Goal: Information Seeking & Learning: Learn about a topic

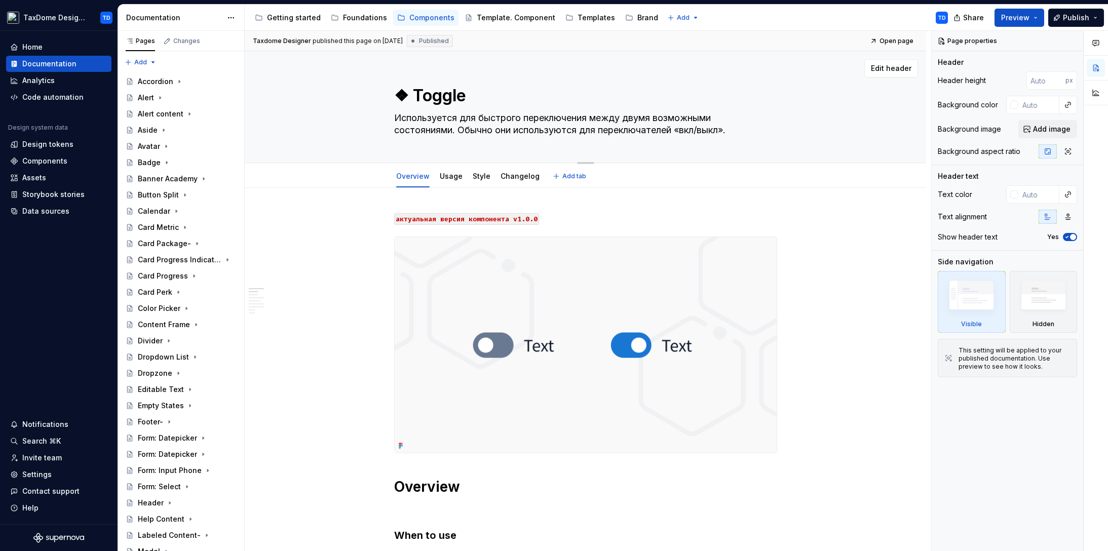
scroll to position [395, 0]
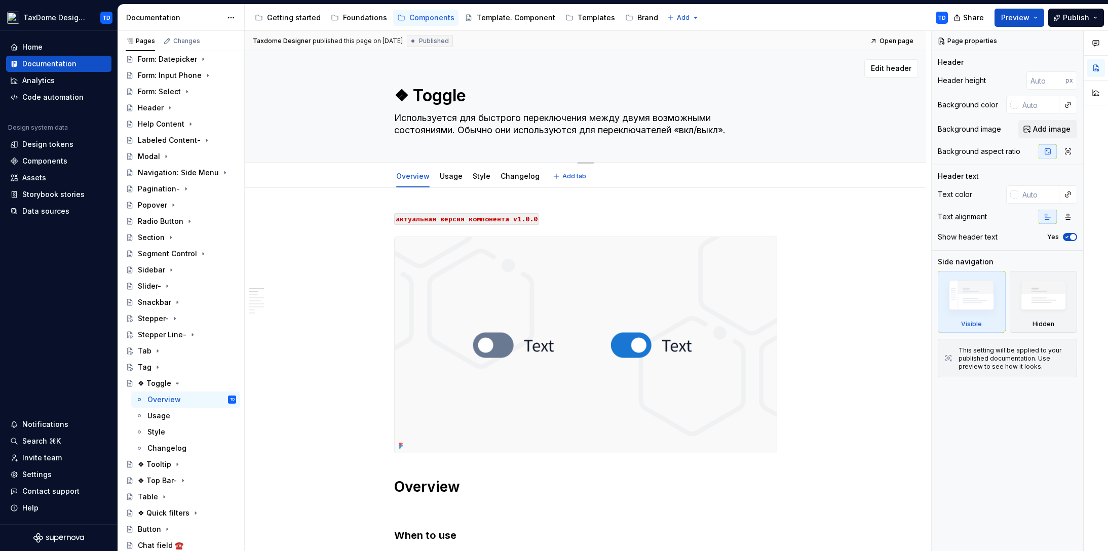
click at [451, 96] on textarea "❖ Toggle" at bounding box center [583, 96] width 383 height 24
click at [422, 99] on textarea "❖ Toggle" at bounding box center [583, 96] width 383 height 24
drag, startPoint x: 414, startPoint y: 95, endPoint x: 473, endPoint y: 93, distance: 58.3
click at [475, 93] on textarea "❖ Toggle" at bounding box center [583, 96] width 383 height 24
click at [406, 130] on textarea "Используется для быстрого переключения между двумя возможными состояниями. Обыч…" at bounding box center [583, 124] width 383 height 28
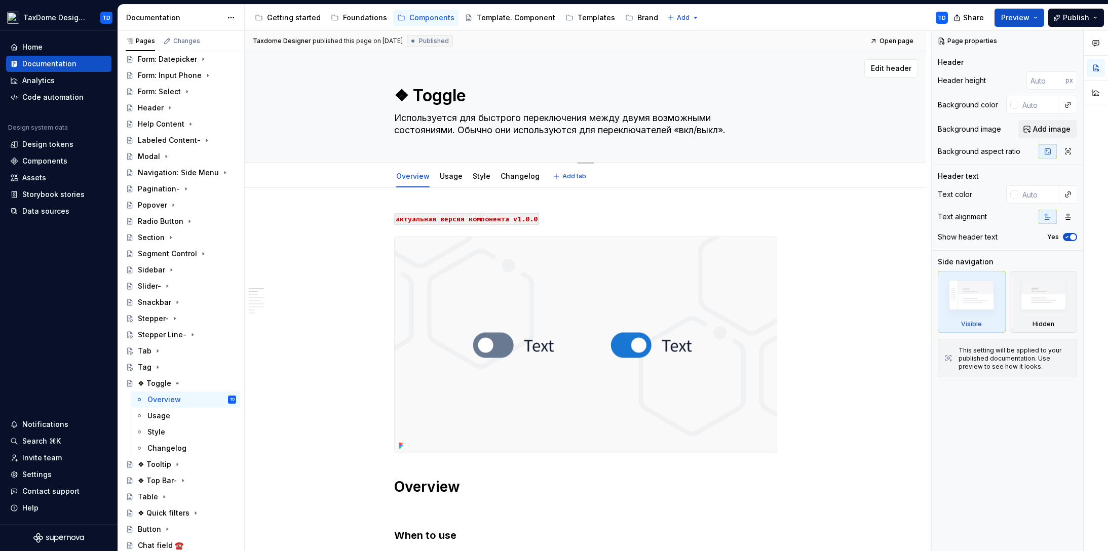
drag, startPoint x: 395, startPoint y: 118, endPoint x: 735, endPoint y: 135, distance: 339.9
click at [735, 135] on textarea "Используется для быстрого переключения между двумя возможными состояниями. Обыч…" at bounding box center [583, 124] width 383 height 28
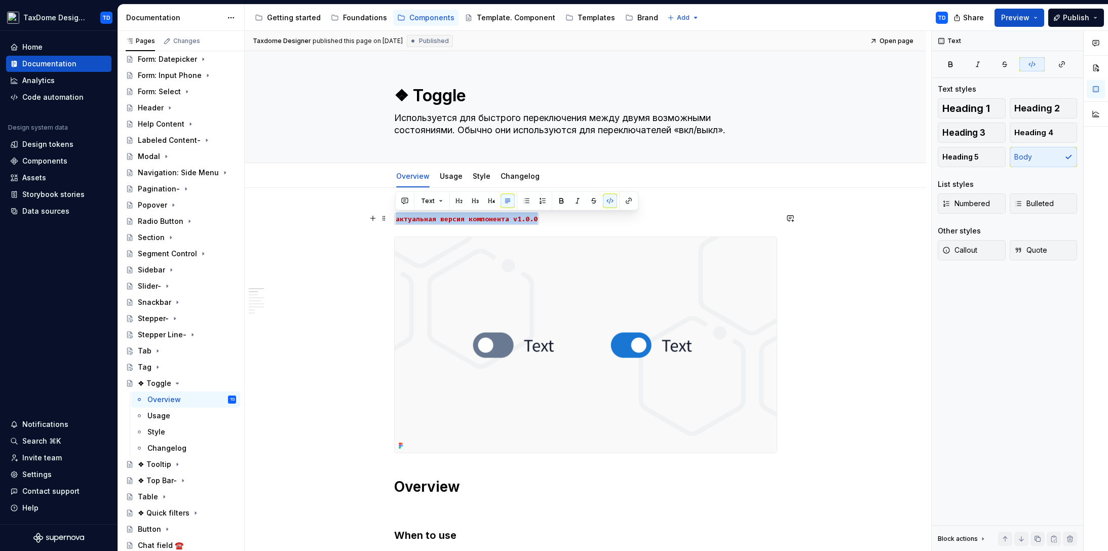
drag, startPoint x: 539, startPoint y: 218, endPoint x: 394, endPoint y: 219, distance: 144.4
click at [394, 219] on p "актуальная версия компонента v1.0.0" at bounding box center [585, 218] width 383 height 12
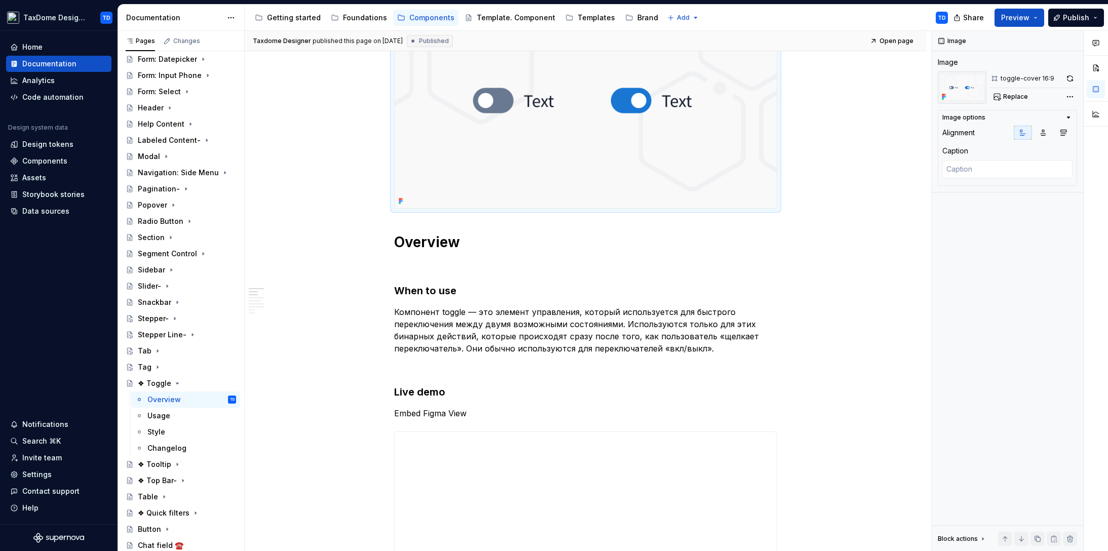
scroll to position [252, 0]
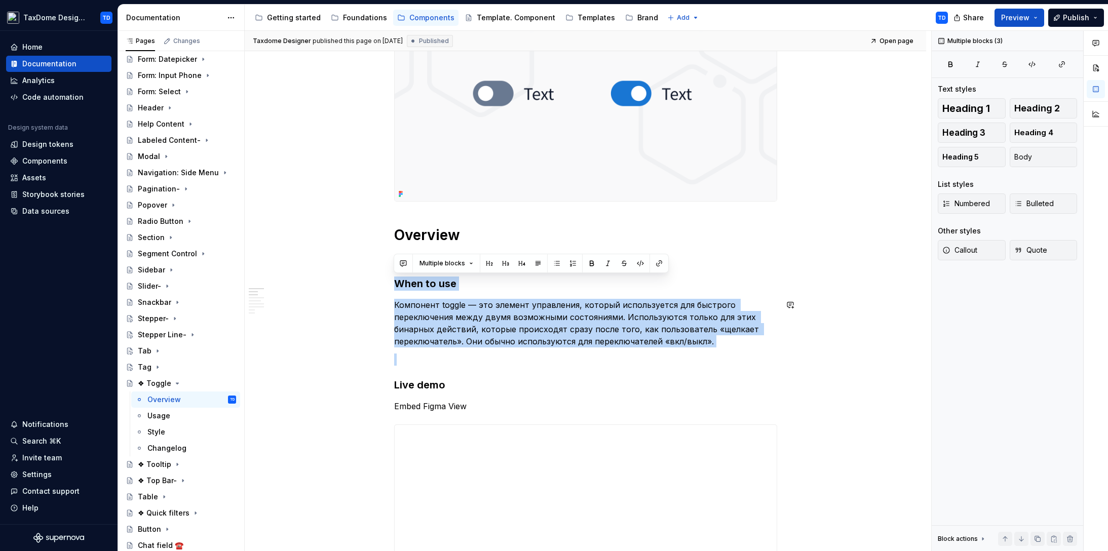
drag, startPoint x: 398, startPoint y: 281, endPoint x: 709, endPoint y: 350, distance: 318.6
copy div "When to use Компонент toggle — это элемент управления, который используется для…"
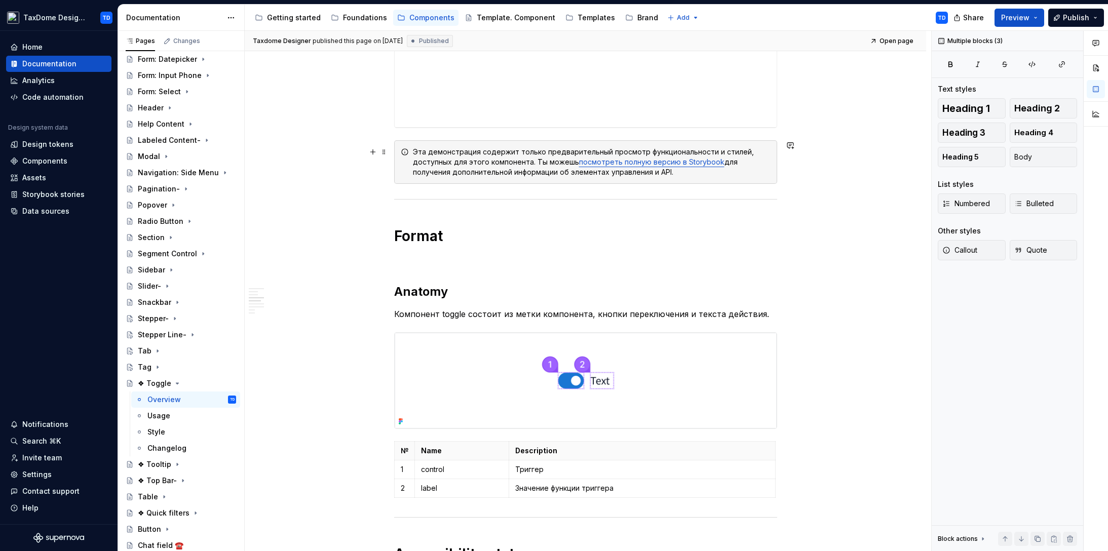
scroll to position [810, 0]
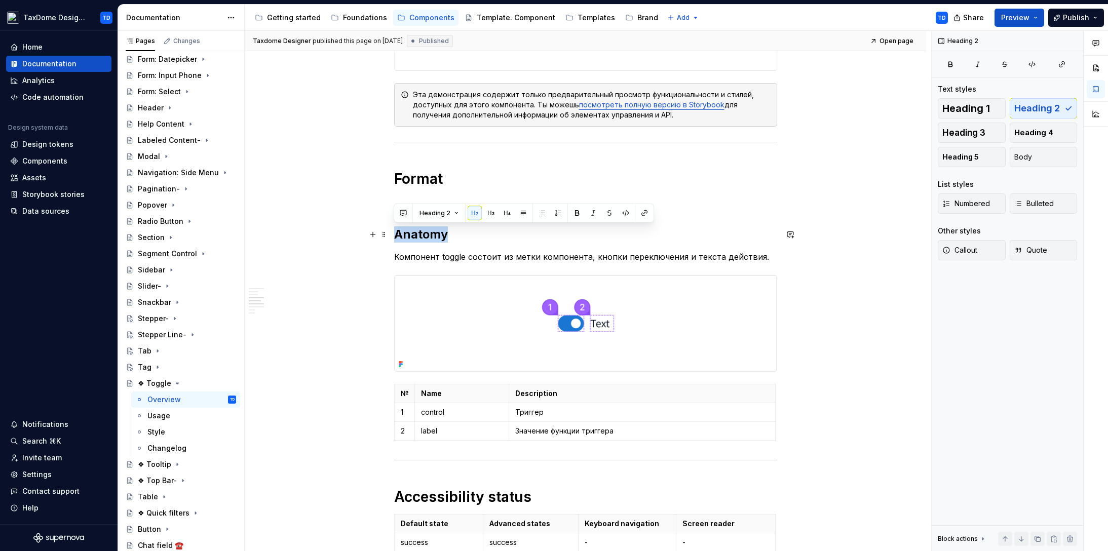
drag, startPoint x: 397, startPoint y: 234, endPoint x: 438, endPoint y: 230, distance: 41.2
click at [447, 237] on h2 "Anatomy" at bounding box center [585, 234] width 383 height 16
copy h2 "Anatomy"
click at [419, 242] on h2 "Anatomy" at bounding box center [585, 234] width 383 height 16
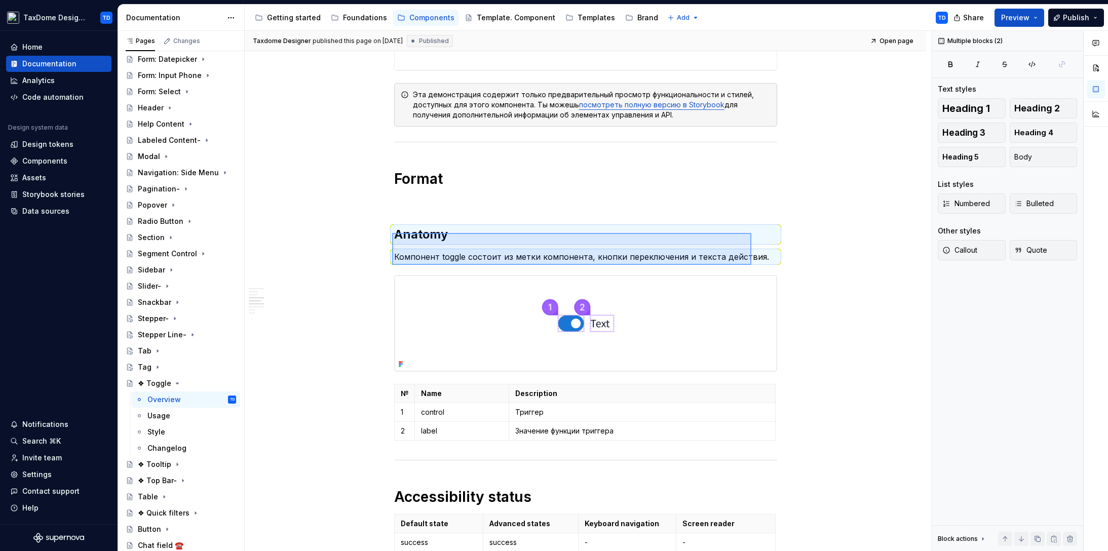
drag, startPoint x: 394, startPoint y: 233, endPoint x: 554, endPoint y: 206, distance: 161.8
click at [753, 265] on div "**********" at bounding box center [588, 291] width 687 height 521
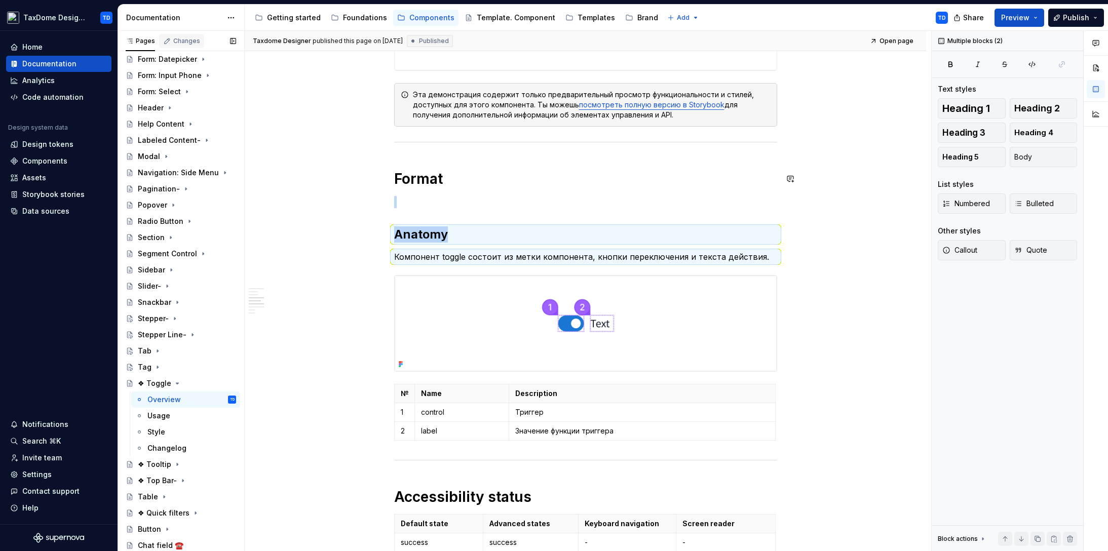
copy div "Anatomy"
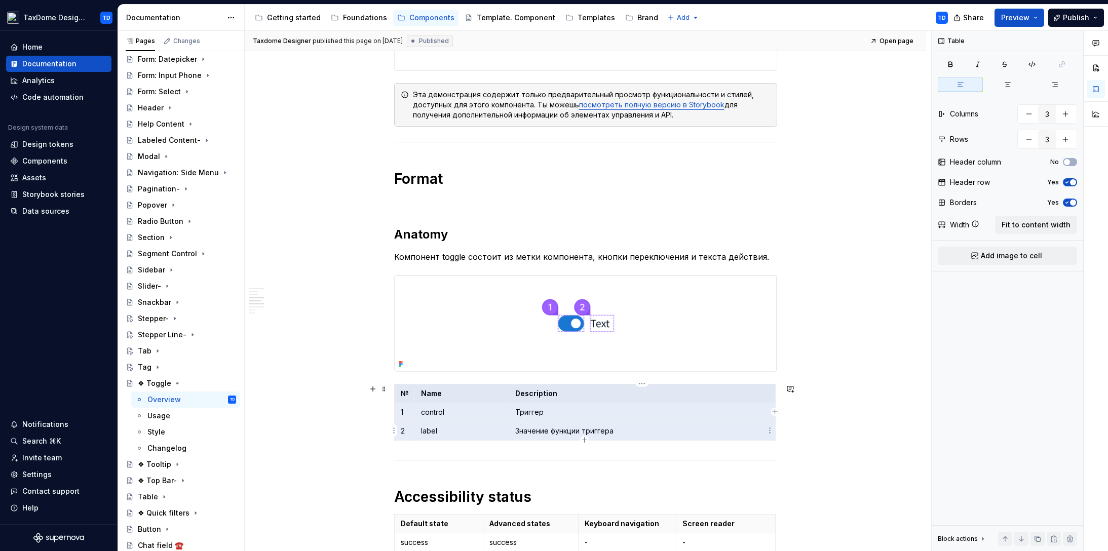
drag, startPoint x: 408, startPoint y: 392, endPoint x: 627, endPoint y: 430, distance: 222.2
click at [629, 433] on tbody "№ Name Description 1 control Триггер 2 label Значение функции триггера" at bounding box center [584, 412] width 381 height 56
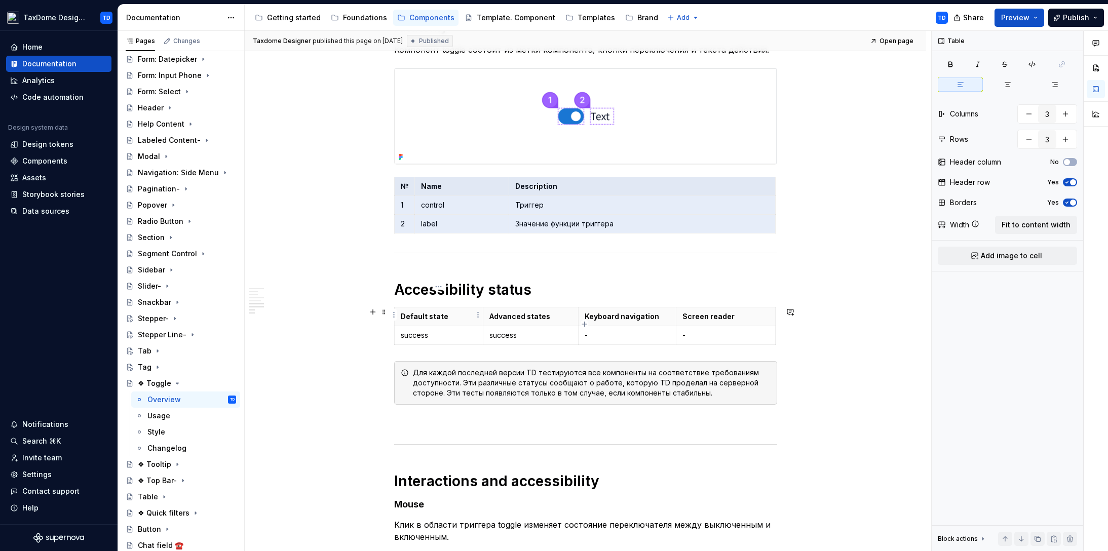
scroll to position [1045, 0]
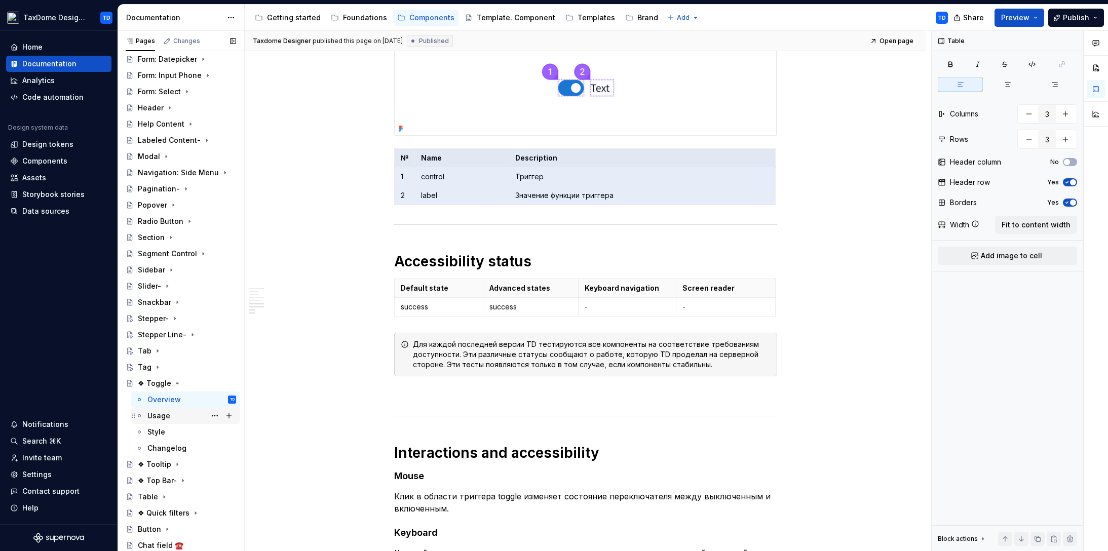
click at [175, 416] on div "Usage" at bounding box center [191, 416] width 89 height 14
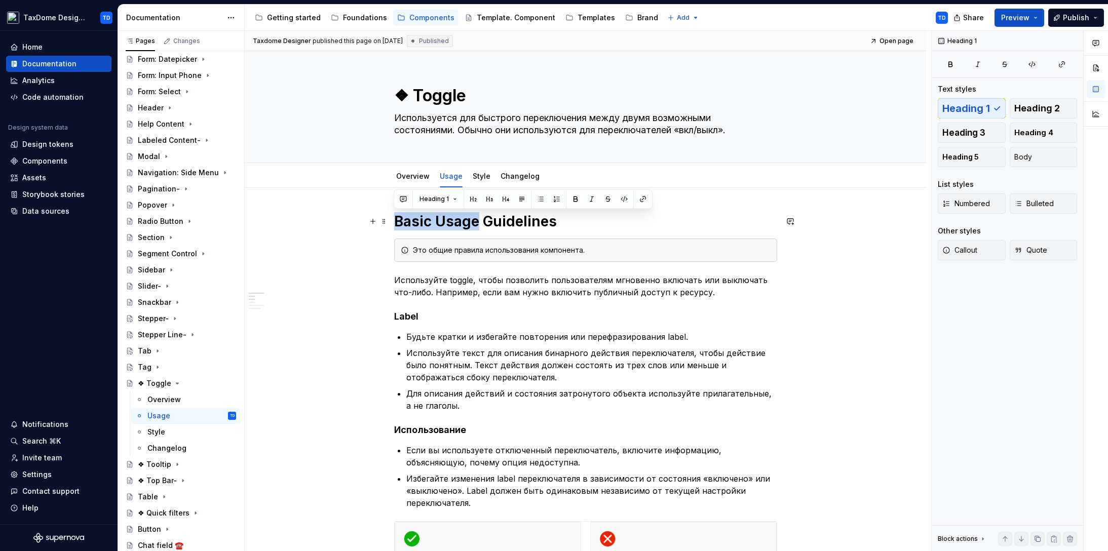
drag, startPoint x: 410, startPoint y: 224, endPoint x: 471, endPoint y: 225, distance: 60.3
click at [475, 226] on h1 "Basic Usage Guidelines" at bounding box center [585, 221] width 383 height 18
copy h1 "Basic Usage"
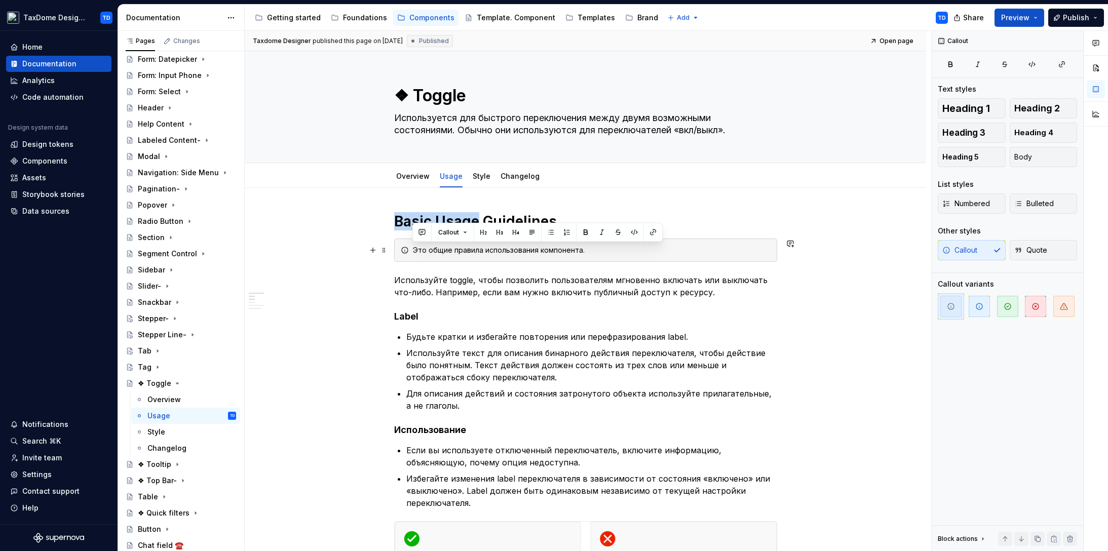
drag, startPoint x: 587, startPoint y: 248, endPoint x: 413, endPoint y: 244, distance: 173.8
click at [413, 244] on div "Это общие правила использования компонента." at bounding box center [585, 250] width 383 height 23
copy div "Это общие правила использования компонента."
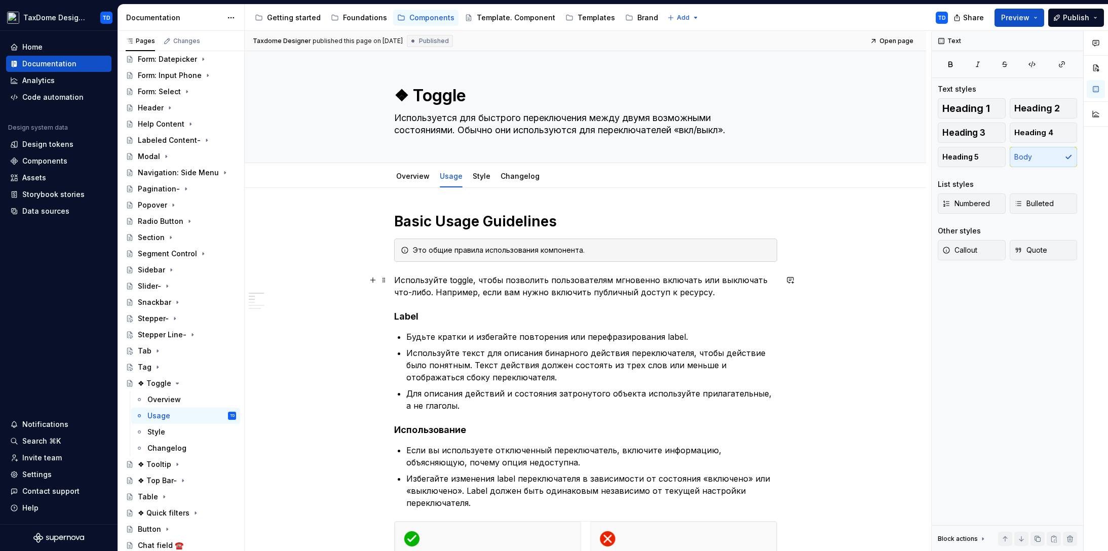
drag, startPoint x: 425, startPoint y: 284, endPoint x: 419, endPoint y: 283, distance: 6.1
click at [425, 284] on p "Используйте toggle, чтобы позволить пользователям мгновенно включать или выключ…" at bounding box center [585, 286] width 383 height 24
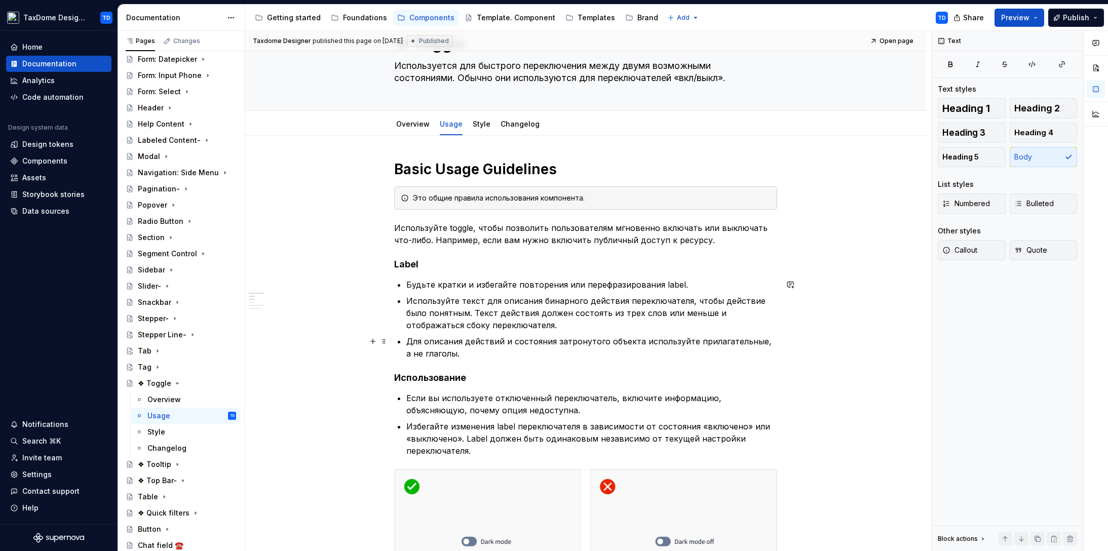
scroll to position [139, 0]
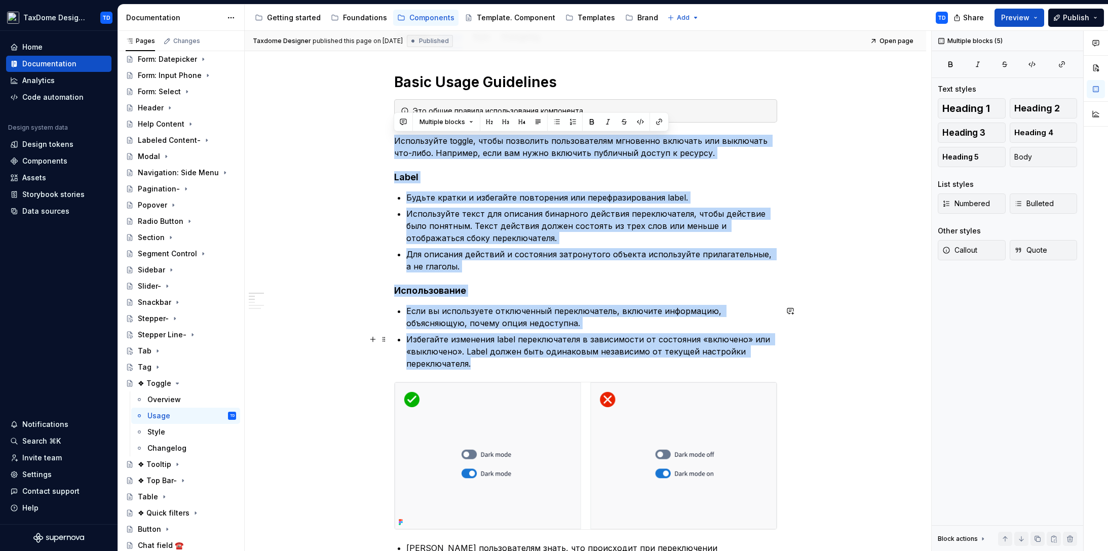
drag, startPoint x: 396, startPoint y: 138, endPoint x: 501, endPoint y: 365, distance: 249.8
click at [501, 365] on div "Basic Usage Guidelines Это общие правила использования компонента. Используйте …" at bounding box center [585, 513] width 383 height 880
copy div "Loremipsumd sitame, conse adipiscin elitseddoeius temporinc utlabore etd magnaa…"
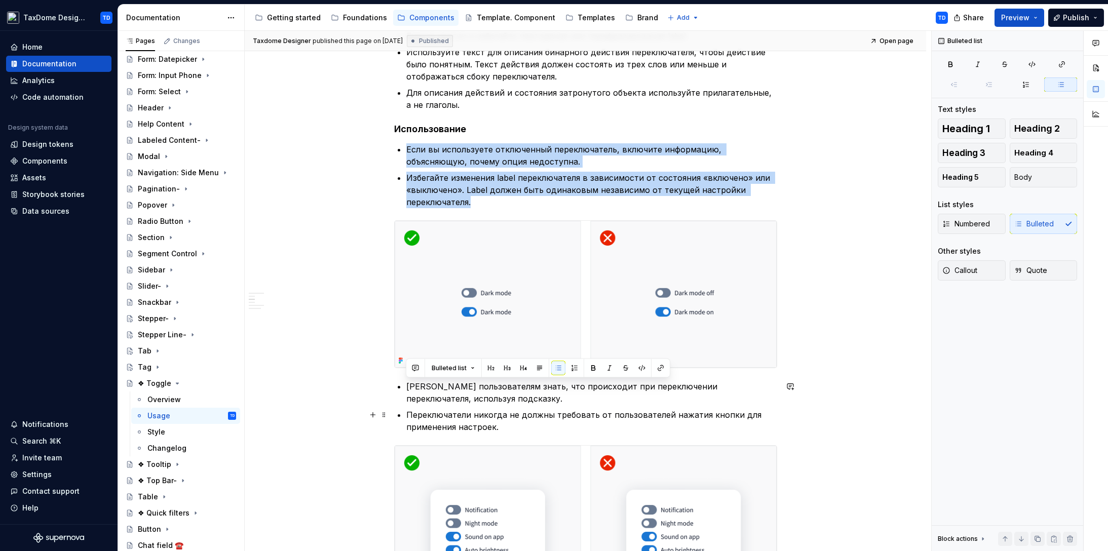
drag, startPoint x: 409, startPoint y: 387, endPoint x: 504, endPoint y: 431, distance: 103.8
click at [504, 431] on ul "[PERSON_NAME] пользователям знать, что происходит при переключении переключател…" at bounding box center [591, 407] width 371 height 53
copy ul "[PERSON_NAME] пользователям знать, что происходит при переключении переключател…"
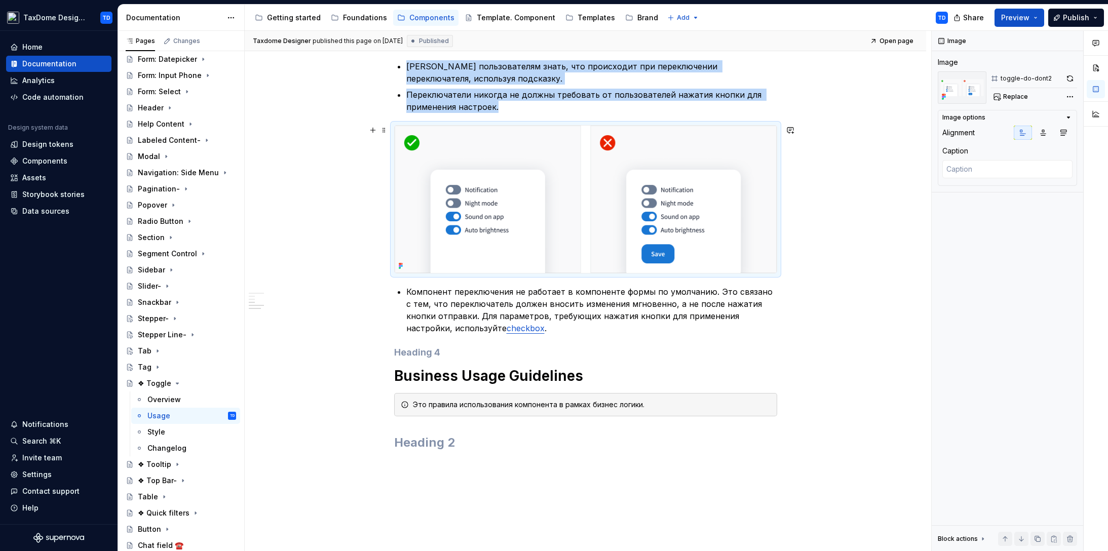
scroll to position [628, 0]
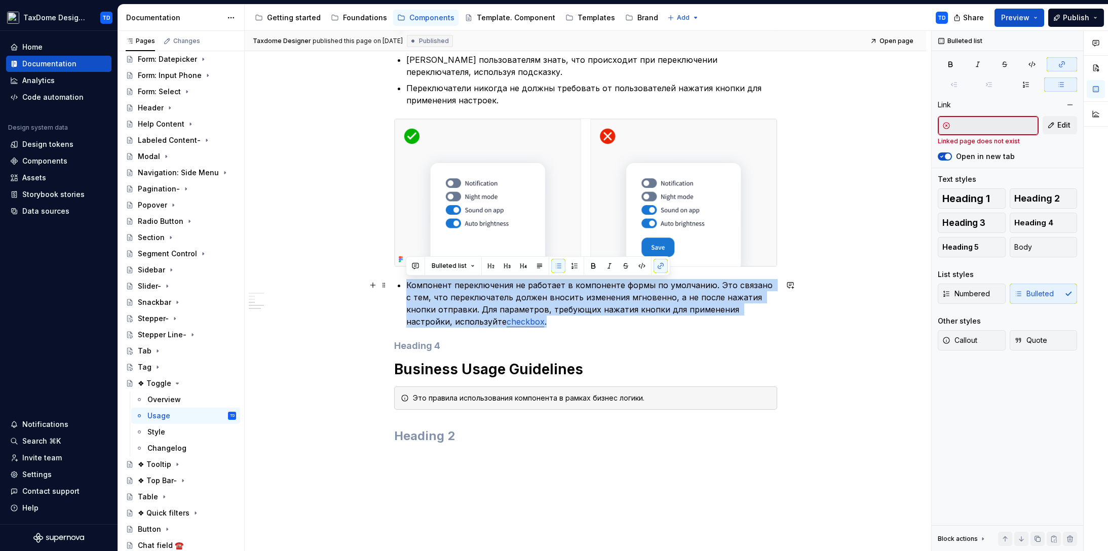
drag, startPoint x: 420, startPoint y: 288, endPoint x: 522, endPoint y: 323, distance: 107.8
click at [522, 323] on p "Компонент переключения не работает в компоненте формы по умолчанию. Это связано…" at bounding box center [591, 303] width 371 height 49
copy p "Компонент переключения не работает в компоненте формы по умолчанию. Это связано…"
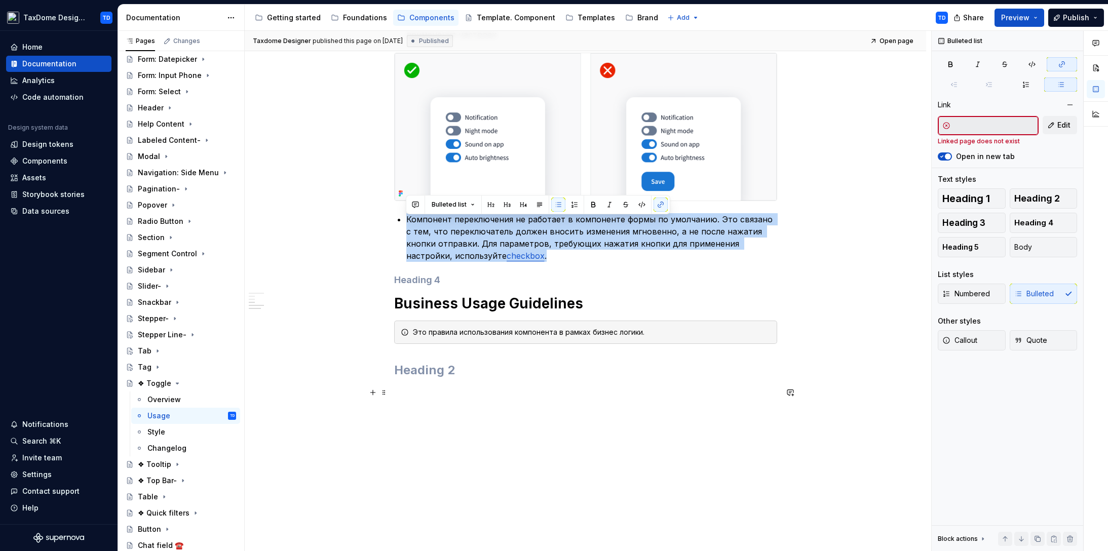
scroll to position [698, 0]
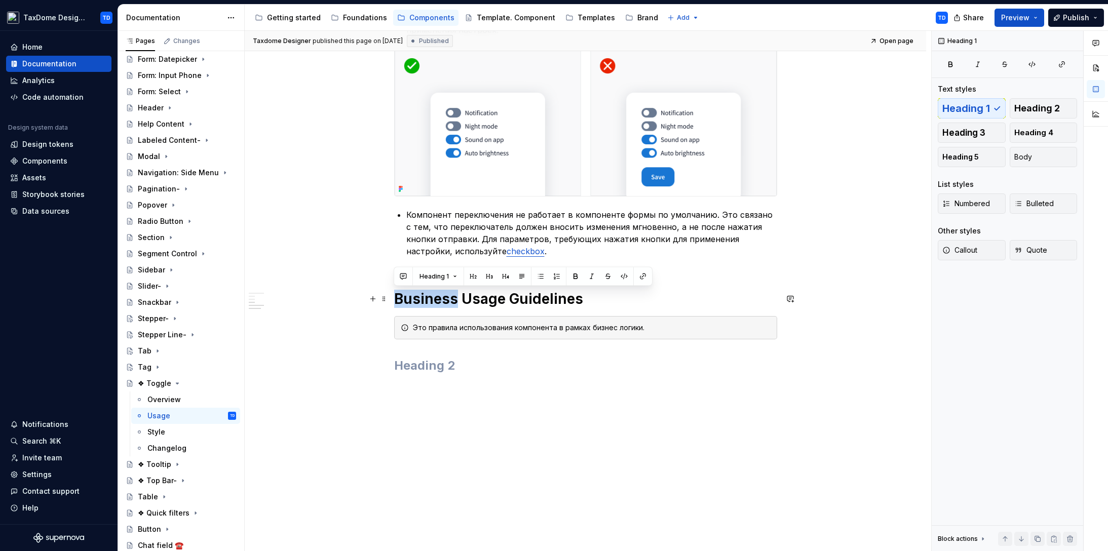
drag, startPoint x: 402, startPoint y: 300, endPoint x: 447, endPoint y: 301, distance: 44.6
click at [454, 299] on h1 "Business Usage Guidelines" at bounding box center [585, 299] width 383 height 18
copy h1 "Business"
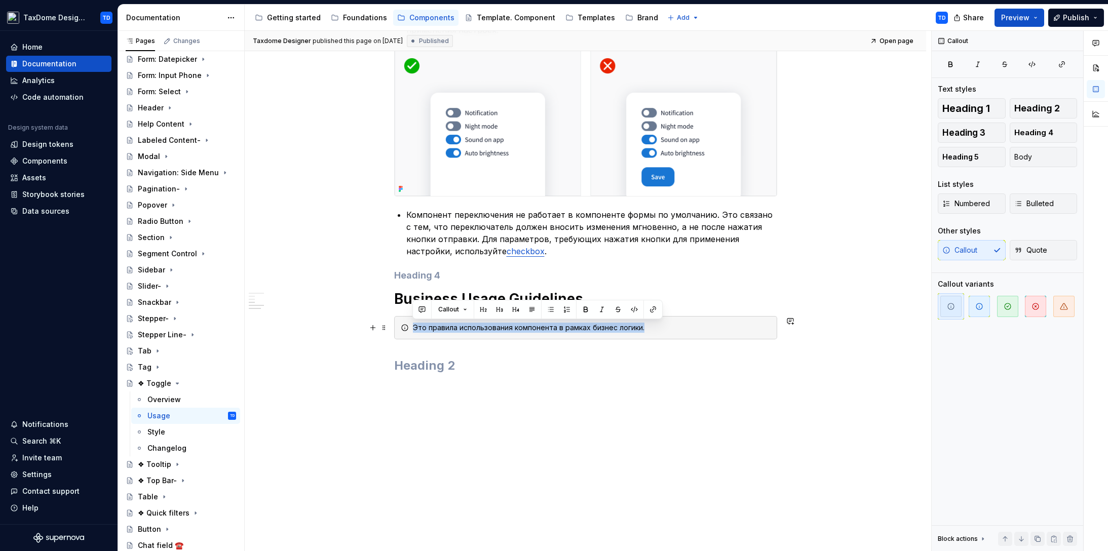
drag, startPoint x: 656, startPoint y: 331, endPoint x: 413, endPoint y: 329, distance: 242.7
click at [413, 329] on div "Это правила использования компонента в рамках бизнес логики." at bounding box center [592, 328] width 358 height 10
copy div "Это правила использования компонента в рамках бизнес логики."
click at [166, 433] on div "Style" at bounding box center [191, 432] width 89 height 14
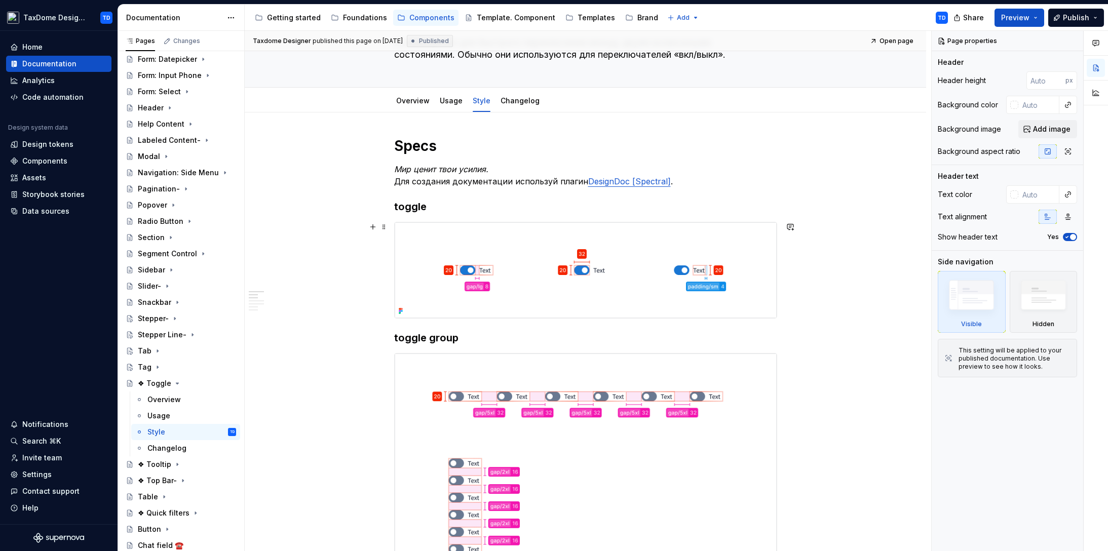
scroll to position [84, 0]
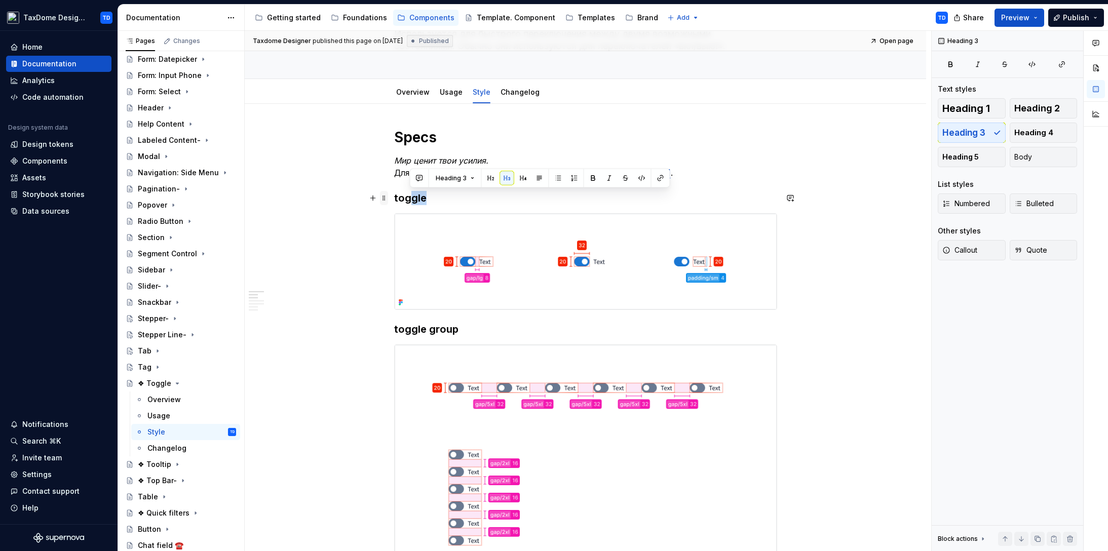
drag, startPoint x: 416, startPoint y: 195, endPoint x: 387, endPoint y: 197, distance: 29.5
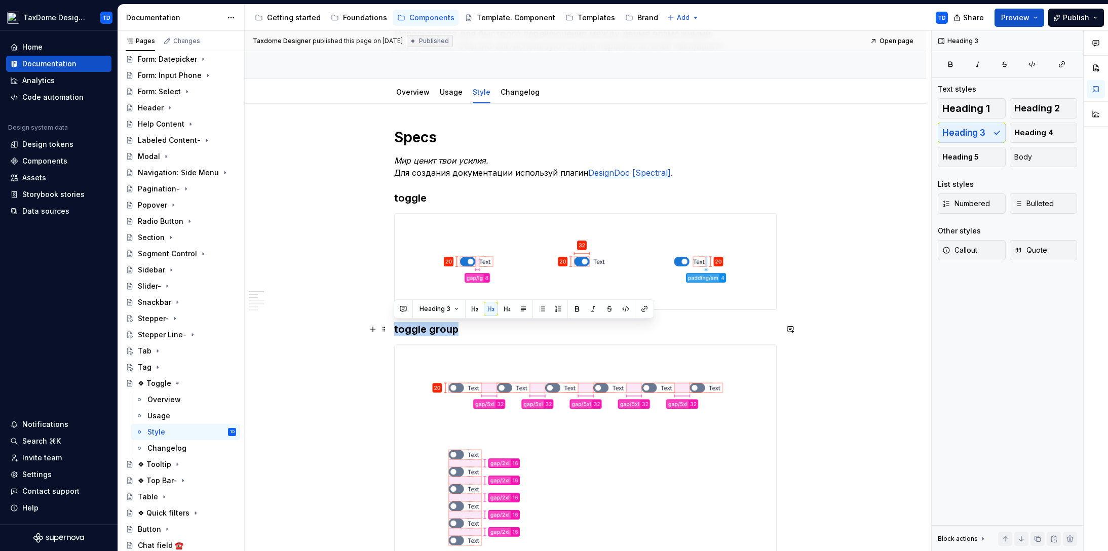
drag, startPoint x: 449, startPoint y: 330, endPoint x: 393, endPoint y: 329, distance: 56.3
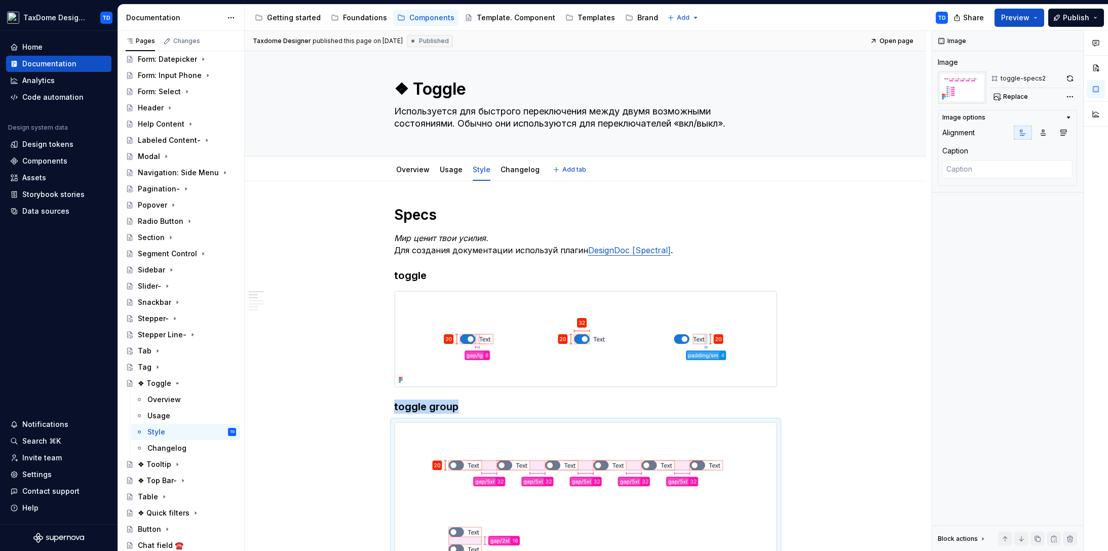
scroll to position [7, 0]
click at [166, 400] on div "Overview" at bounding box center [163, 400] width 33 height 10
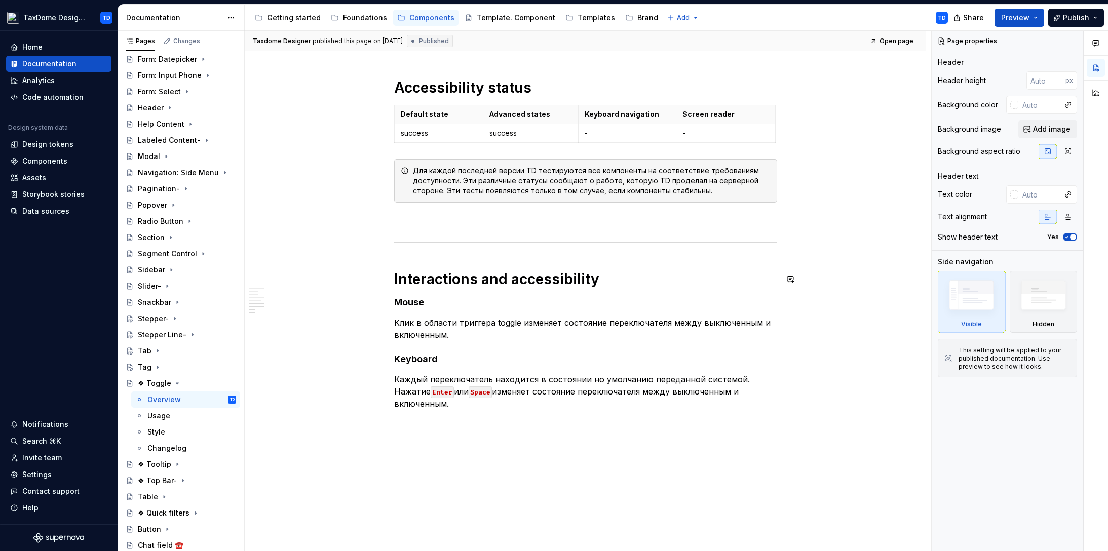
scroll to position [1255, 0]
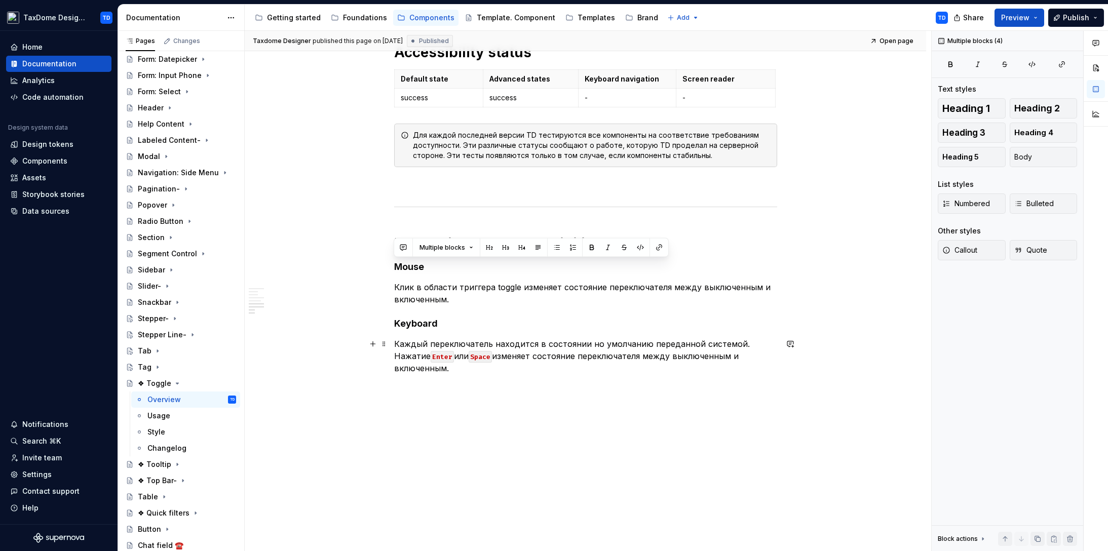
drag, startPoint x: 395, startPoint y: 266, endPoint x: 470, endPoint y: 366, distance: 125.3
click at [171, 445] on div "Changelog" at bounding box center [166, 448] width 39 height 10
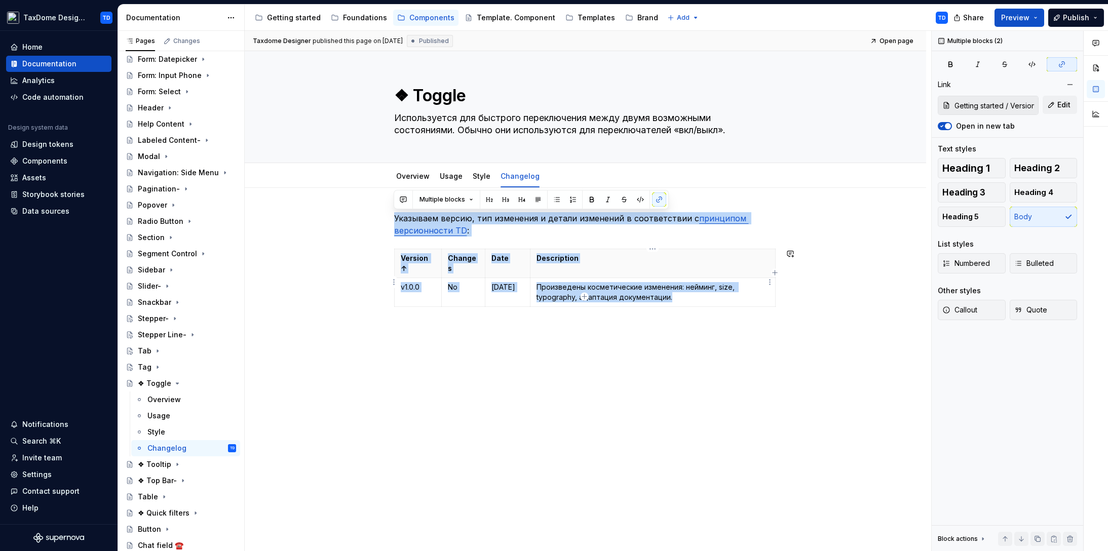
drag, startPoint x: 394, startPoint y: 217, endPoint x: 694, endPoint y: 283, distance: 306.7
click at [694, 283] on div "Указываем версию, тип изменения и детали изменений в соответствии с принципом в…" at bounding box center [585, 273] width 383 height 123
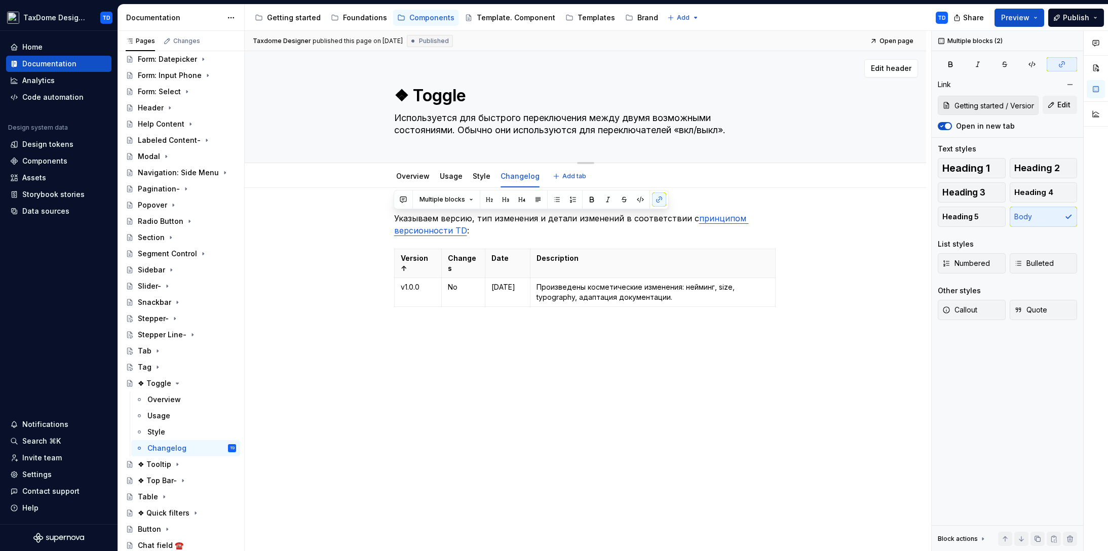
click at [421, 104] on textarea "❖ Toggle" at bounding box center [583, 96] width 383 height 24
click at [412, 95] on textarea "❖ Toggle" at bounding box center [583, 96] width 383 height 24
type textarea "*"
type textarea "❖Toggle"
type textarea "*"
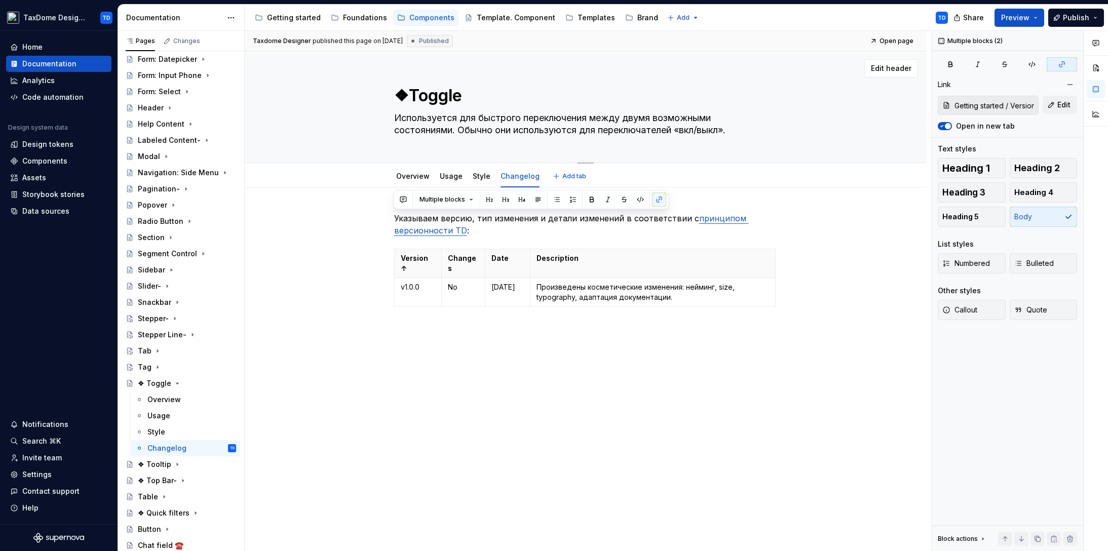
type textarea "Toggle"
type textarea "*"
type textarea "Toggle"
click at [1025, 22] on span "Preview" at bounding box center [1015, 18] width 28 height 10
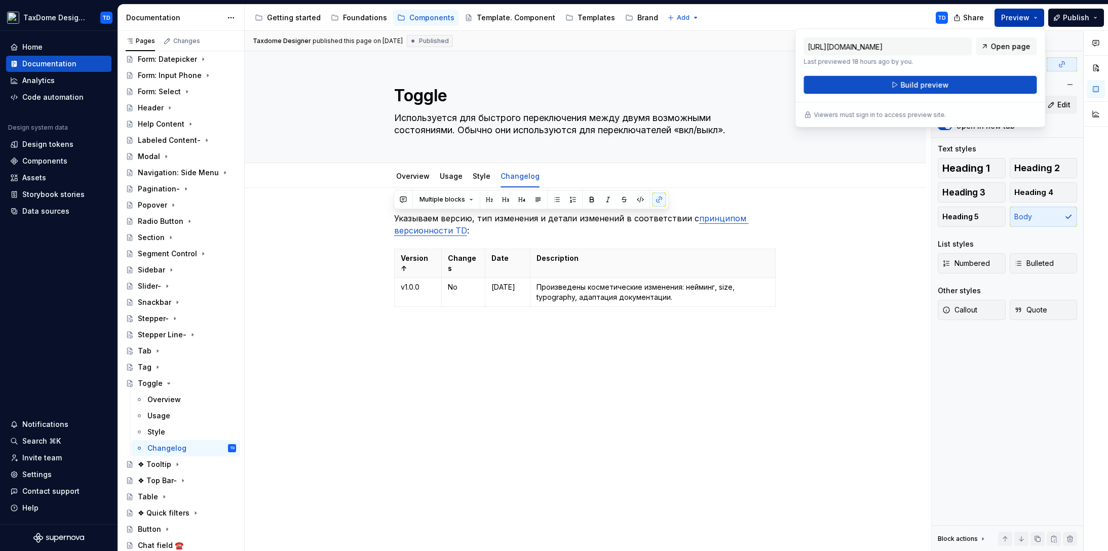
click at [1026, 20] on span "Preview" at bounding box center [1015, 18] width 28 height 10
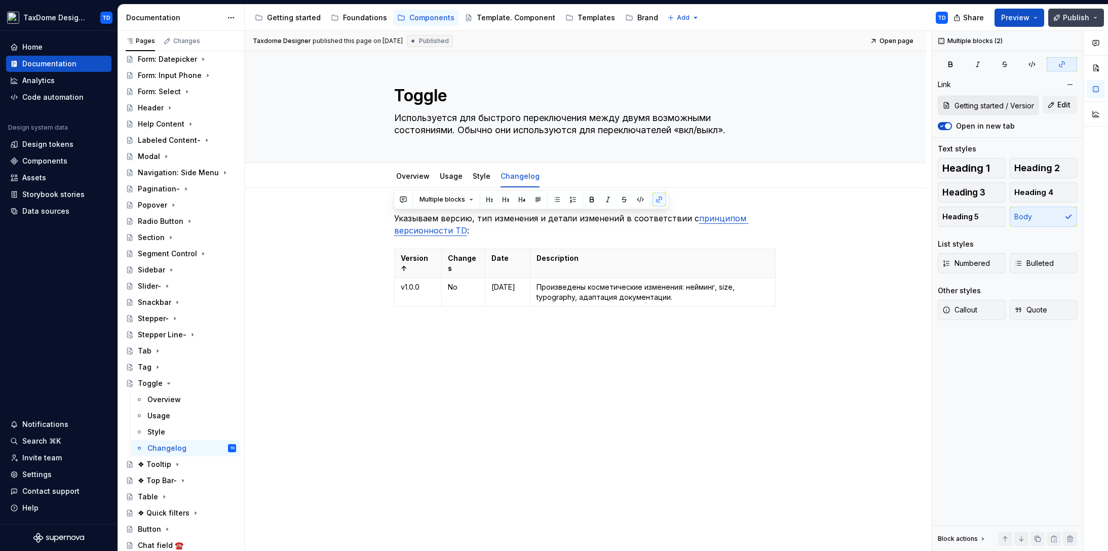
click at [1073, 17] on span "Publish" at bounding box center [1076, 18] width 26 height 10
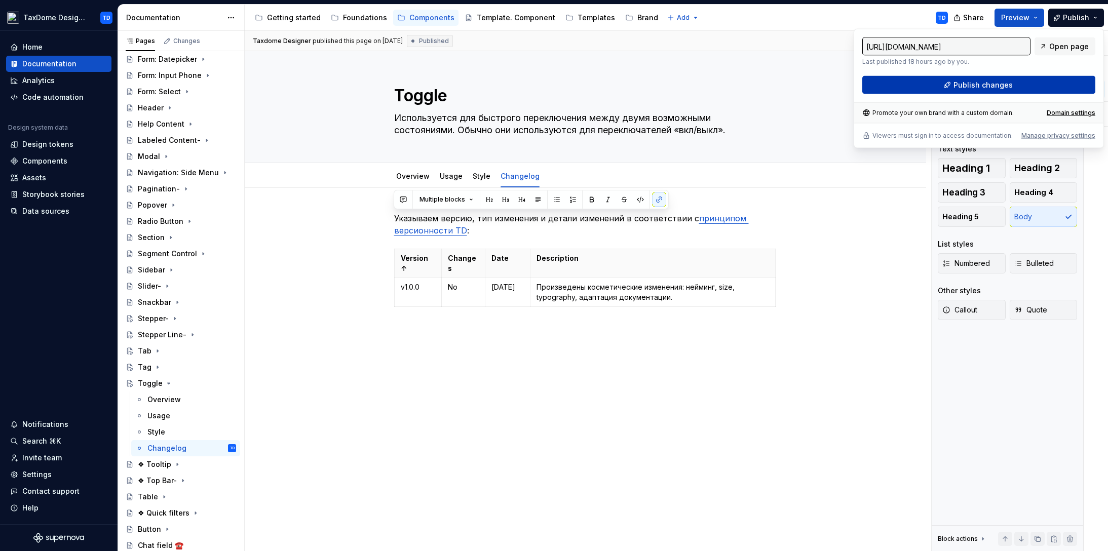
click at [987, 93] on button "Publish changes" at bounding box center [978, 85] width 233 height 18
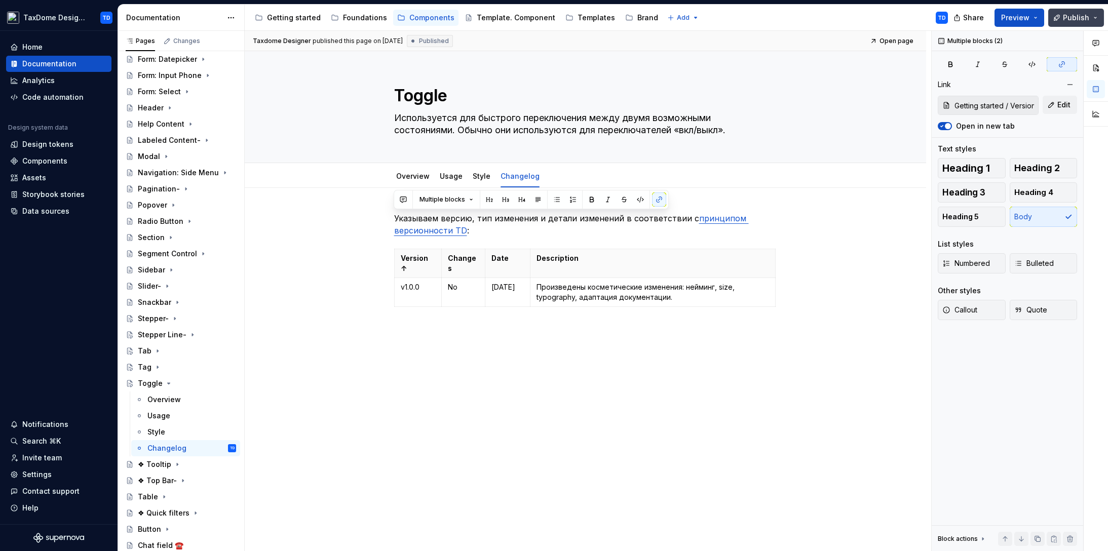
drag, startPoint x: 1071, startPoint y: 25, endPoint x: 1077, endPoint y: 19, distance: 8.2
click at [1075, 21] on button "Publish" at bounding box center [1076, 18] width 56 height 18
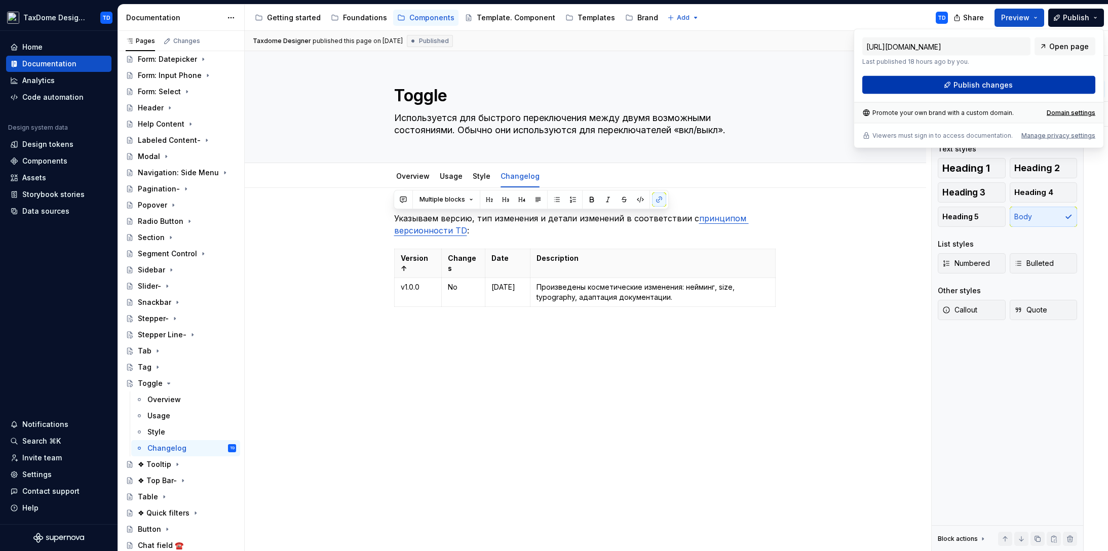
click at [979, 80] on span "Publish changes" at bounding box center [983, 85] width 59 height 10
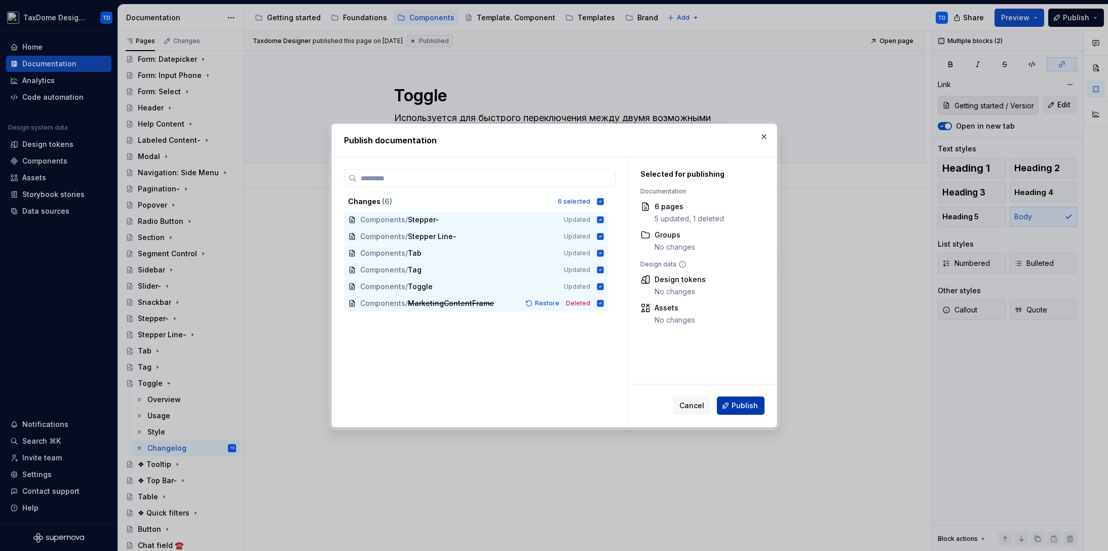
click at [739, 398] on button "Publish" at bounding box center [741, 406] width 48 height 18
click at [739, 398] on div "Cancel Publish" at bounding box center [719, 406] width 92 height 18
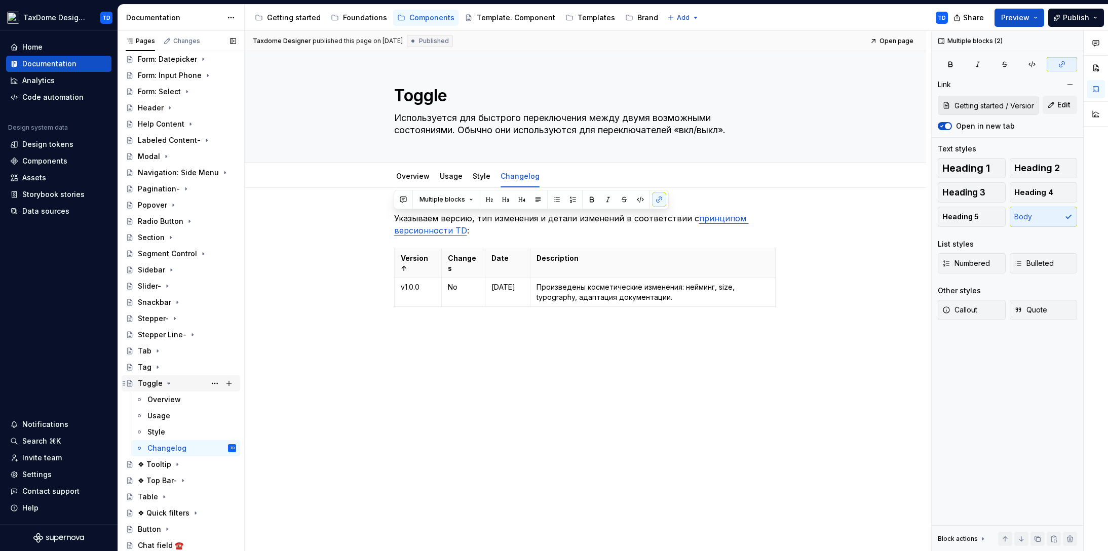
click at [168, 383] on icon "Page tree" at bounding box center [169, 383] width 3 height 1
click at [154, 395] on div "❖ Tooltip" at bounding box center [154, 400] width 33 height 10
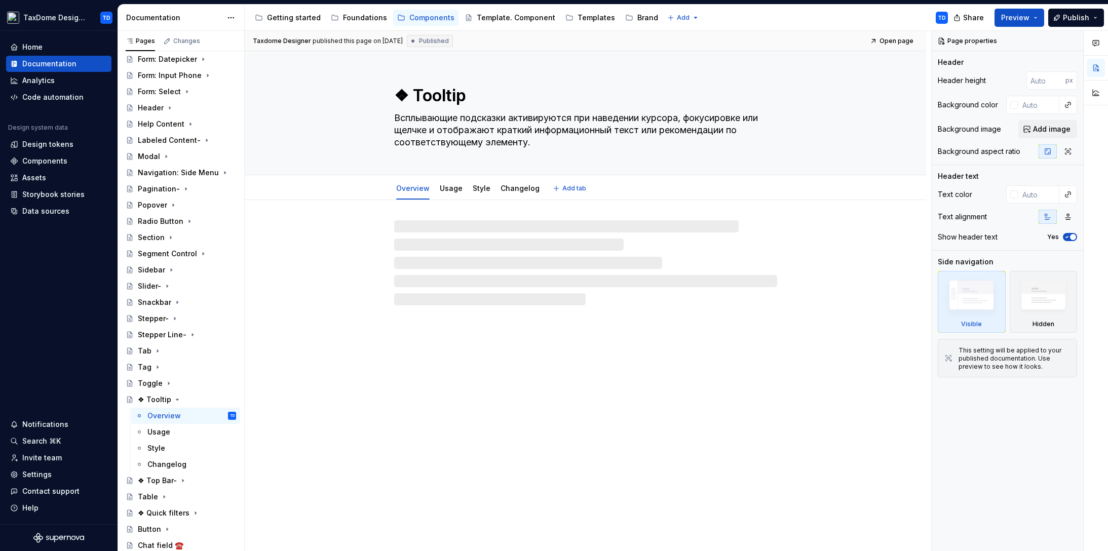
click at [436, 95] on textarea "❖ Tooltip" at bounding box center [583, 96] width 383 height 24
click at [416, 93] on textarea "❖ Tooltip" at bounding box center [583, 96] width 383 height 24
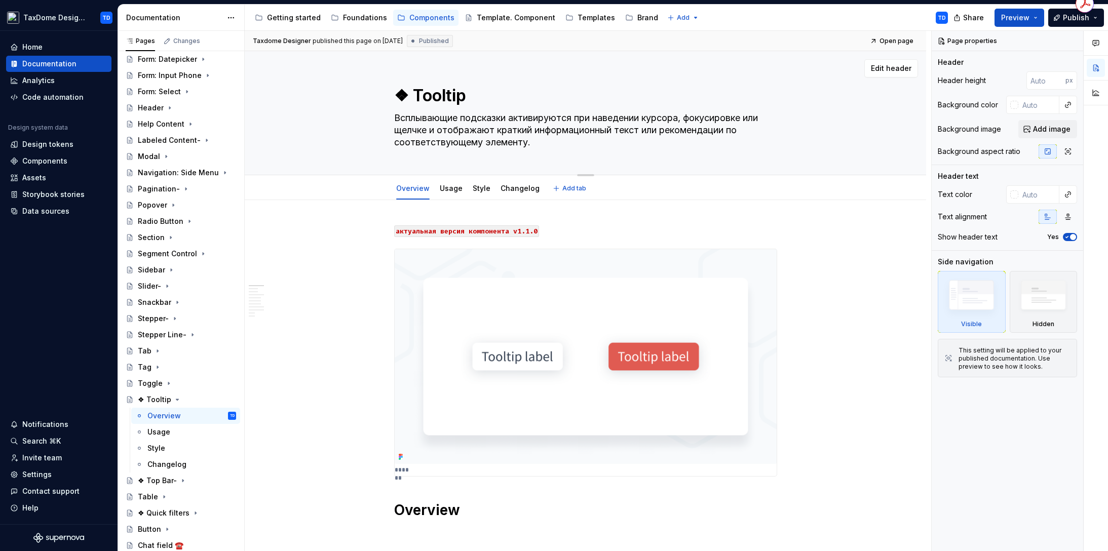
drag, startPoint x: 414, startPoint y: 94, endPoint x: 446, endPoint y: 91, distance: 31.6
click at [463, 95] on textarea "❖ Tooltip" at bounding box center [583, 96] width 383 height 24
drag, startPoint x: 395, startPoint y: 119, endPoint x: 431, endPoint y: 114, distance: 36.8
click at [540, 141] on textarea "Всплывающие подсказки активируются при наведении курсора, фокусировке или щелчк…" at bounding box center [583, 130] width 383 height 41
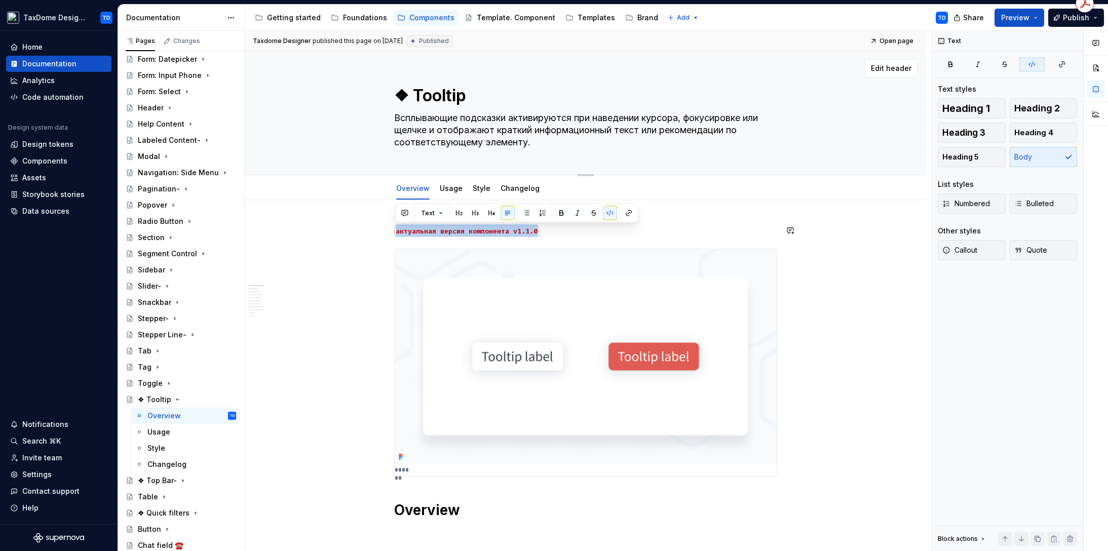
drag, startPoint x: 538, startPoint y: 233, endPoint x: 309, endPoint y: 136, distance: 248.4
click at [394, 231] on p "актуальная версия компонента v1.1.0" at bounding box center [585, 230] width 383 height 12
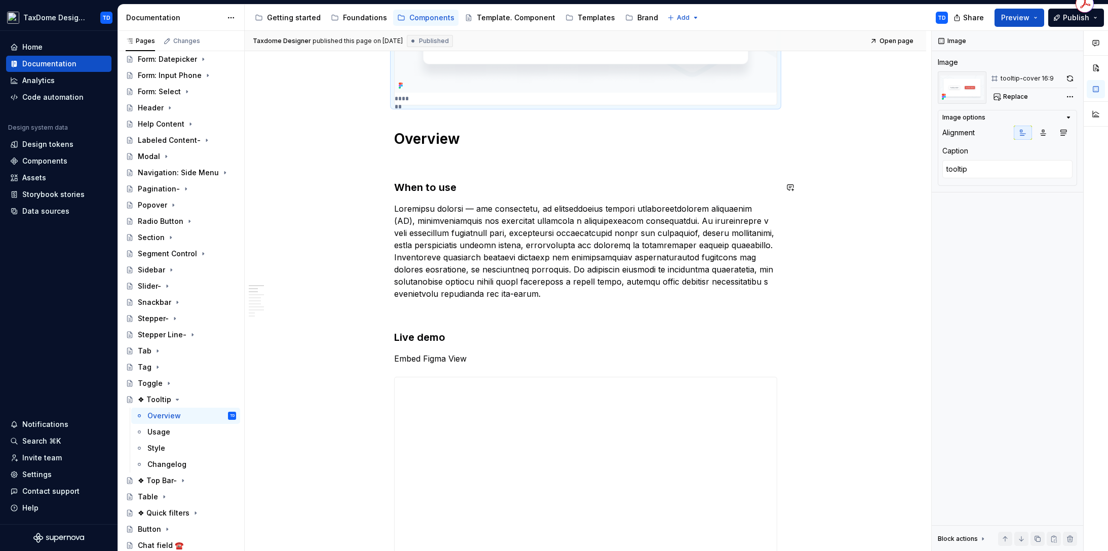
scroll to position [430, 0]
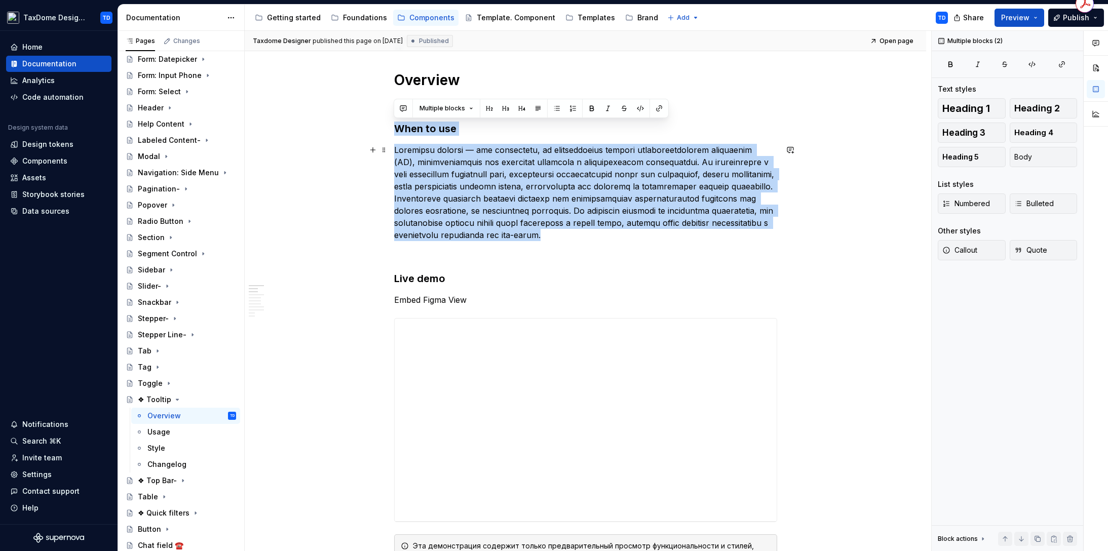
drag, startPoint x: 395, startPoint y: 127, endPoint x: 709, endPoint y: 250, distance: 337.6
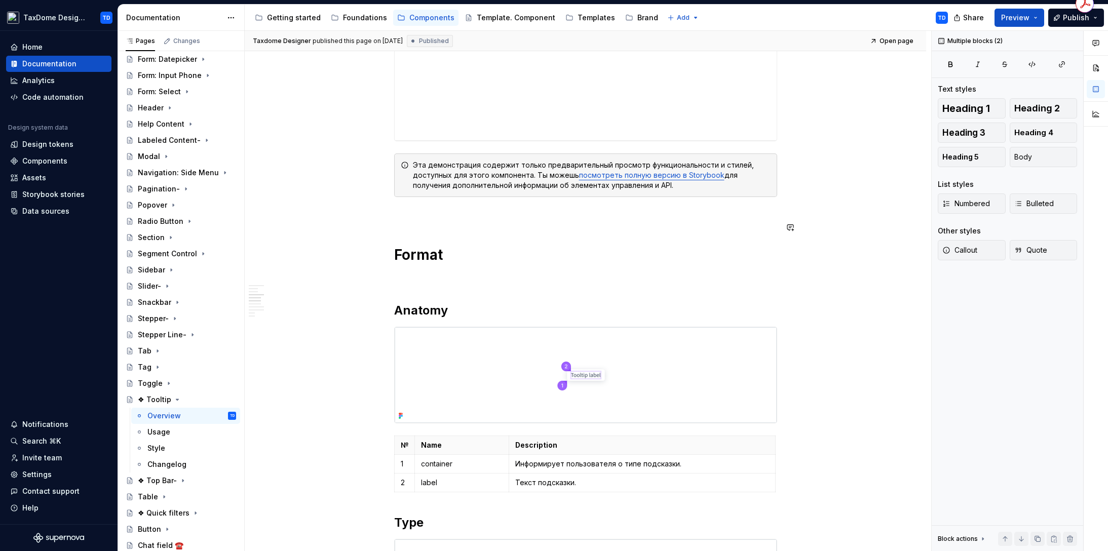
scroll to position [838, 0]
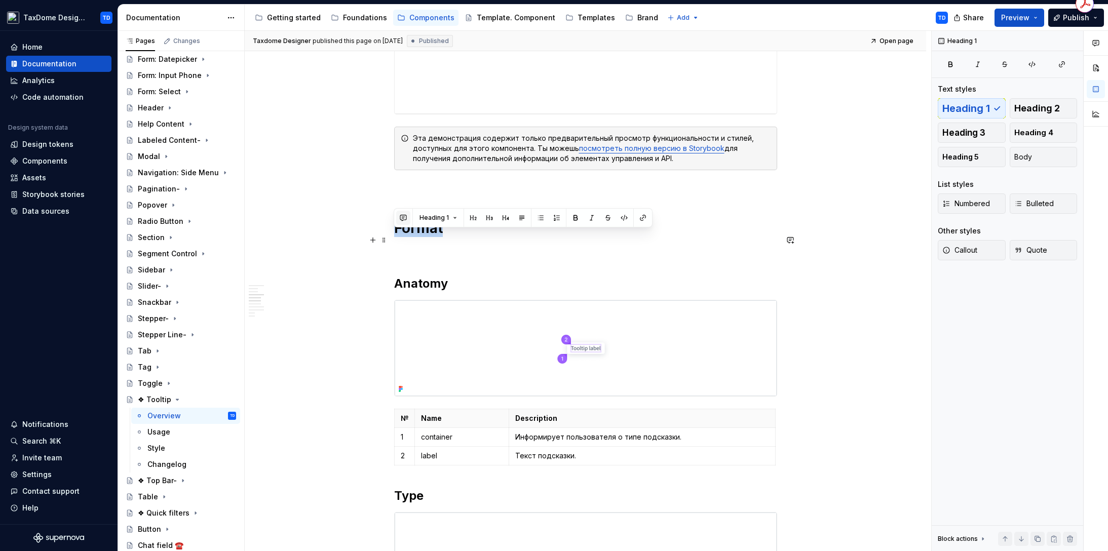
drag, startPoint x: 402, startPoint y: 240, endPoint x: 405, endPoint y: 217, distance: 22.4
click at [454, 237] on h1 "Format" at bounding box center [585, 228] width 383 height 18
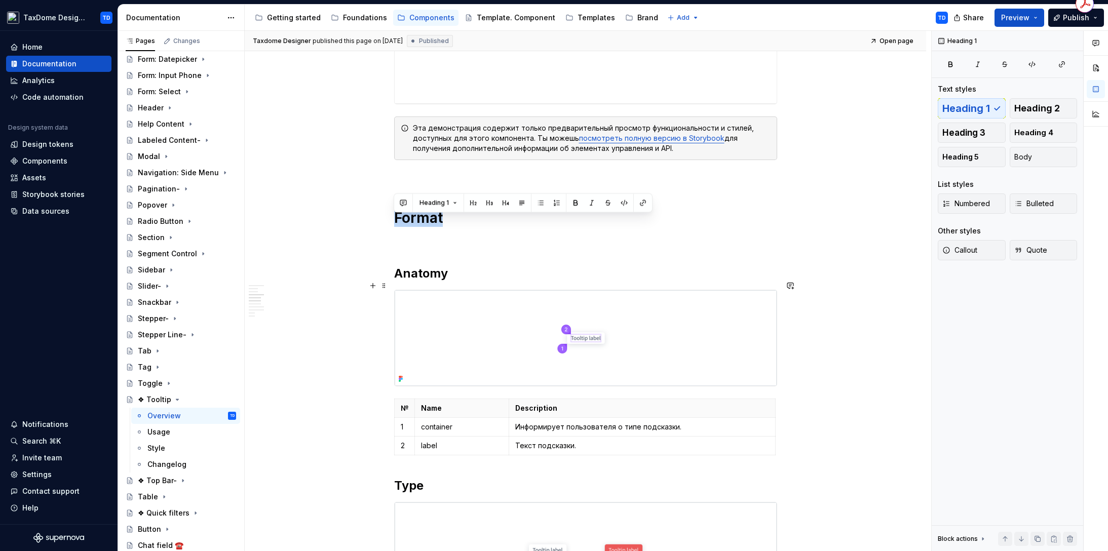
scroll to position [853, 0]
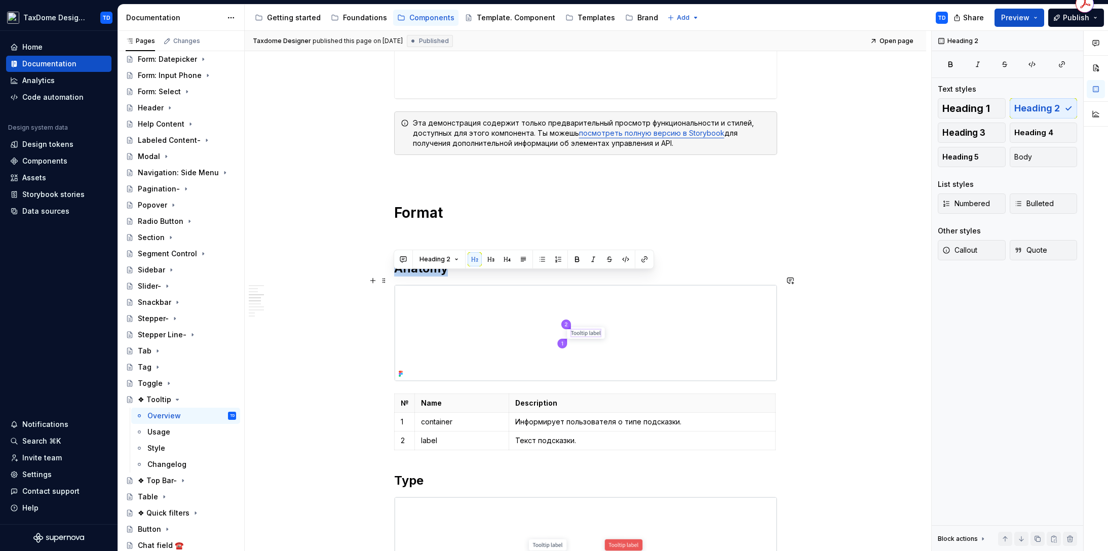
drag, startPoint x: 400, startPoint y: 280, endPoint x: 436, endPoint y: 275, distance: 36.8
click at [448, 277] on h2 "Anatomy" at bounding box center [585, 268] width 383 height 16
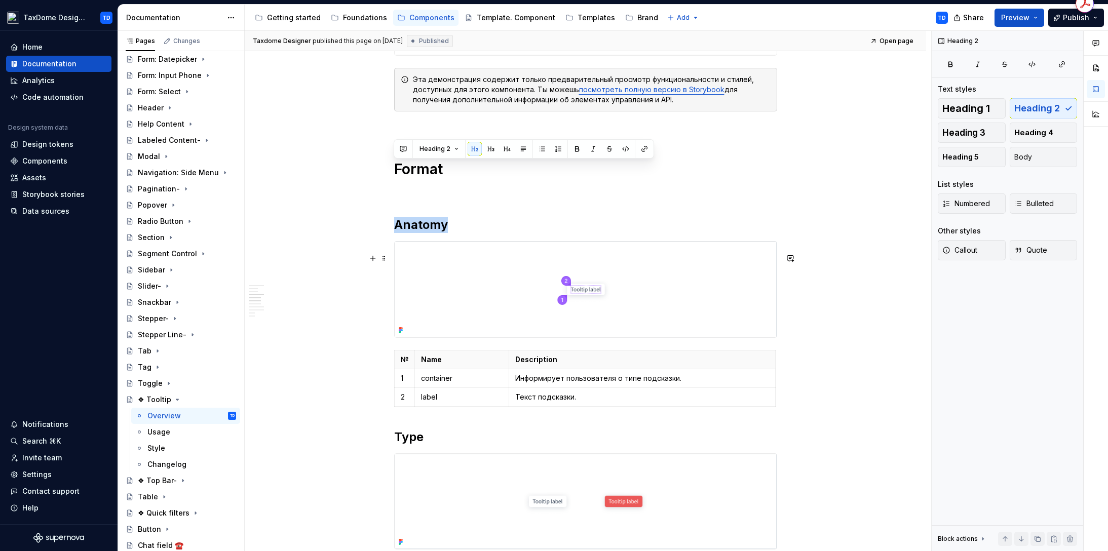
scroll to position [1011, 0]
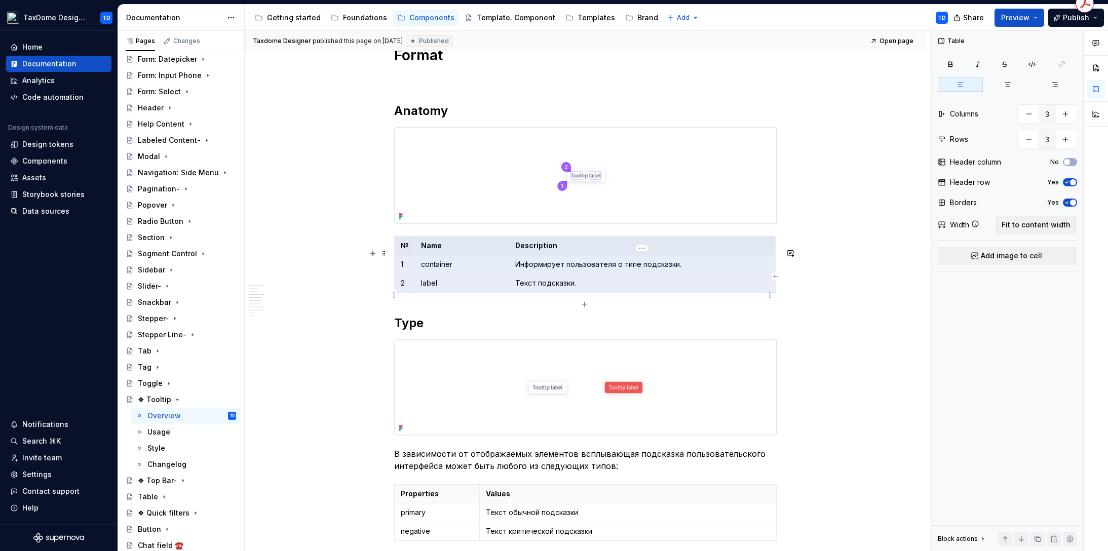
drag, startPoint x: 403, startPoint y: 255, endPoint x: 580, endPoint y: 291, distance: 180.4
click at [588, 292] on tbody "№ Name Description 1 container Информирует пользователя о типе подсказки. 2 lab…" at bounding box center [584, 264] width 381 height 56
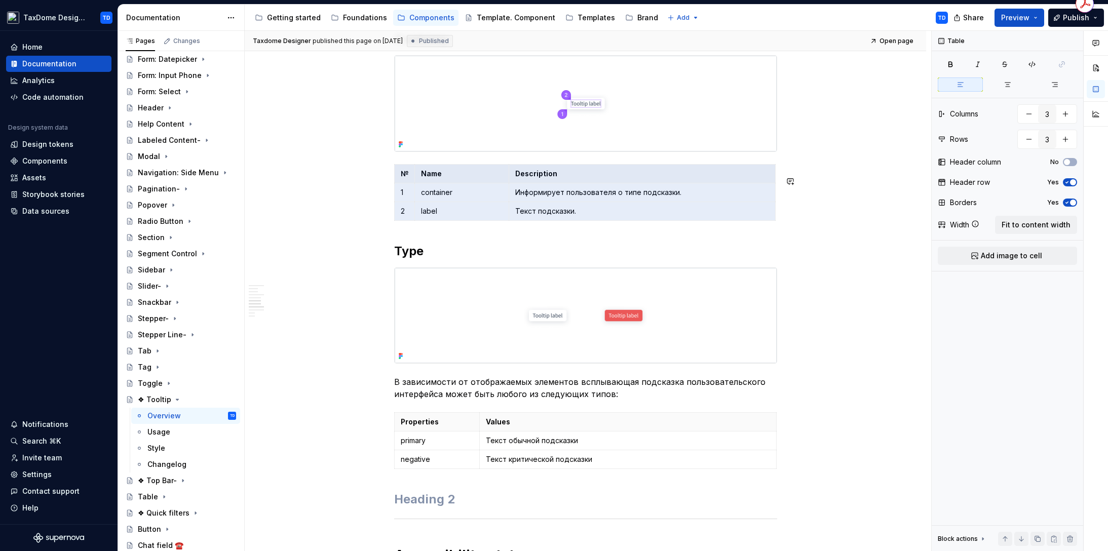
scroll to position [1131, 0]
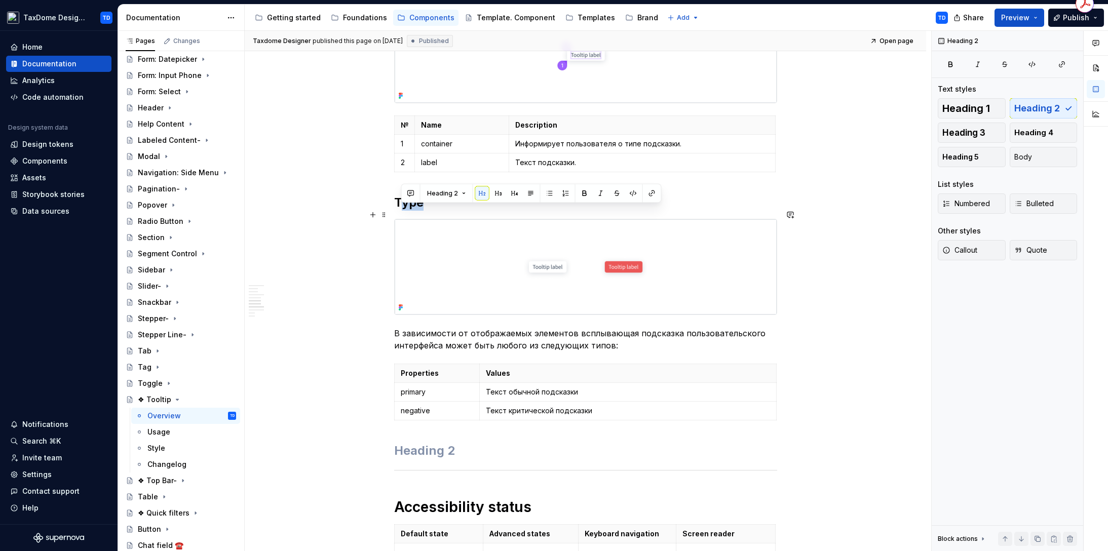
drag, startPoint x: 398, startPoint y: 215, endPoint x: 438, endPoint y: 219, distance: 40.2
click at [441, 211] on h2 "Type" at bounding box center [585, 203] width 383 height 16
click at [407, 211] on h2 "Type" at bounding box center [585, 203] width 383 height 16
drag, startPoint x: 395, startPoint y: 215, endPoint x: 428, endPoint y: 217, distance: 33.0
click at [428, 211] on h2 "Type" at bounding box center [585, 203] width 383 height 16
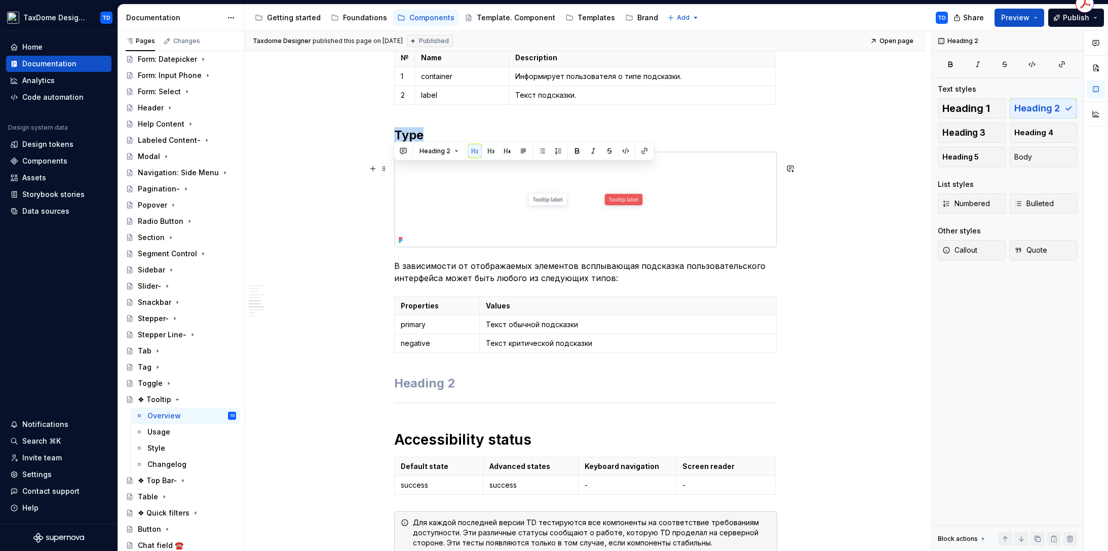
scroll to position [1202, 0]
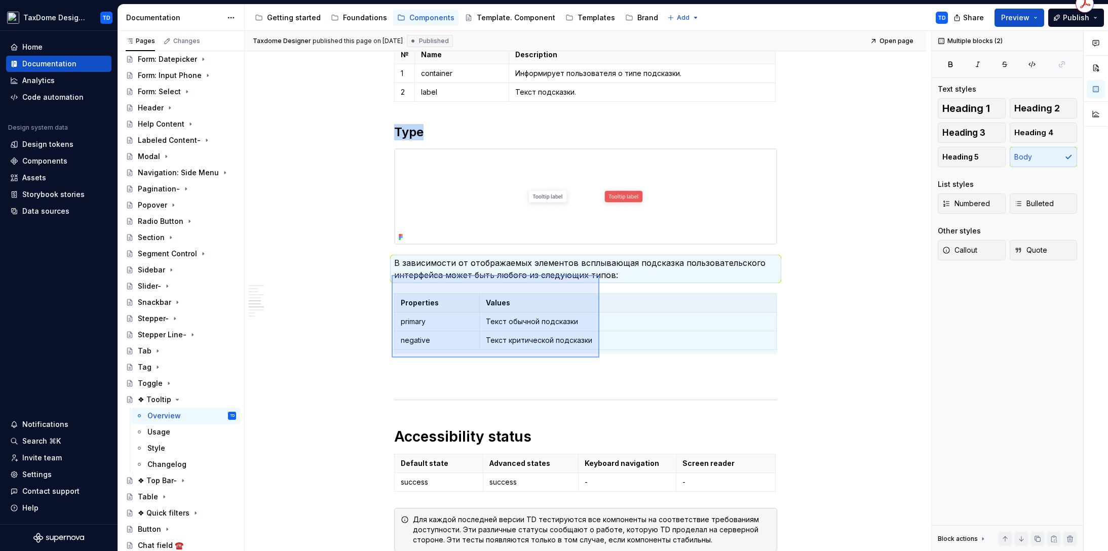
drag, startPoint x: 393, startPoint y: 275, endPoint x: 600, endPoint y: 357, distance: 222.9
click at [601, 357] on div "**********" at bounding box center [588, 291] width 687 height 521
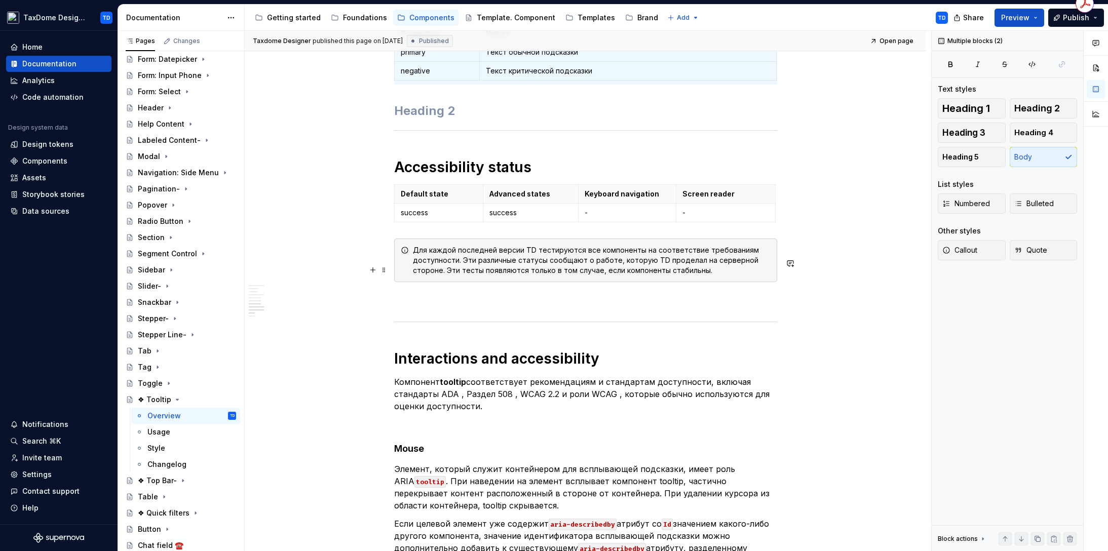
scroll to position [1480, 0]
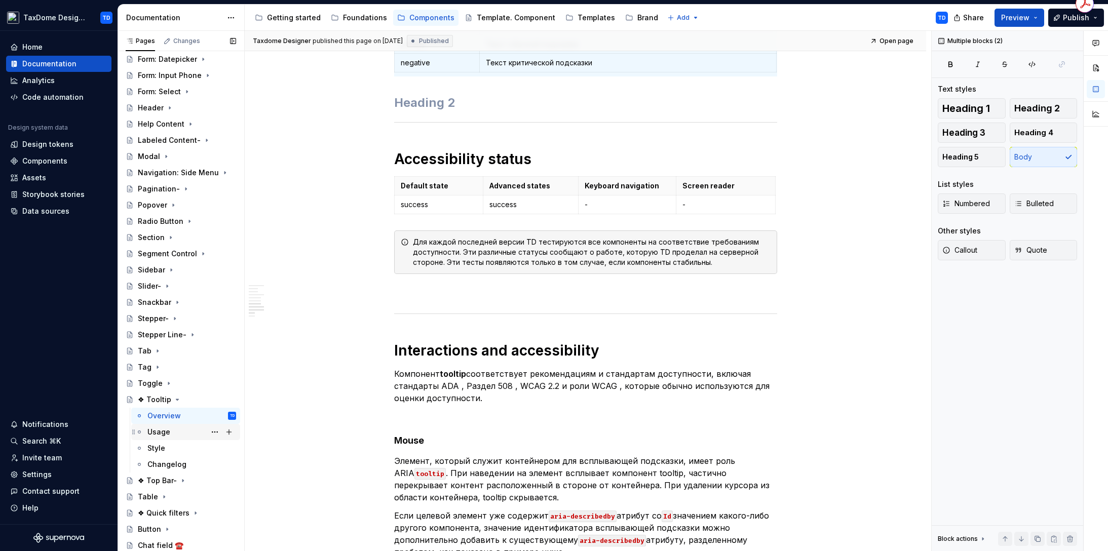
click at [155, 429] on div "Usage" at bounding box center [158, 432] width 23 height 10
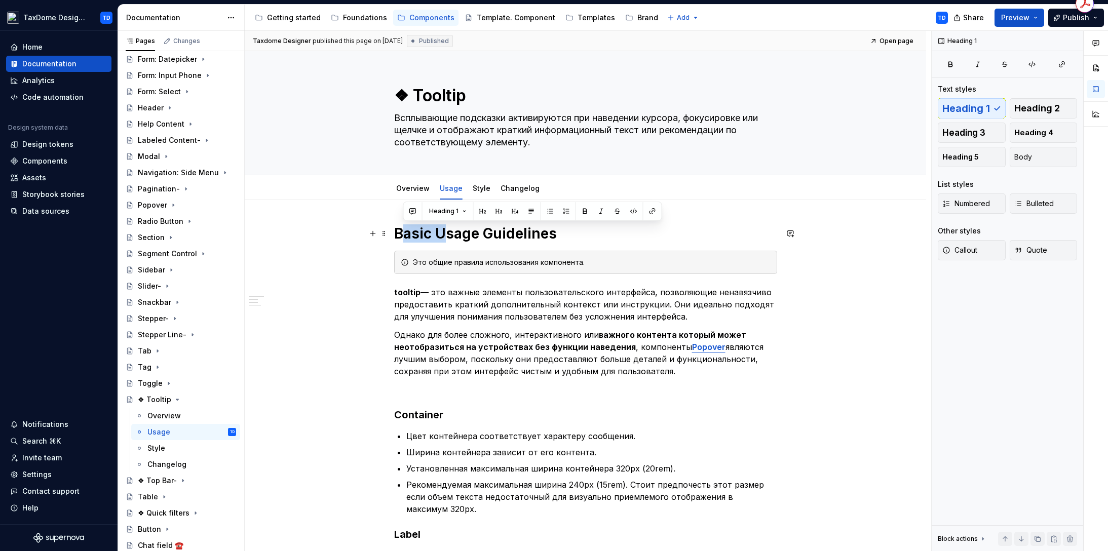
drag, startPoint x: 401, startPoint y: 233, endPoint x: 432, endPoint y: 237, distance: 30.6
click at [448, 236] on h1 "Basic Usage Guidelines" at bounding box center [585, 233] width 383 height 18
drag, startPoint x: 397, startPoint y: 233, endPoint x: 476, endPoint y: 234, distance: 79.1
click at [476, 234] on h1 "Basic Usage Guidelines" at bounding box center [585, 233] width 383 height 18
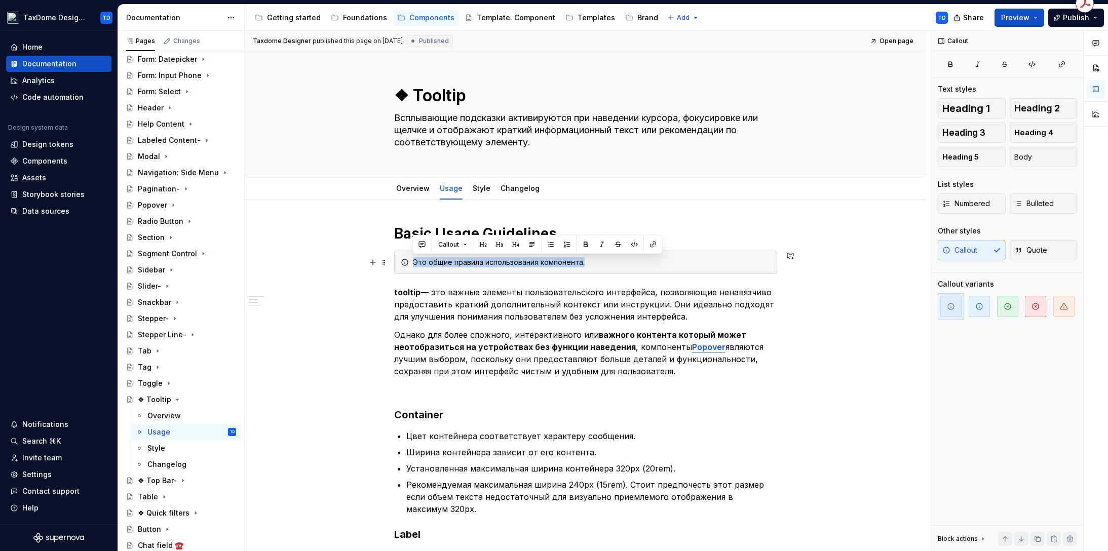
drag, startPoint x: 413, startPoint y: 263, endPoint x: 586, endPoint y: 263, distance: 172.3
click at [587, 264] on div "Это общие правила использования компонента." at bounding box center [592, 262] width 358 height 10
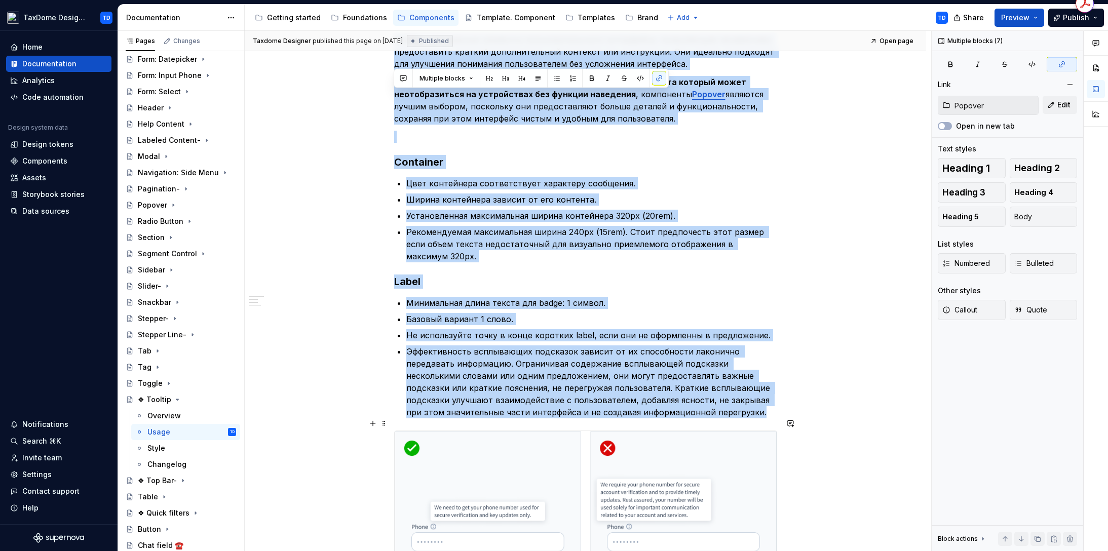
scroll to position [320, 0]
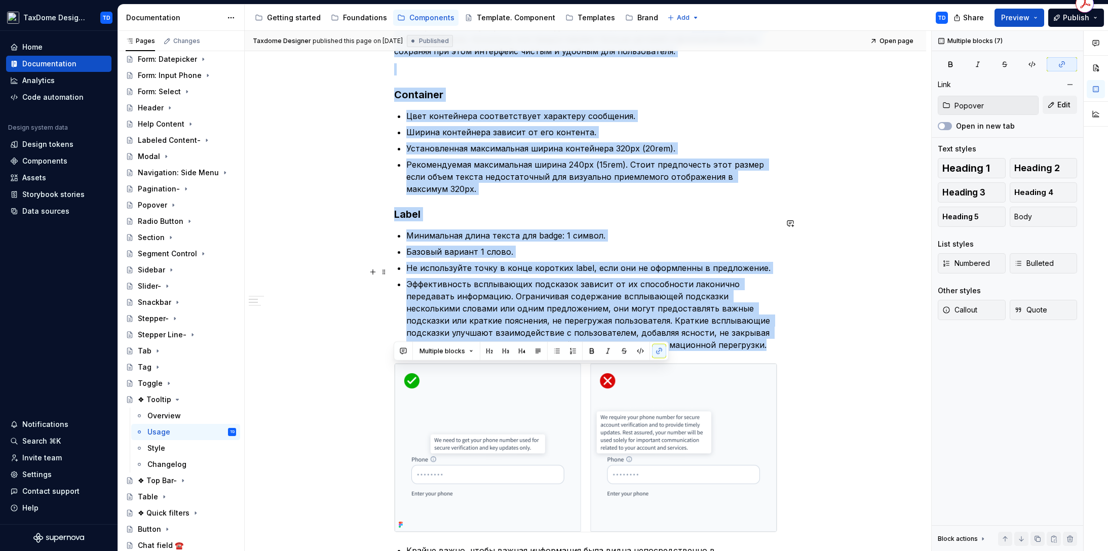
drag, startPoint x: 394, startPoint y: 225, endPoint x: 696, endPoint y: 332, distance: 320.7
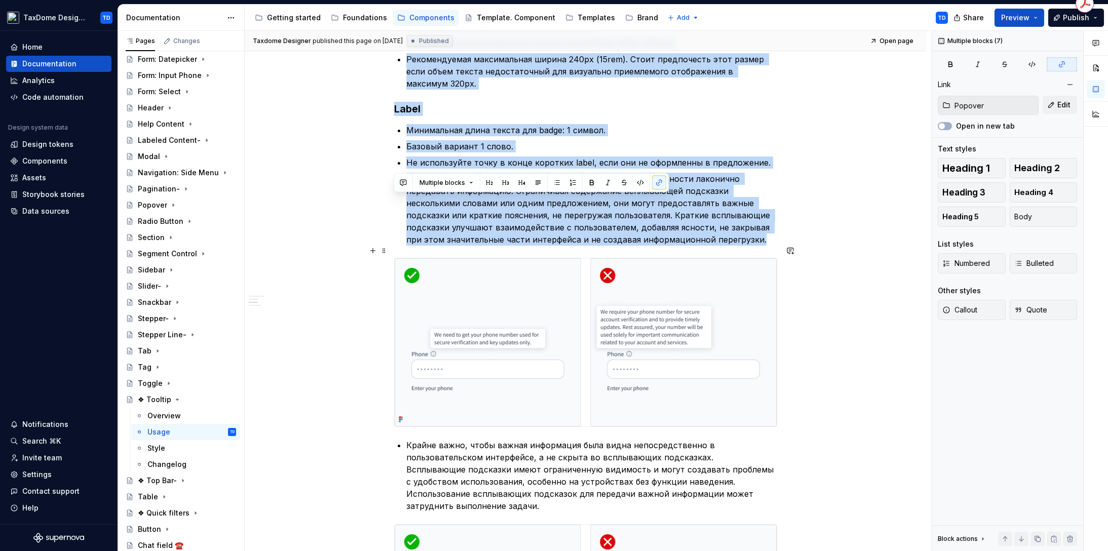
scroll to position [489, 0]
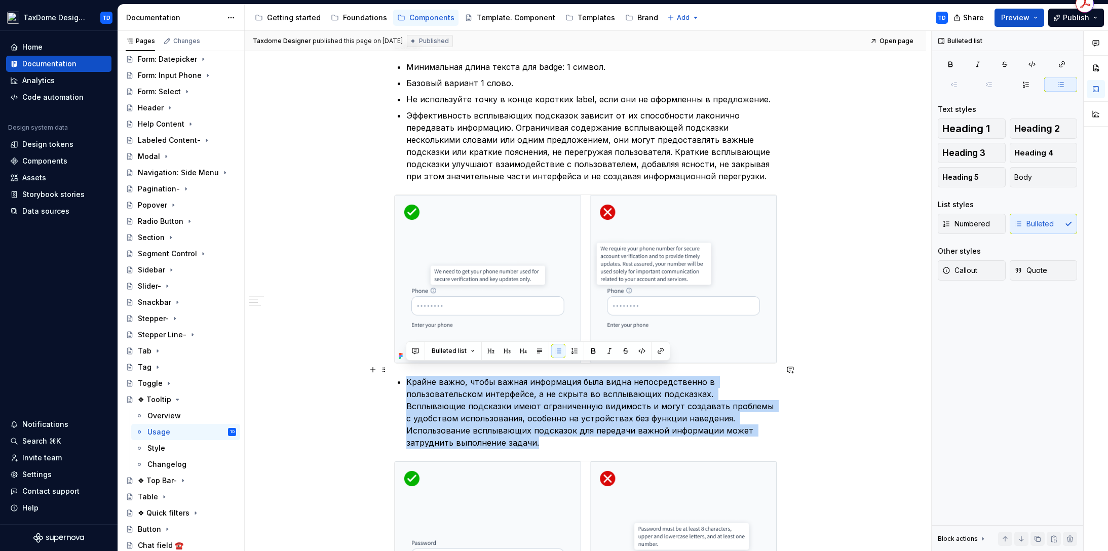
drag, startPoint x: 406, startPoint y: 368, endPoint x: 445, endPoint y: 434, distance: 76.6
click at [445, 434] on p "Крайне важно, чтобы важная информация была видна непосредственно в пользователь…" at bounding box center [591, 412] width 371 height 73
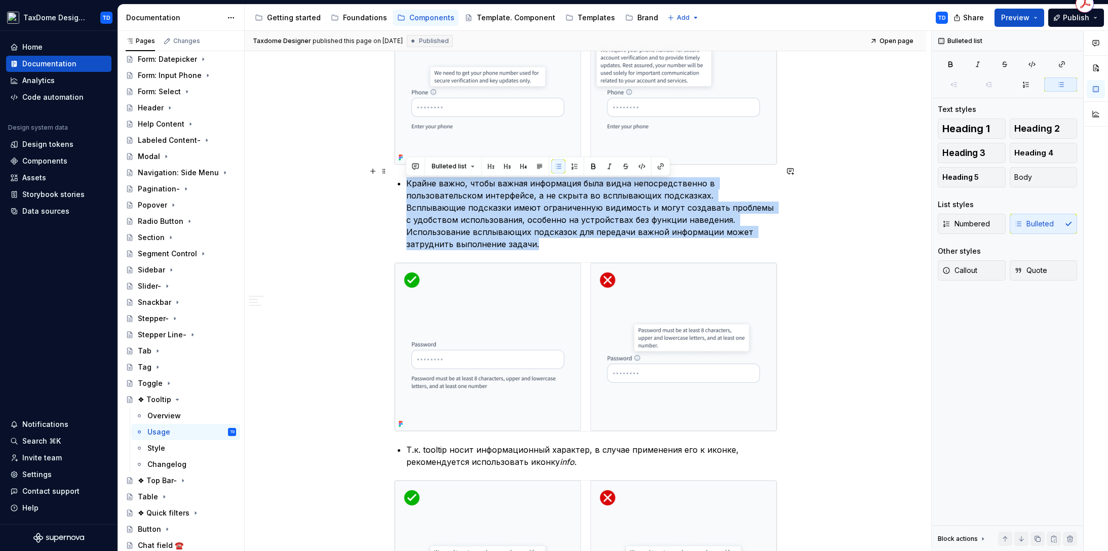
scroll to position [698, 0]
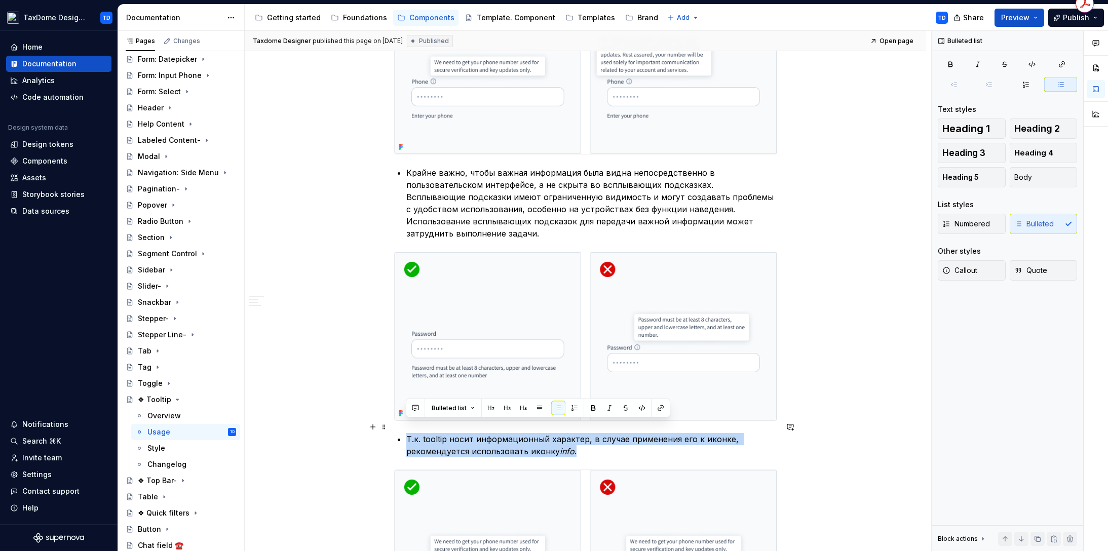
drag, startPoint x: 578, startPoint y: 440, endPoint x: 401, endPoint y: 423, distance: 178.2
click at [406, 433] on li "Т.к. tooltip носит информационный характер, в случае применения его к иконке, р…" at bounding box center [591, 445] width 371 height 24
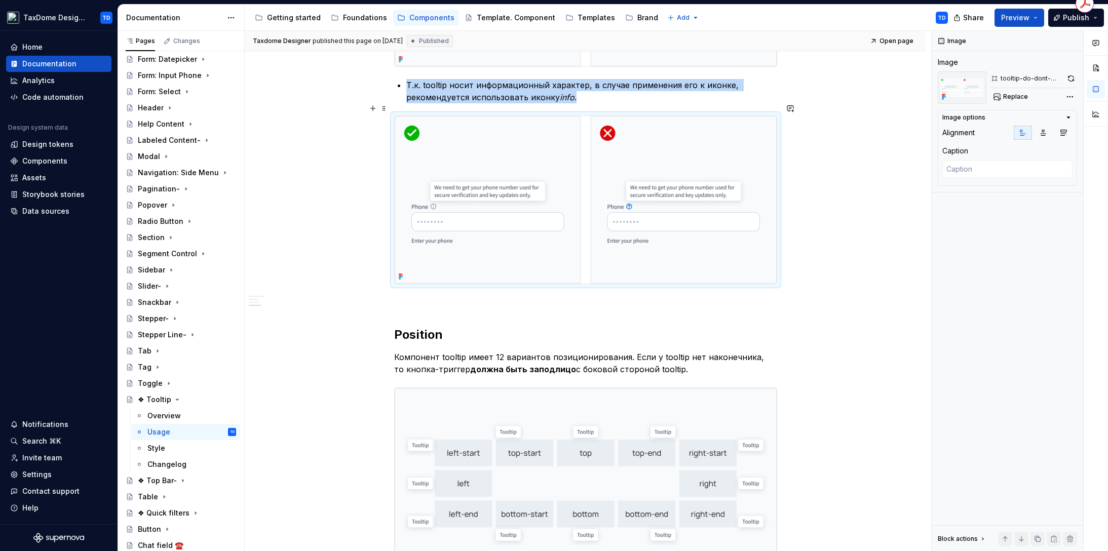
scroll to position [1094, 0]
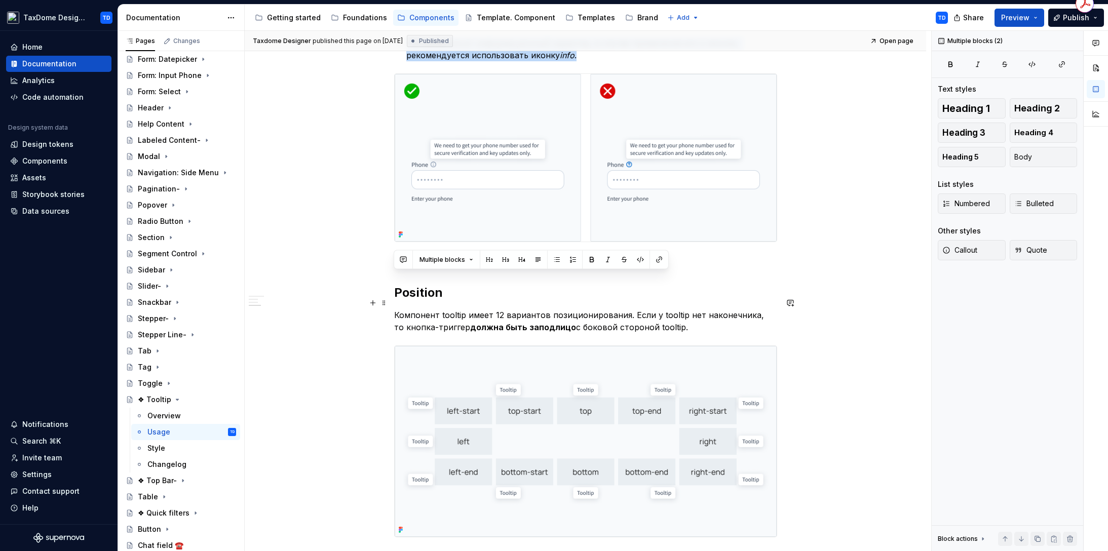
drag, startPoint x: 396, startPoint y: 280, endPoint x: 690, endPoint y: 319, distance: 296.5
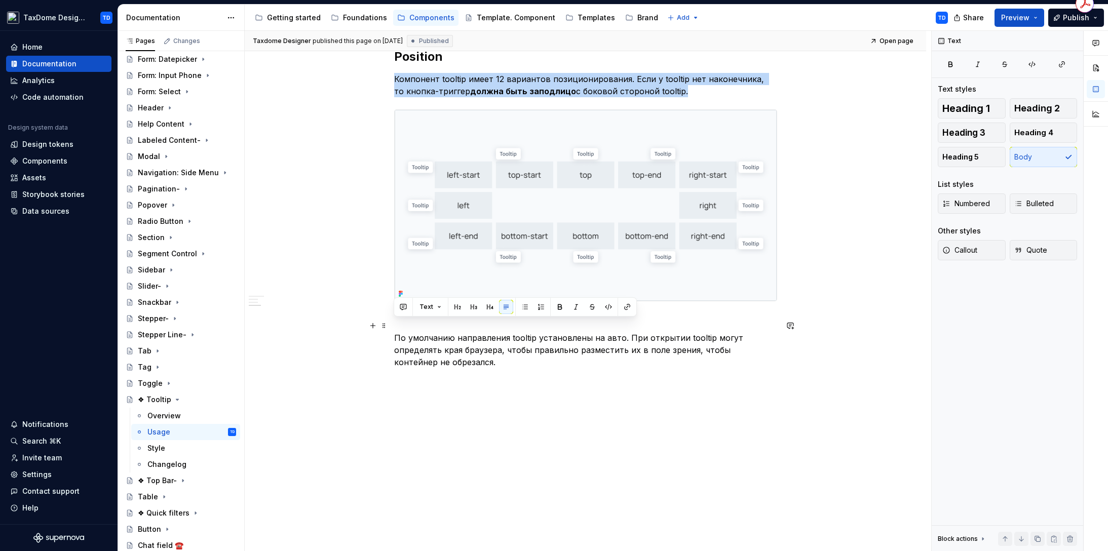
drag, startPoint x: 431, startPoint y: 345, endPoint x: 393, endPoint y: 328, distance: 41.1
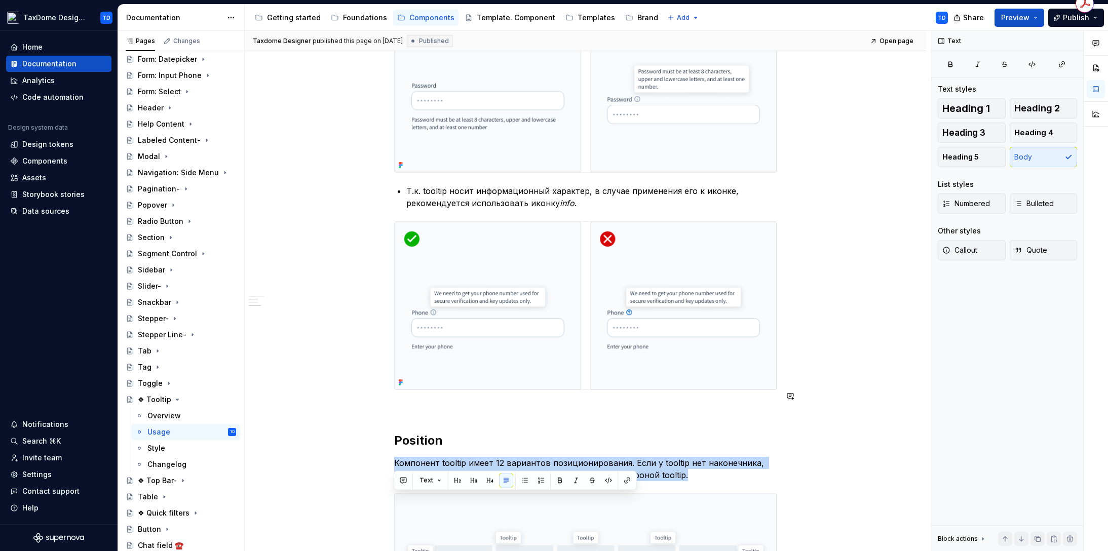
scroll to position [760, 0]
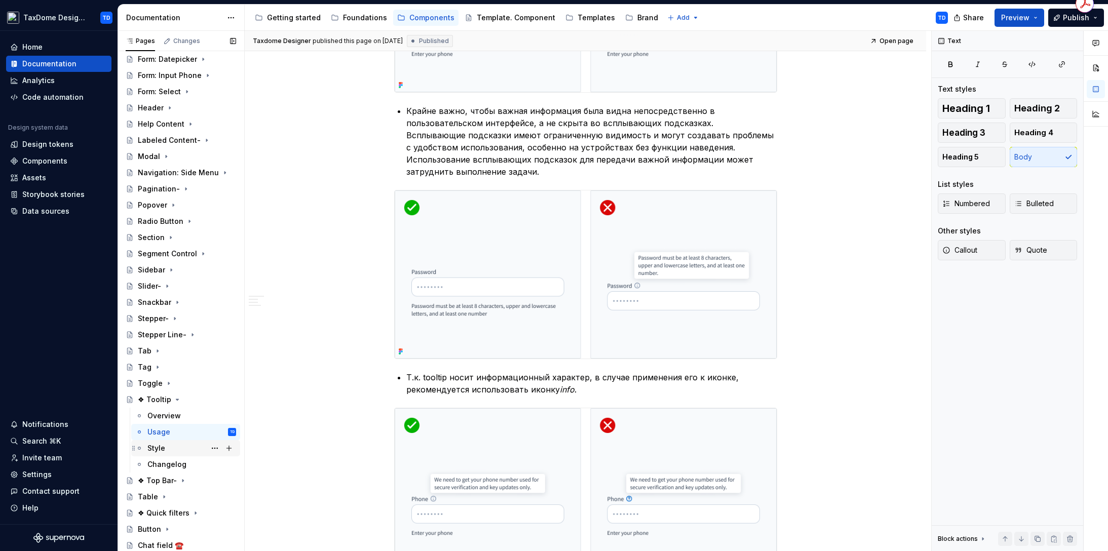
click at [171, 447] on div "Style" at bounding box center [191, 448] width 89 height 14
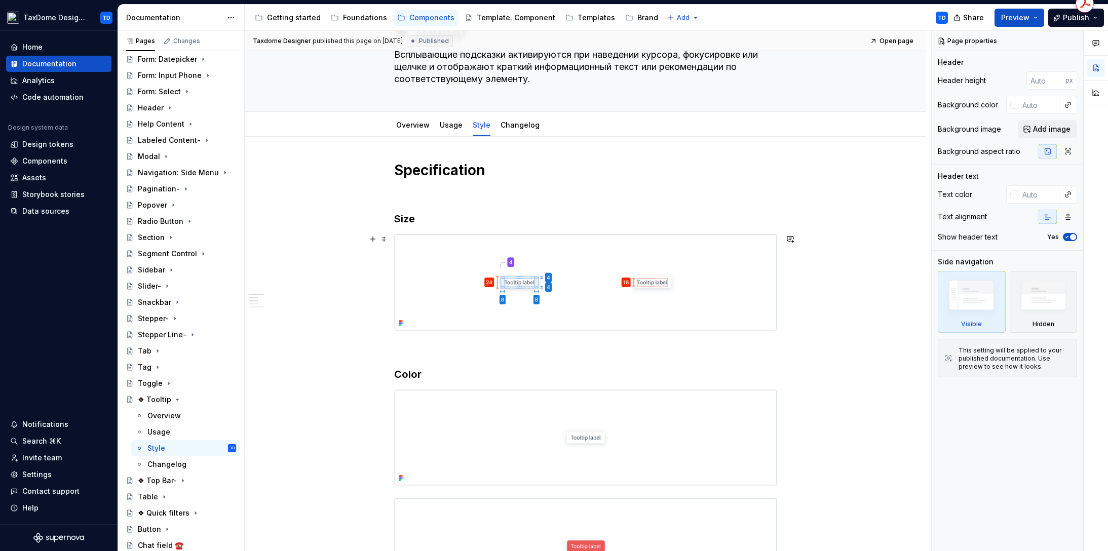
scroll to position [66, 0]
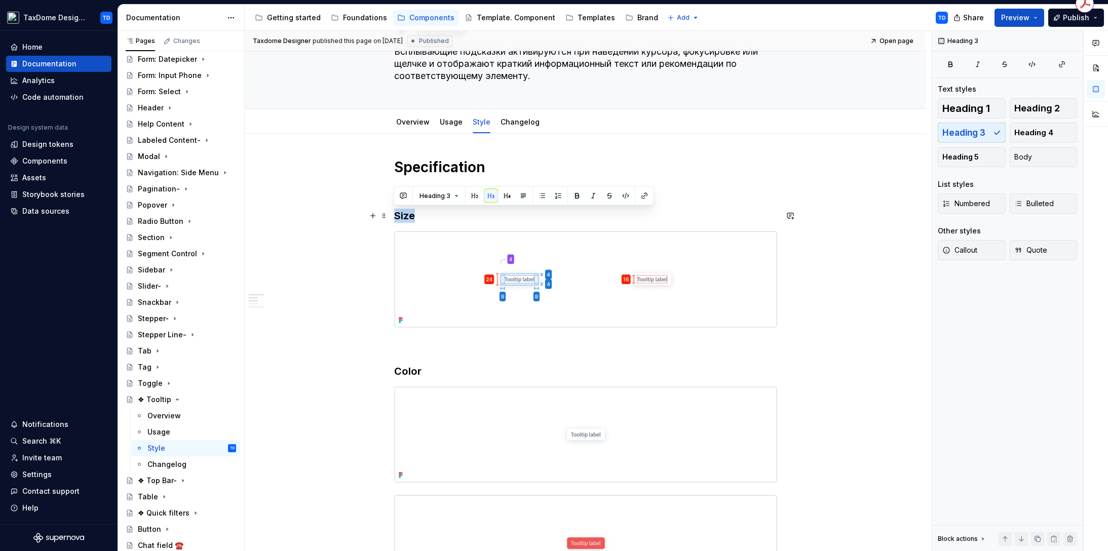
drag, startPoint x: 426, startPoint y: 219, endPoint x: 394, endPoint y: 213, distance: 32.6
click at [394, 213] on h3 "Size" at bounding box center [585, 216] width 383 height 14
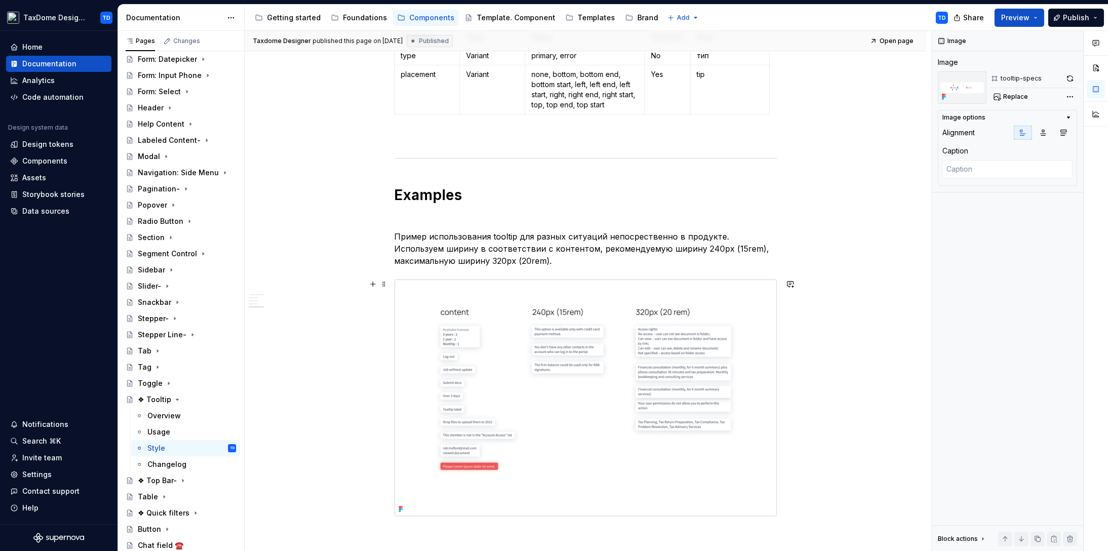
scroll to position [805, 0]
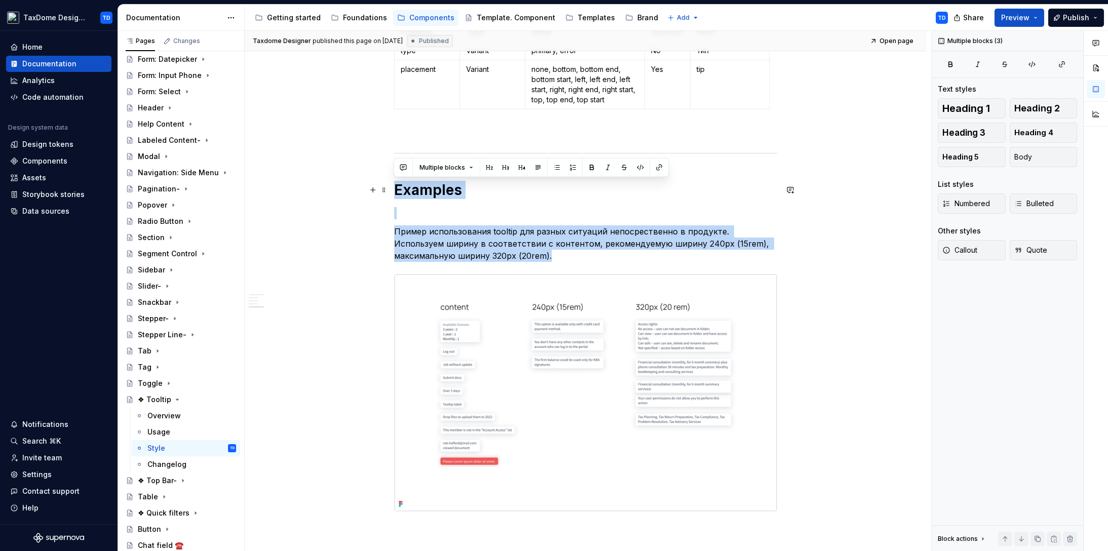
drag, startPoint x: 496, startPoint y: 257, endPoint x: 393, endPoint y: 186, distance: 124.7
click at [393, 186] on div "Specification Size Color Element Property Color token - 🚧 progress primary back…" at bounding box center [585, 42] width 681 height 1294
click at [180, 461] on div "Changelog" at bounding box center [166, 465] width 39 height 10
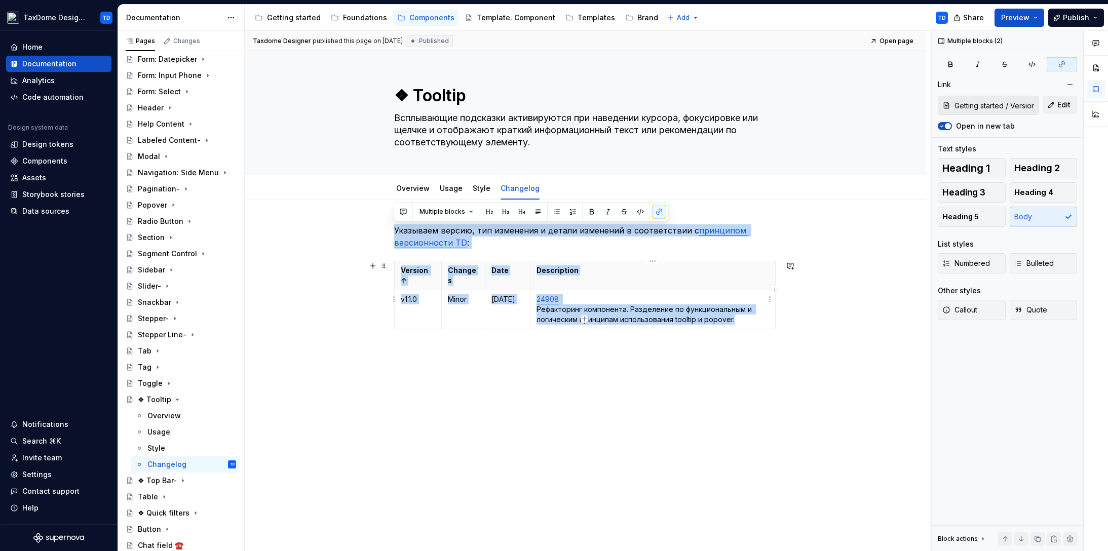
drag, startPoint x: 395, startPoint y: 230, endPoint x: 744, endPoint y: 311, distance: 358.4
click at [744, 311] on div "Указываем версию, тип изменения и детали изменений в соответствии с принципом в…" at bounding box center [585, 290] width 383 height 133
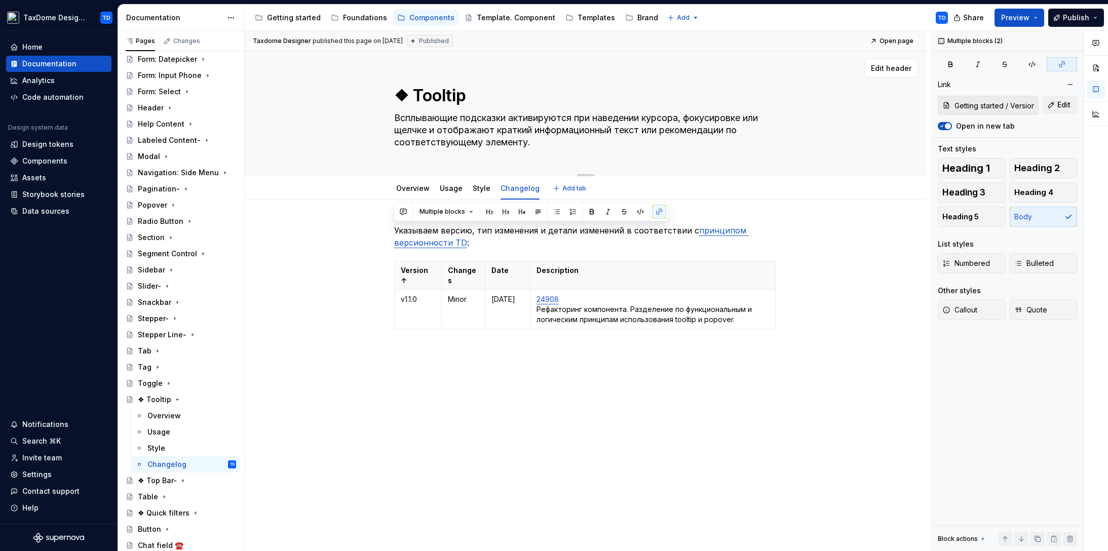
click at [415, 99] on textarea "❖ Tooltip" at bounding box center [583, 96] width 383 height 24
click at [412, 96] on textarea "❖ Tooltip" at bounding box center [583, 96] width 383 height 24
type textarea "*"
type textarea "❖Tooltip"
type textarea "*"
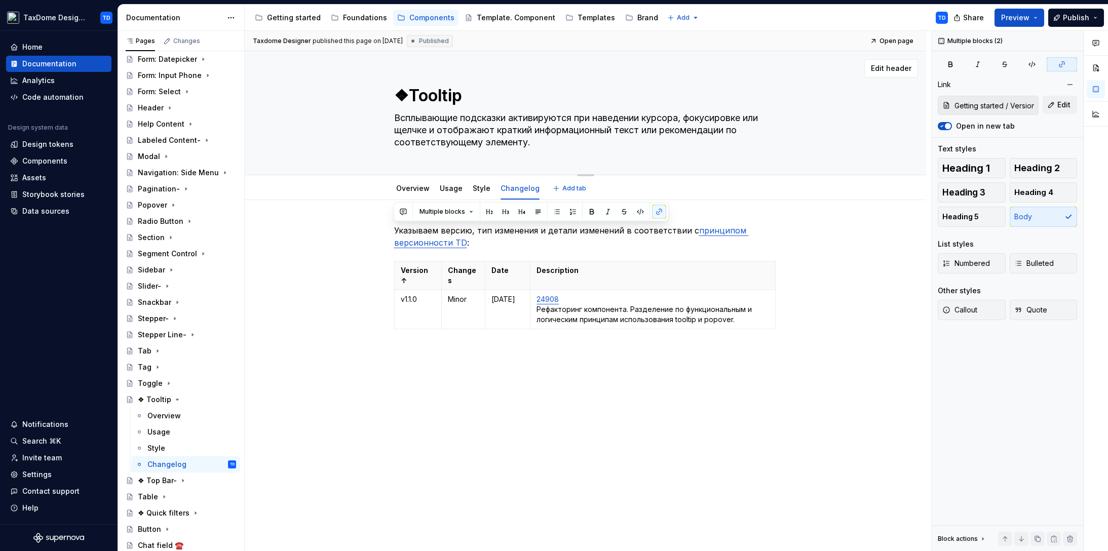
type textarea "Tooltip"
type textarea "*"
type textarea "Tooltip"
click at [1096, 23] on button "Publish" at bounding box center [1076, 18] width 56 height 18
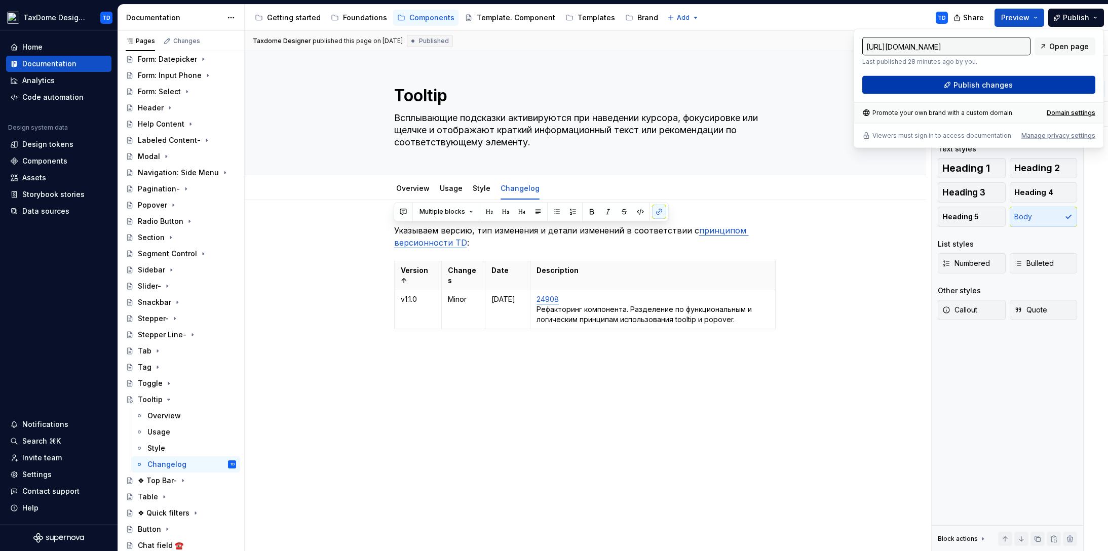
click at [1006, 79] on button "Publish changes" at bounding box center [978, 85] width 233 height 18
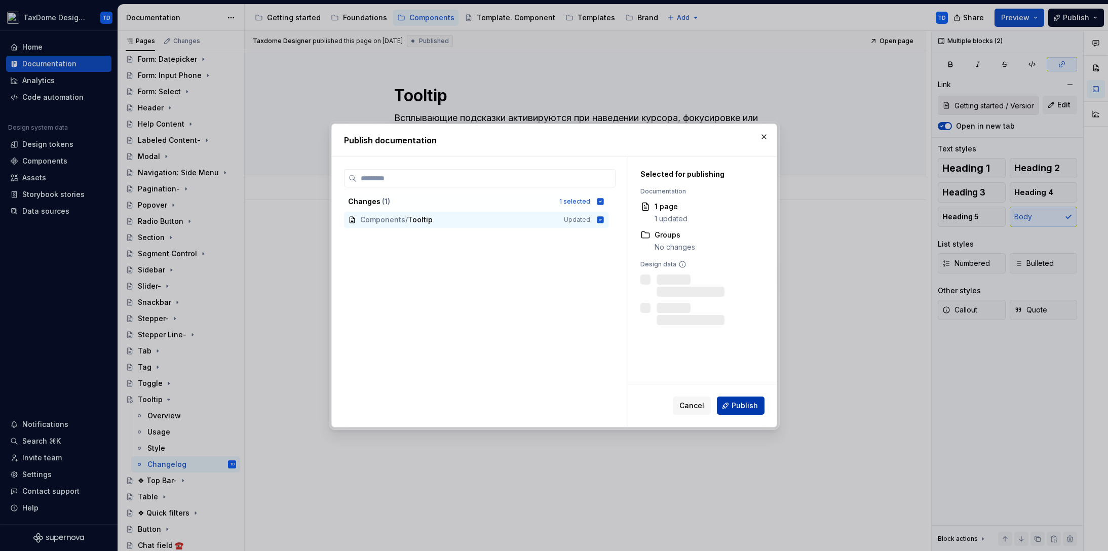
click at [739, 405] on span "Publish" at bounding box center [745, 406] width 26 height 10
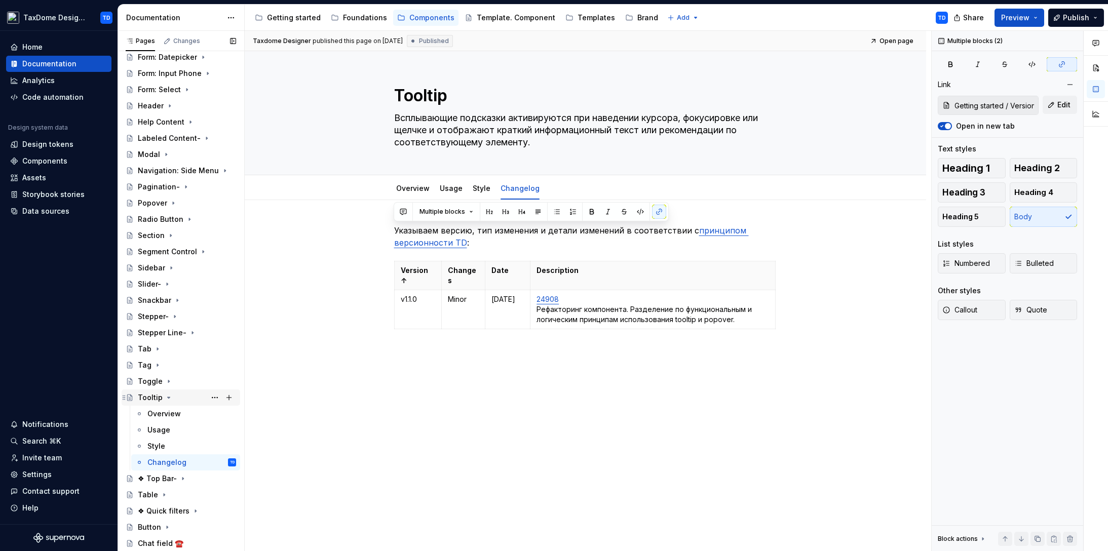
click at [166, 395] on icon "Page tree" at bounding box center [169, 398] width 8 height 8
click at [158, 411] on div "❖ Top Bar-" at bounding box center [157, 416] width 39 height 10
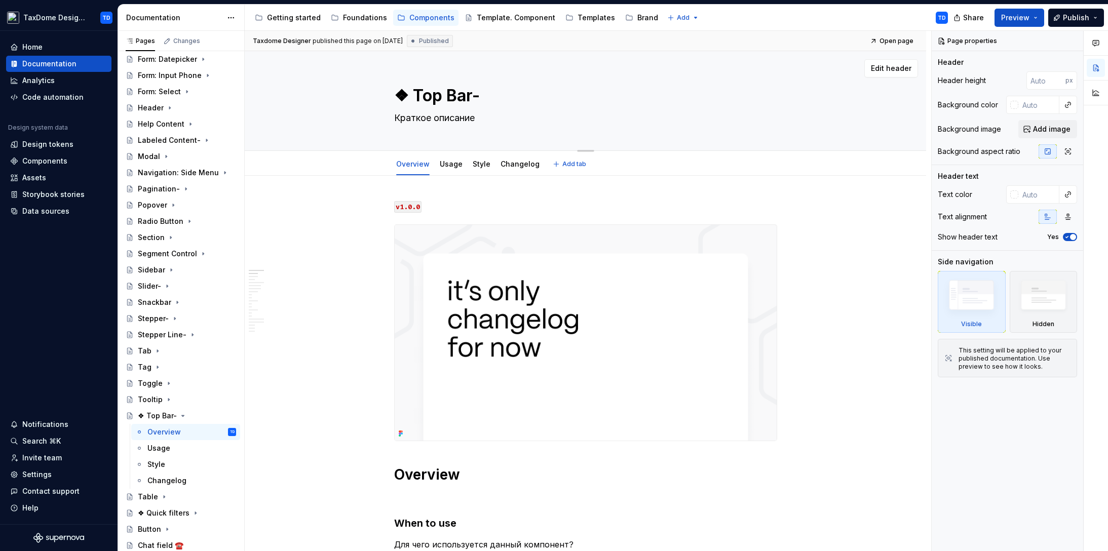
drag, startPoint x: 421, startPoint y: 94, endPoint x: 468, endPoint y: 97, distance: 46.7
click at [468, 97] on textarea "❖ Top Bar-" at bounding box center [583, 96] width 383 height 24
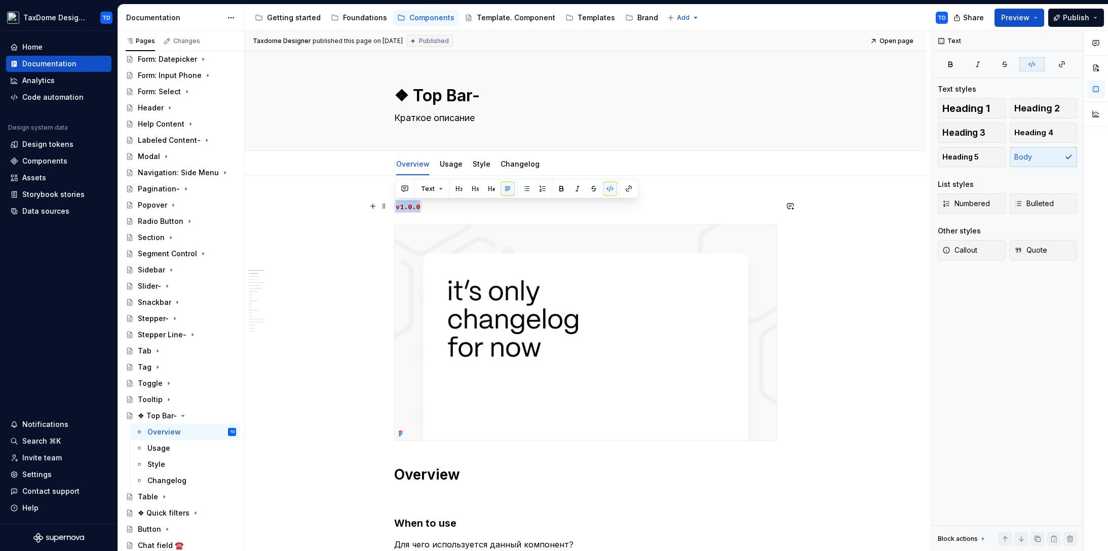
drag, startPoint x: 421, startPoint y: 209, endPoint x: 396, endPoint y: 209, distance: 24.3
click at [396, 209] on p "v1.0.0" at bounding box center [585, 206] width 383 height 12
click at [162, 477] on div "Changelog" at bounding box center [166, 481] width 39 height 10
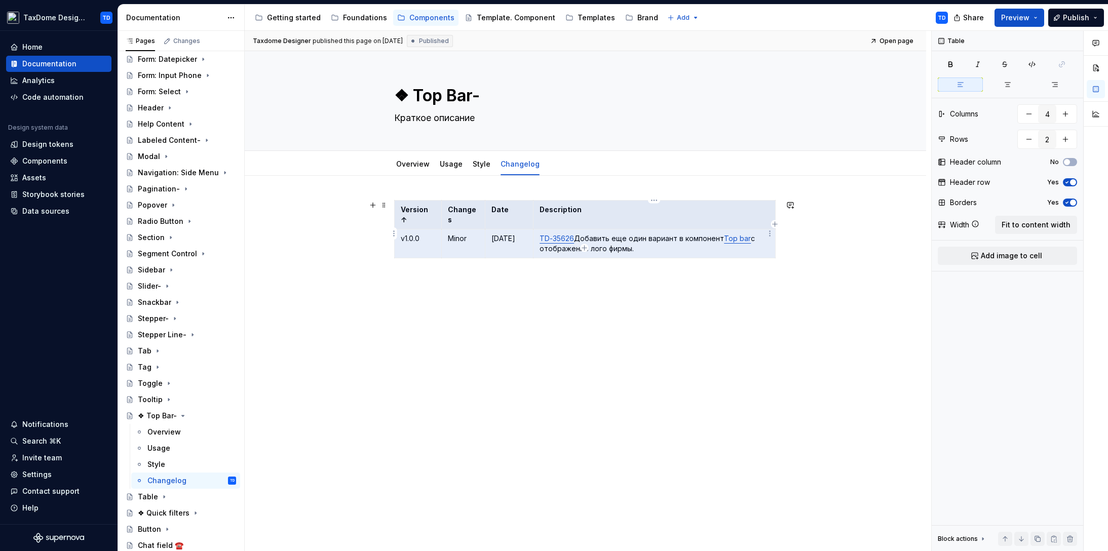
drag, startPoint x: 400, startPoint y: 205, endPoint x: 689, endPoint y: 223, distance: 288.9
click at [698, 226] on tbody "Version ↑ Changes Date Description v1.0.0 Minor [DATE] TD-35626 Добавить еще од…" at bounding box center [584, 230] width 381 height 58
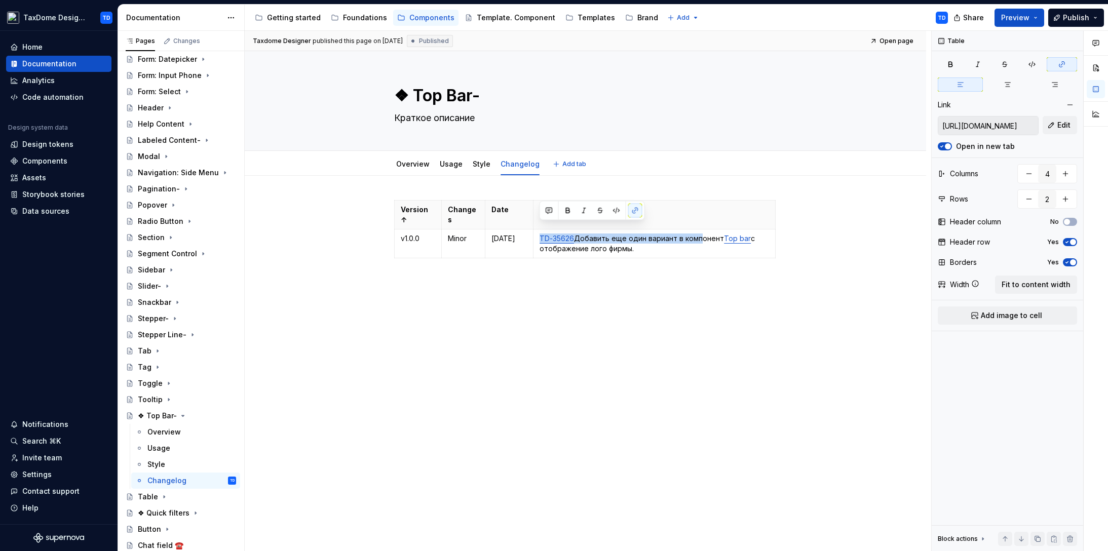
type textarea "*"
click at [652, 238] on p "TD-35626 Добавить еще один вариант в компонент Top bar с отображение лого фирмы." at bounding box center [654, 244] width 229 height 20
type input "[URL][DOMAIN_NAME]"
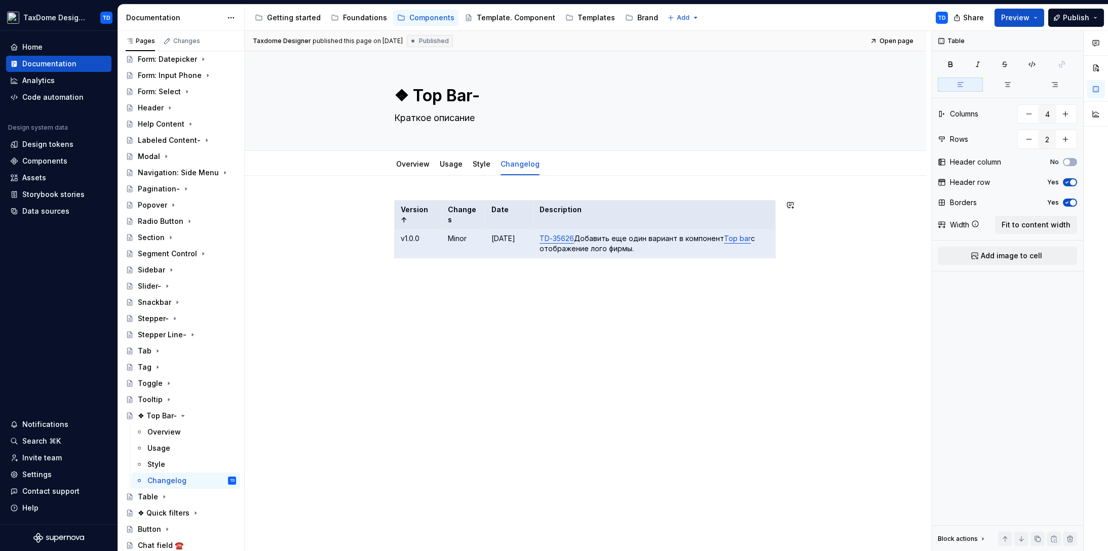
drag, startPoint x: 651, startPoint y: 242, endPoint x: 393, endPoint y: 201, distance: 260.6
click at [393, 201] on div "Version ↑ Changes Date Description v1.0.0 Minor [DATE] TD-35626 Добавить еще од…" at bounding box center [585, 320] width 681 height 288
click at [416, 93] on textarea "❖ Top Bar-" at bounding box center [583, 96] width 383 height 24
click at [412, 94] on textarea "❖ Top Bar-" at bounding box center [583, 96] width 383 height 24
type textarea "*"
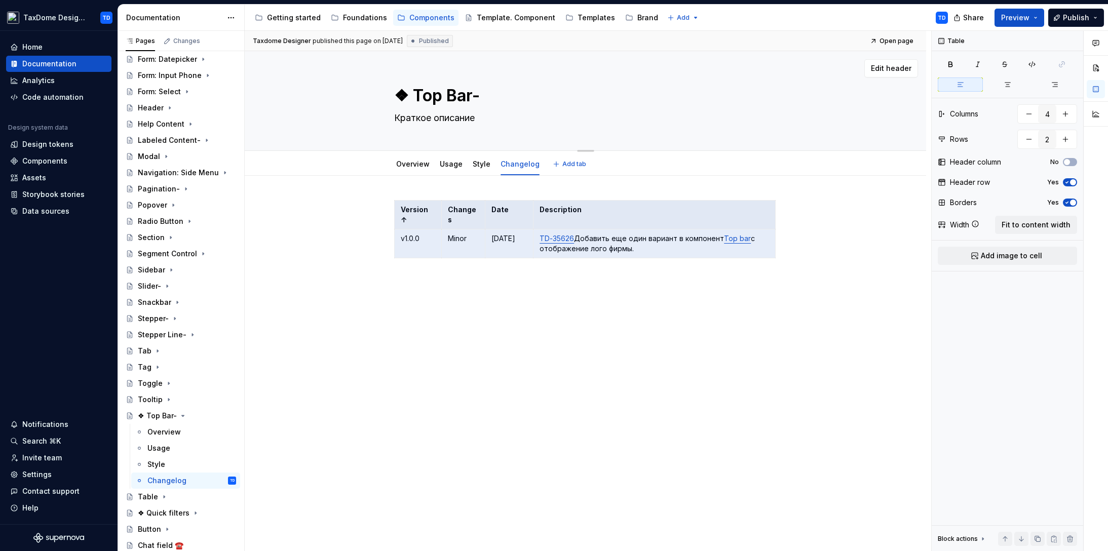
type textarea "❖Top Bar-"
type textarea "*"
type textarea "Top Bar-"
type textarea "*"
type textarea "Top Bar-"
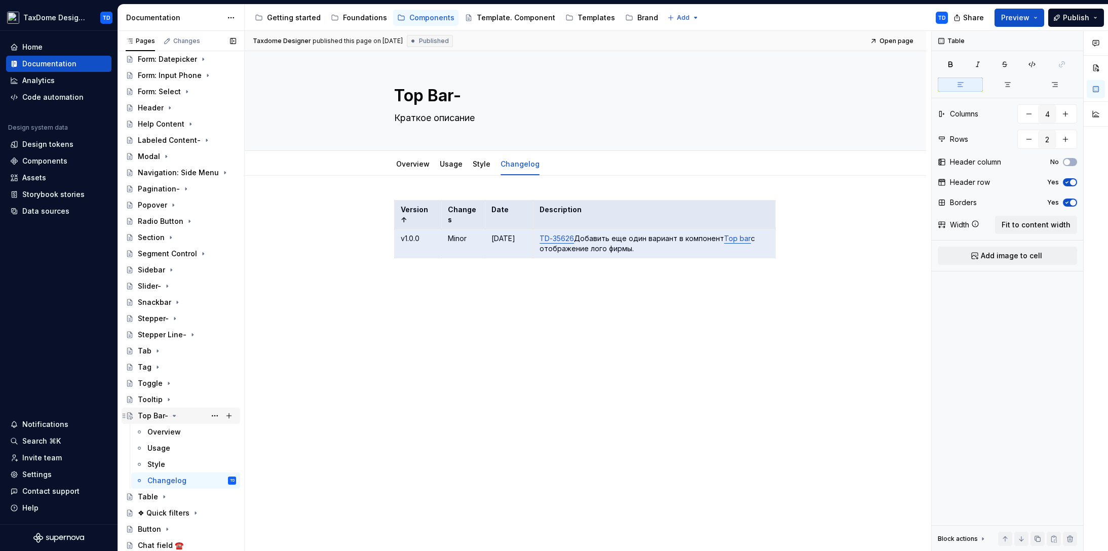
click at [173, 413] on icon "Page tree" at bounding box center [174, 416] width 8 height 8
click at [145, 431] on div "Table" at bounding box center [148, 432] width 20 height 10
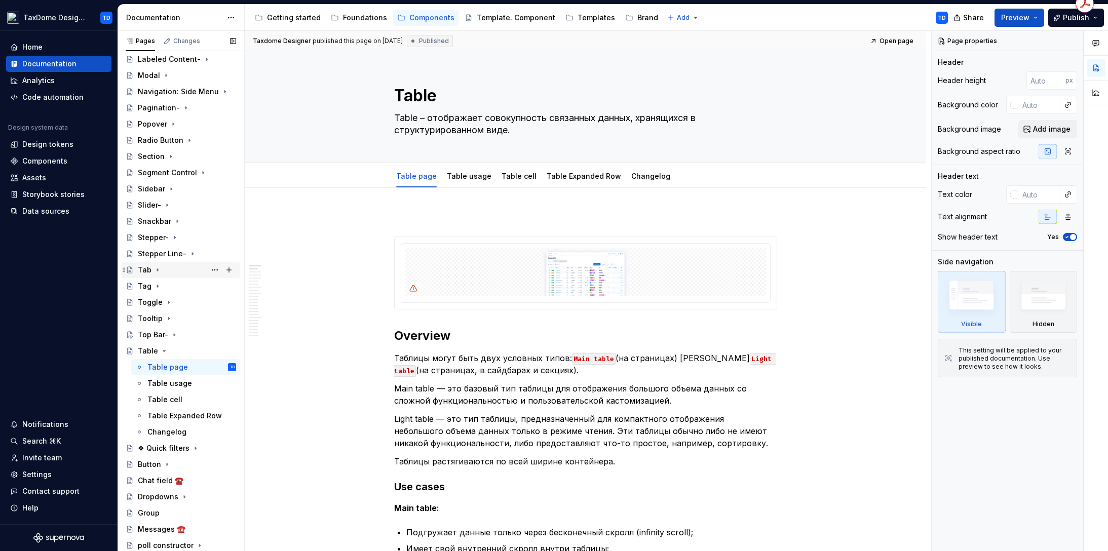
click at [161, 350] on icon "Page tree" at bounding box center [164, 351] width 8 height 8
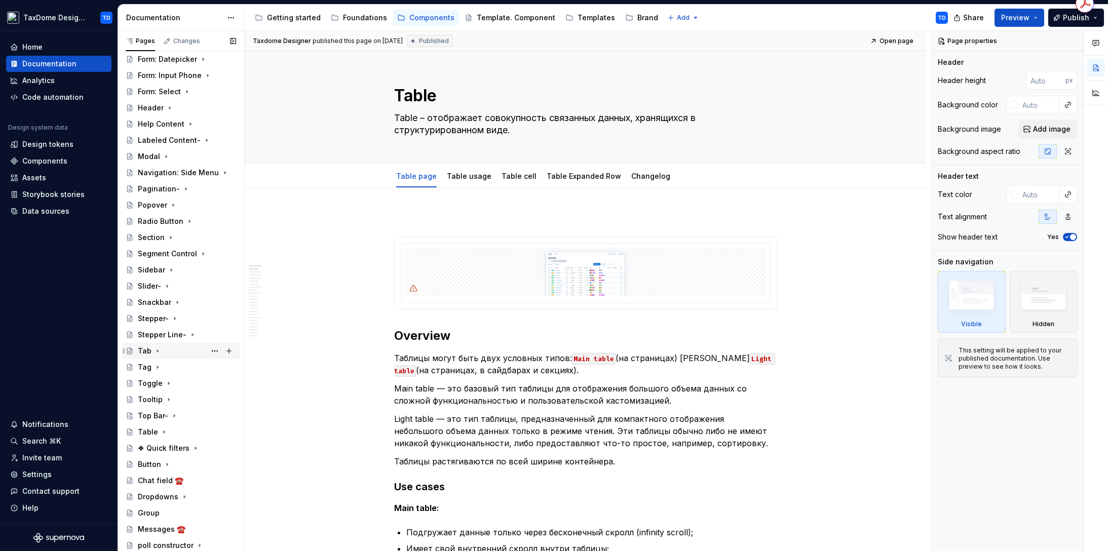
scroll to position [395, 0]
click at [157, 448] on div "❖ Quick filters" at bounding box center [164, 448] width 52 height 10
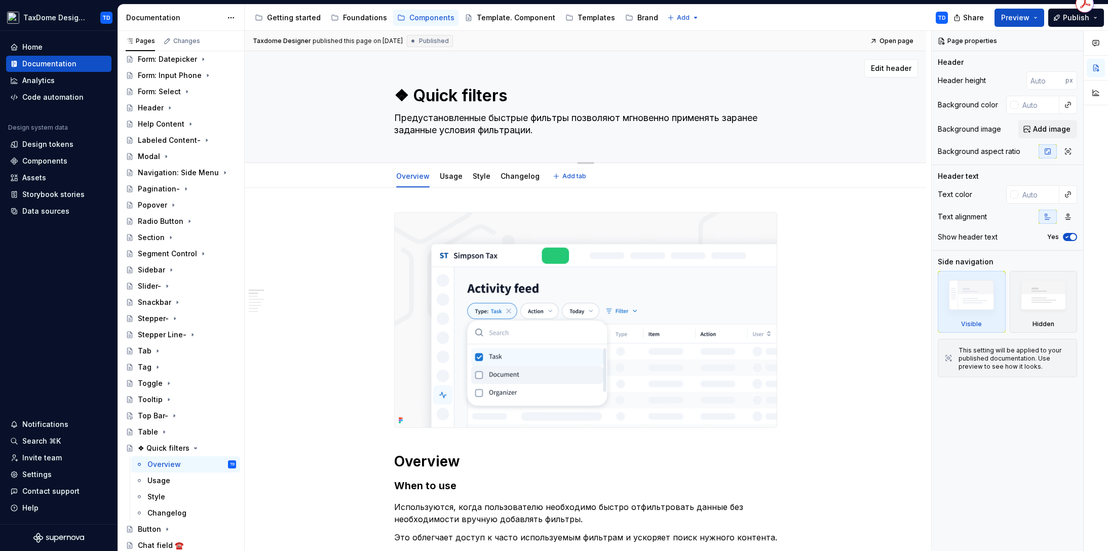
drag, startPoint x: 412, startPoint y: 99, endPoint x: 453, endPoint y: 96, distance: 41.7
click at [454, 96] on textarea "❖ Quick filters" at bounding box center [583, 96] width 383 height 24
drag, startPoint x: 500, startPoint y: 98, endPoint x: 413, endPoint y: 93, distance: 87.3
click at [413, 93] on textarea "❖ Quick filters" at bounding box center [583, 96] width 383 height 24
drag, startPoint x: 396, startPoint y: 119, endPoint x: 541, endPoint y: 129, distance: 145.3
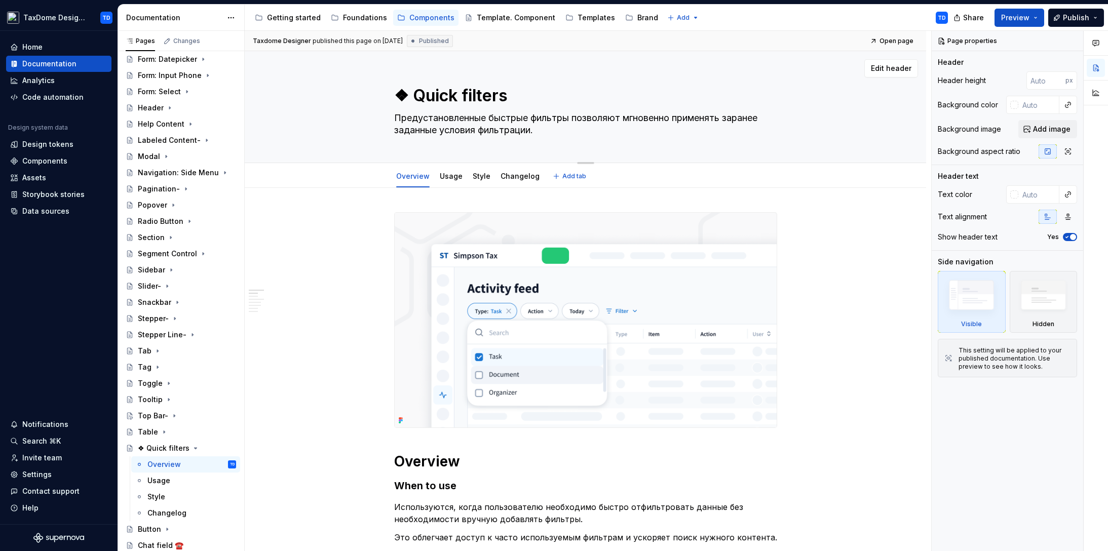
click at [541, 129] on textarea "Предустановленные быстрые фильтры позволяют мгновенно применять заранее заданны…" at bounding box center [583, 124] width 383 height 28
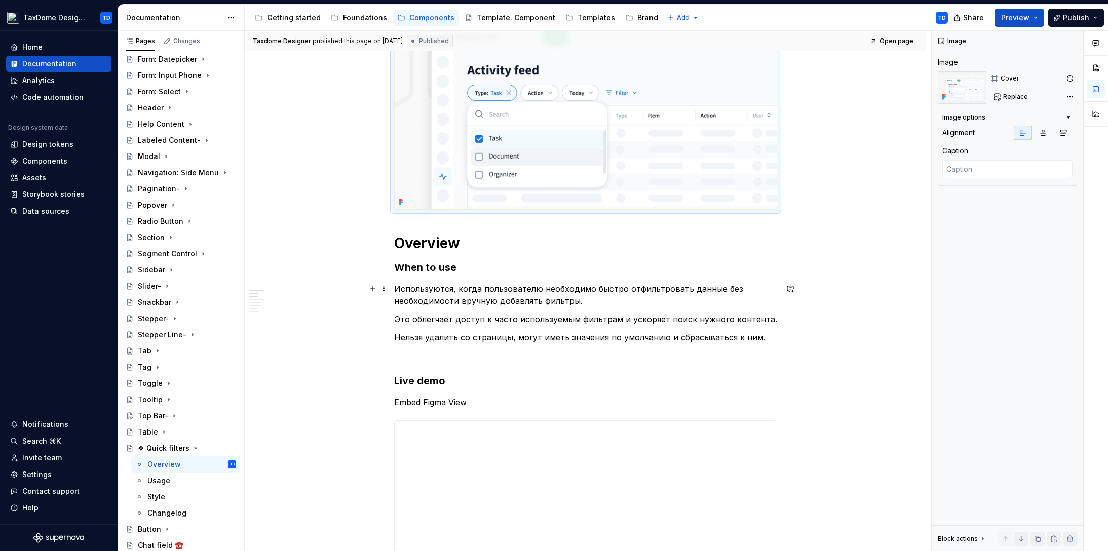
scroll to position [219, 0]
click at [186, 510] on div "Changelog" at bounding box center [191, 513] width 89 height 14
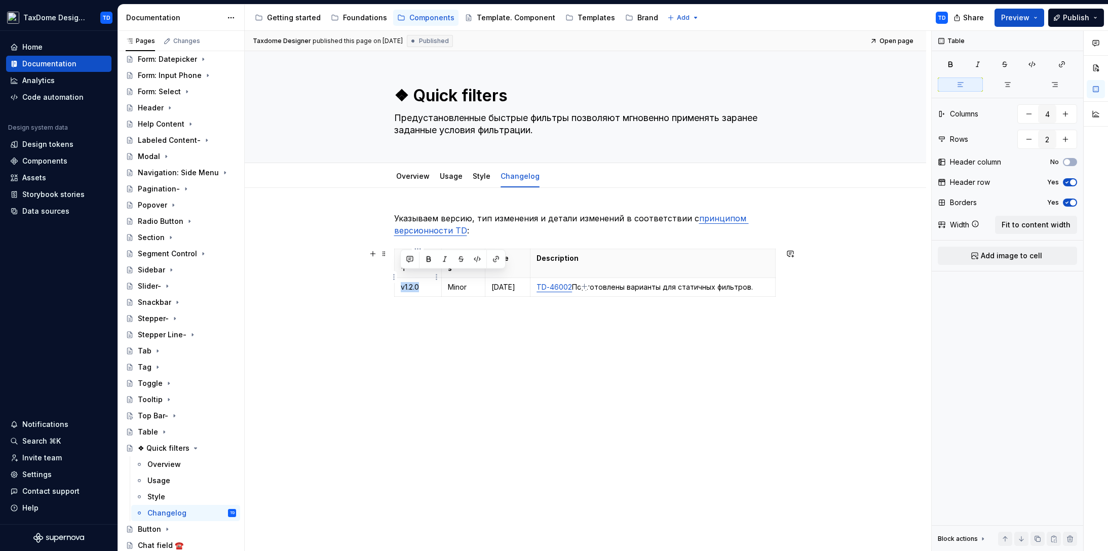
drag, startPoint x: 419, startPoint y: 277, endPoint x: 400, endPoint y: 276, distance: 18.8
click at [400, 278] on td "v1.2.0" at bounding box center [418, 287] width 48 height 19
click at [165, 464] on div "Overview" at bounding box center [163, 465] width 33 height 10
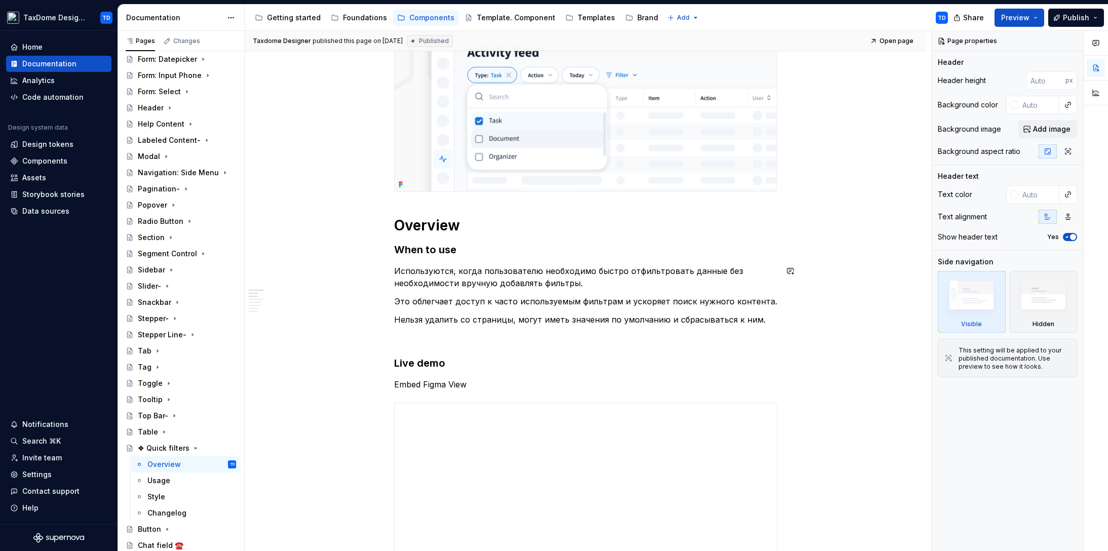
scroll to position [237, 0]
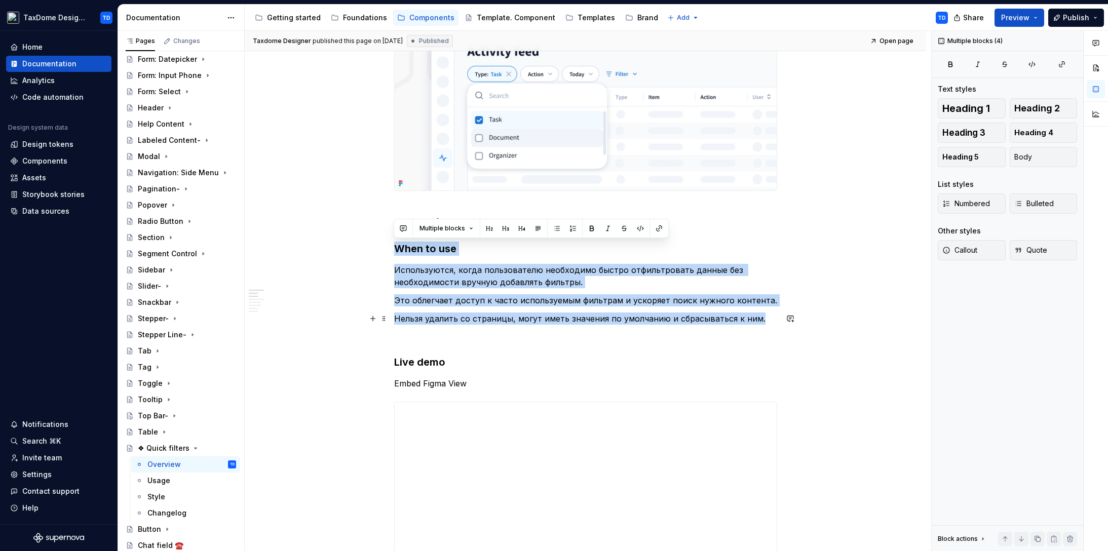
drag, startPoint x: 395, startPoint y: 247, endPoint x: 781, endPoint y: 317, distance: 391.9
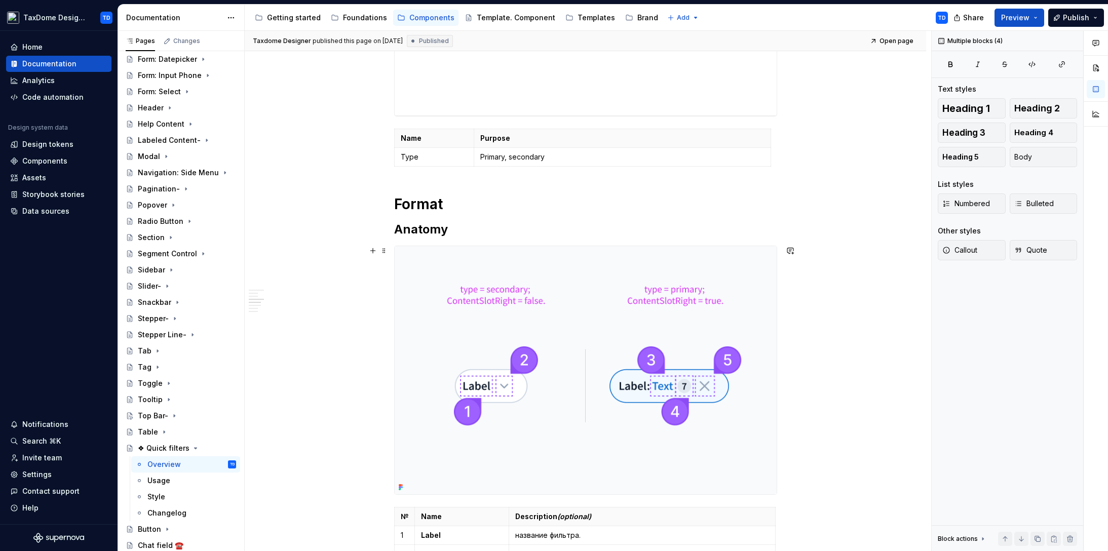
scroll to position [743, 0]
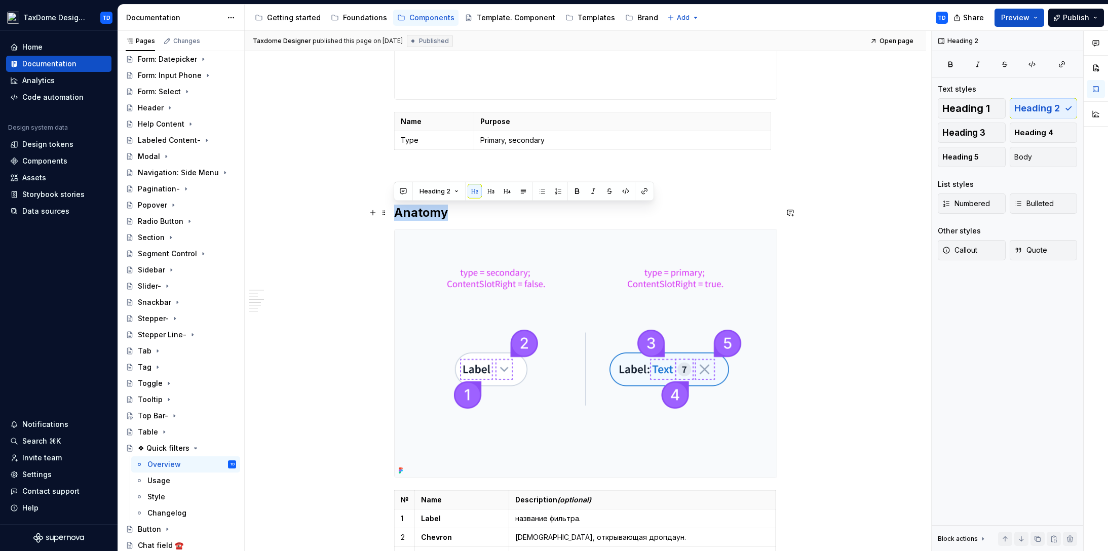
drag, startPoint x: 400, startPoint y: 210, endPoint x: 382, endPoint y: 165, distance: 48.6
click at [453, 208] on h2 "Anatomy" at bounding box center [585, 213] width 383 height 16
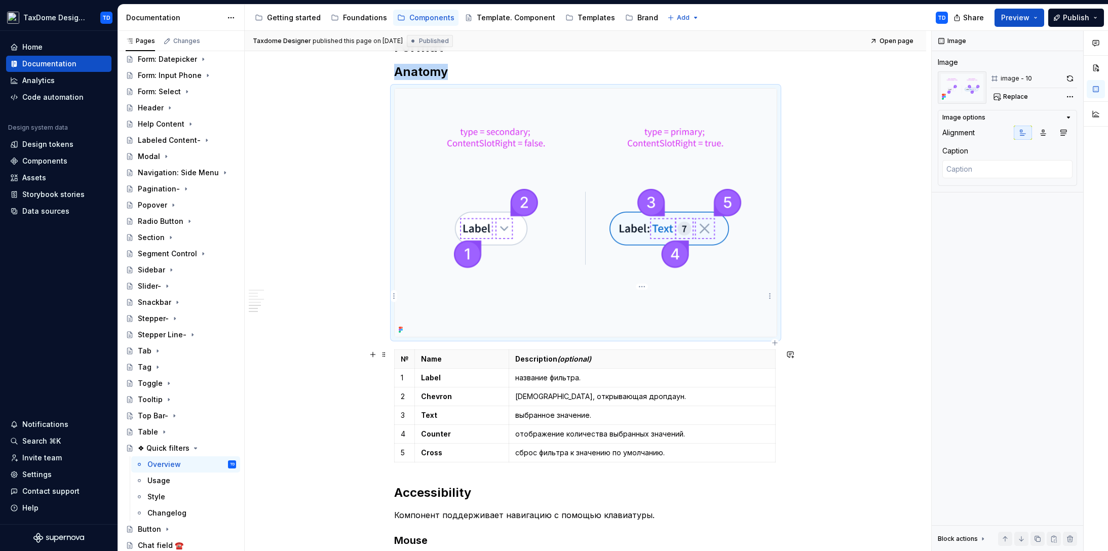
scroll to position [958, 0]
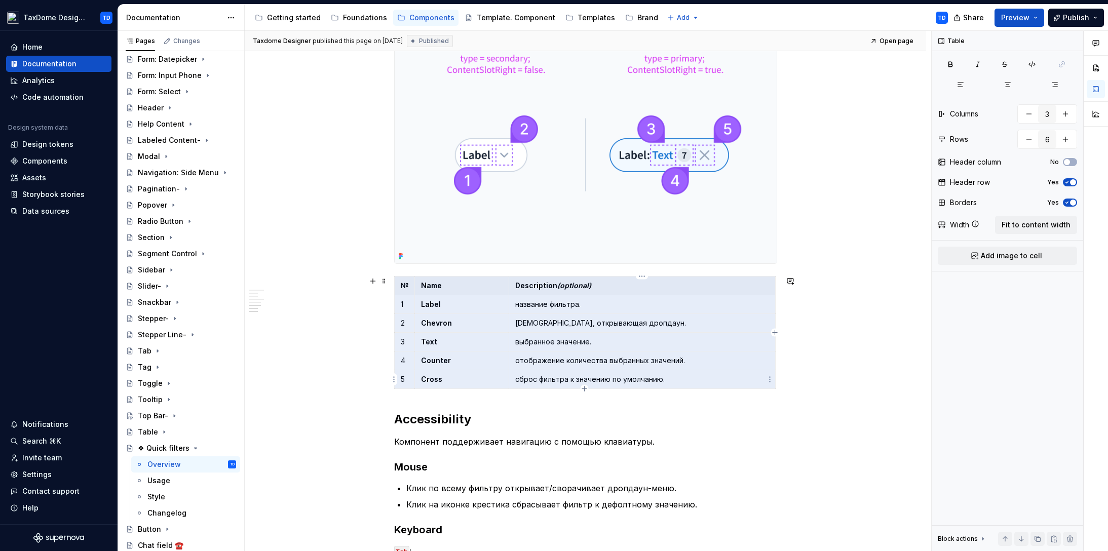
drag, startPoint x: 400, startPoint y: 285, endPoint x: 674, endPoint y: 375, distance: 288.6
click at [674, 375] on tbody "№ Name Description (optional) 1 Label название фильтра. 2 Chevron иконка, откры…" at bounding box center [584, 333] width 381 height 112
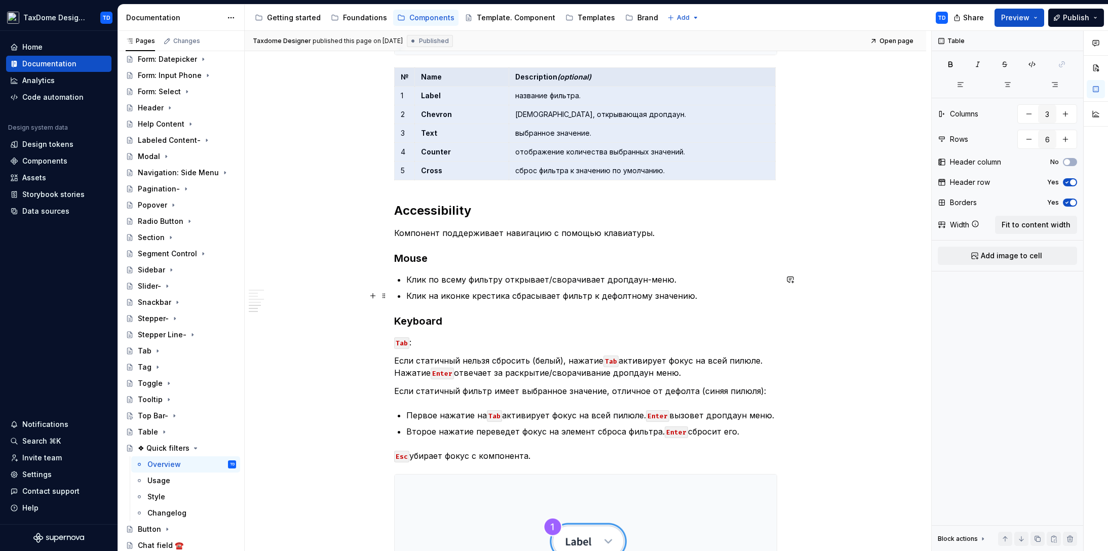
scroll to position [1177, 0]
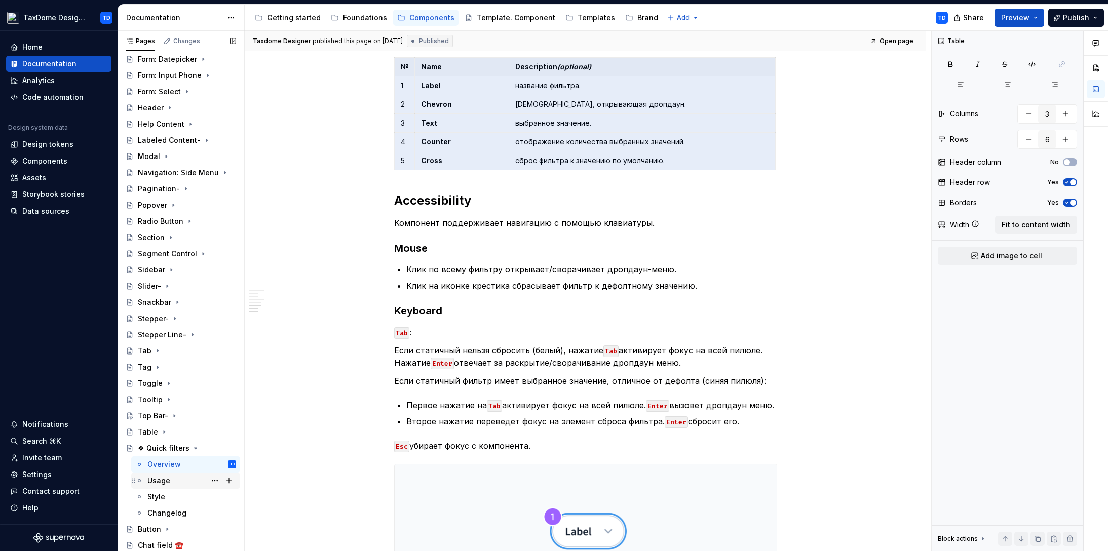
click at [156, 480] on div "Usage" at bounding box center [158, 481] width 23 height 10
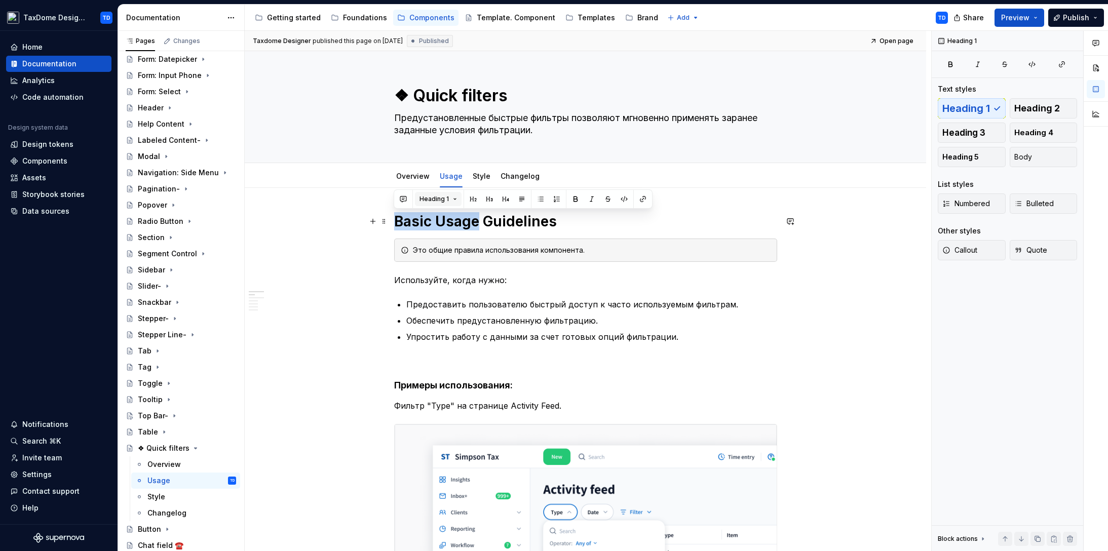
drag, startPoint x: 394, startPoint y: 219, endPoint x: 442, endPoint y: 201, distance: 51.7
click at [474, 219] on h1 "Basic Usage Guidelines" at bounding box center [585, 221] width 383 height 18
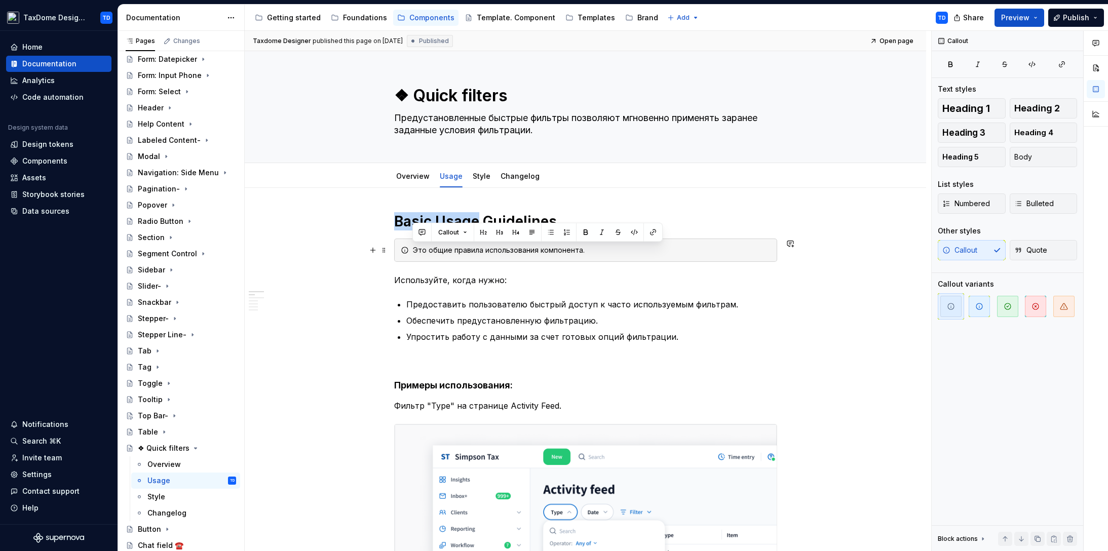
drag, startPoint x: 587, startPoint y: 250, endPoint x: 415, endPoint y: 241, distance: 172.0
click at [415, 241] on div "Это общие правила использования компонента." at bounding box center [585, 250] width 383 height 23
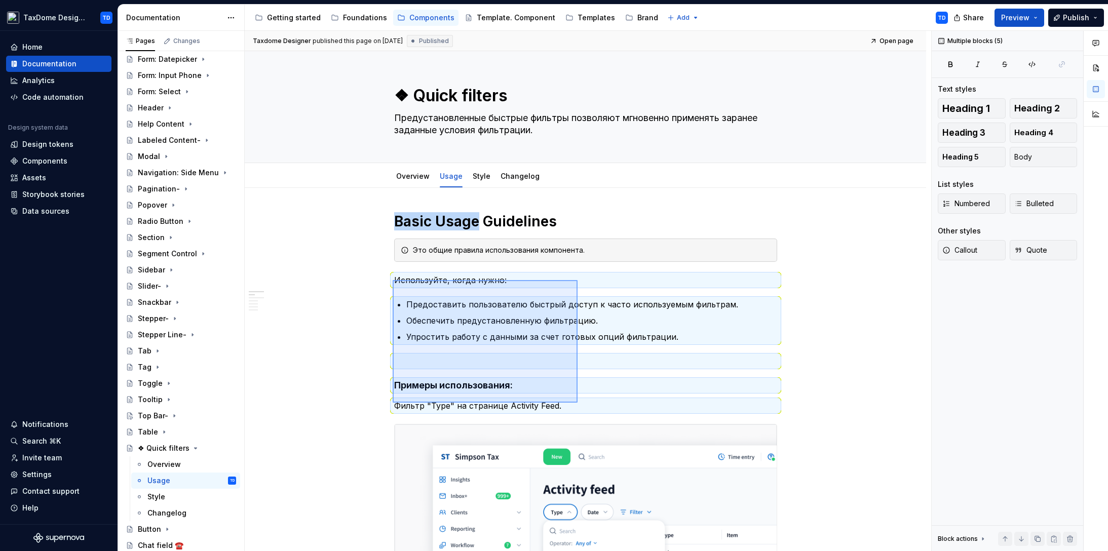
drag, startPoint x: 400, startPoint y: 281, endPoint x: 576, endPoint y: 404, distance: 214.8
click at [580, 406] on div "Taxdome Designer published this page on [DATE] Published Open page ❖ Quick filt…" at bounding box center [588, 291] width 687 height 521
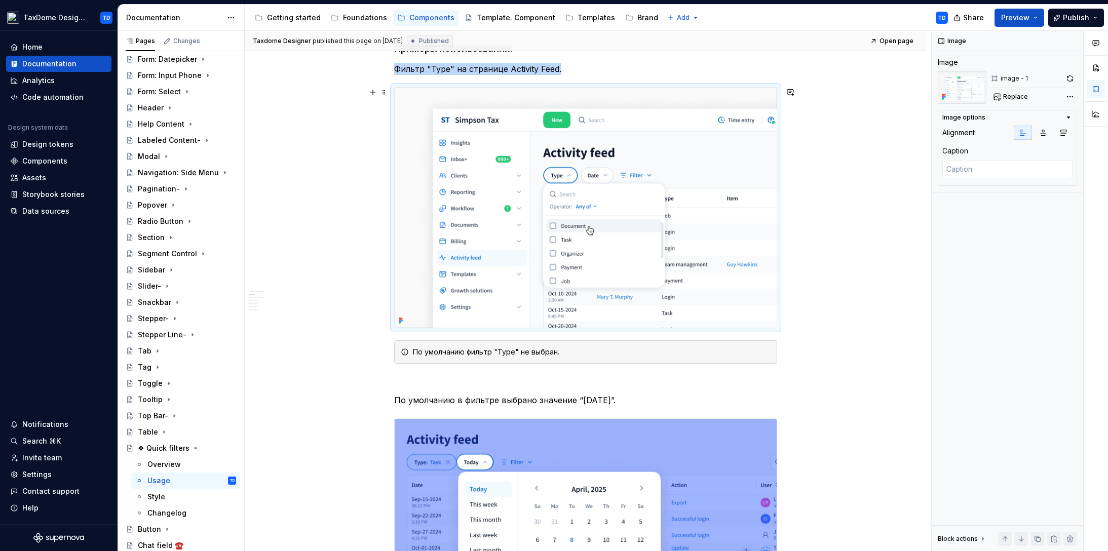
scroll to position [343, 0]
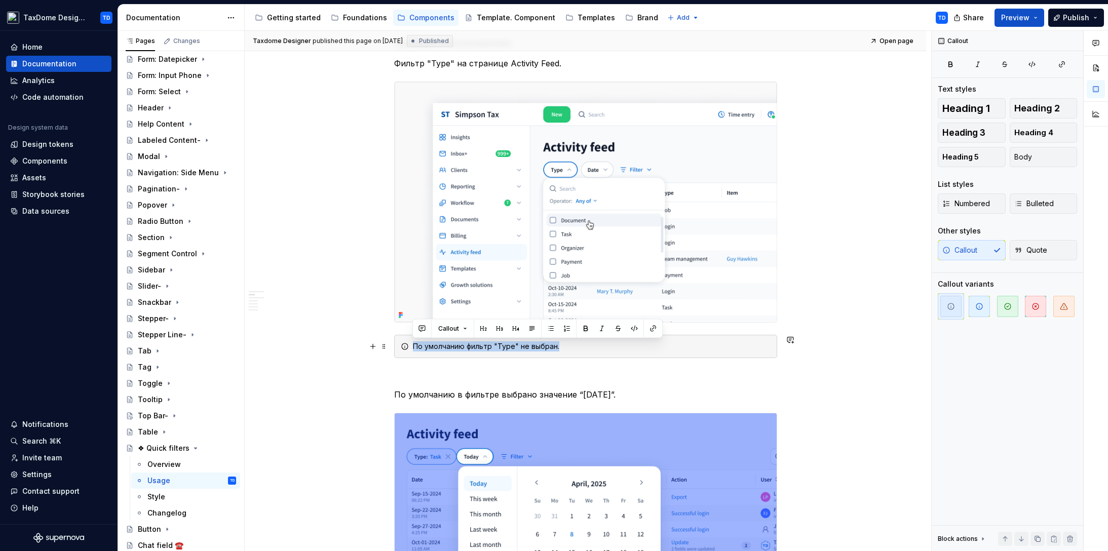
drag, startPoint x: 563, startPoint y: 348, endPoint x: 410, endPoint y: 345, distance: 153.6
click at [410, 345] on div "По умолчанию фильтр "Type" не выбран." at bounding box center [585, 346] width 383 height 23
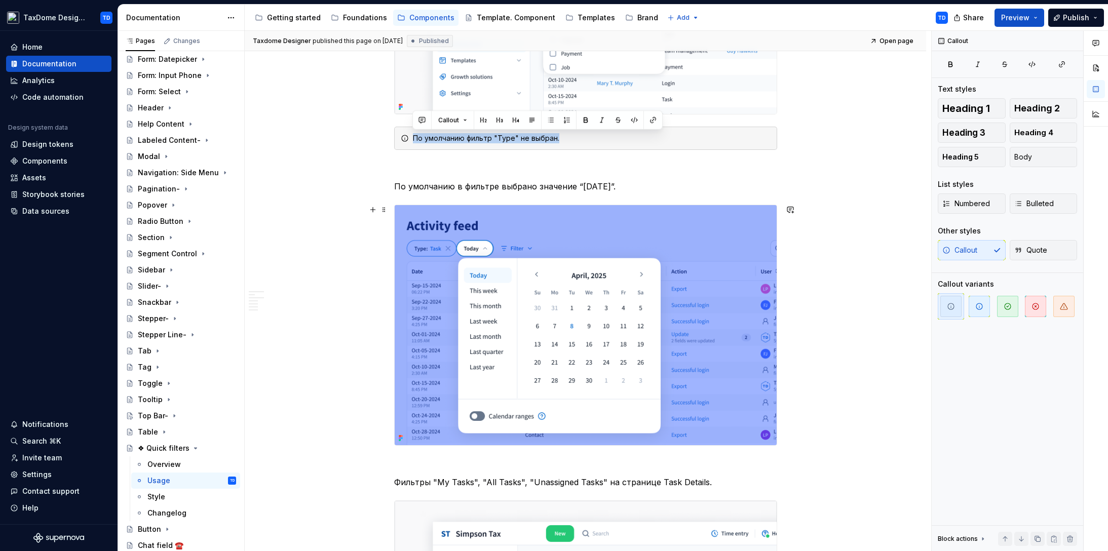
scroll to position [597, 0]
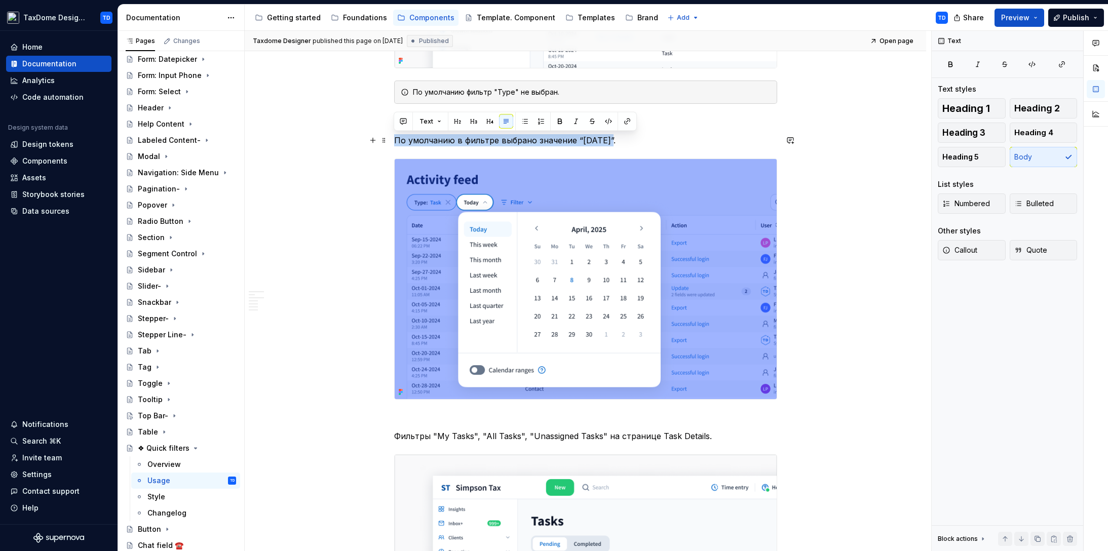
drag, startPoint x: 396, startPoint y: 138, endPoint x: 614, endPoint y: 138, distance: 217.9
click at [615, 137] on p "По умолчанию в фильтре выбрано значение “[DATE]”." at bounding box center [585, 140] width 383 height 12
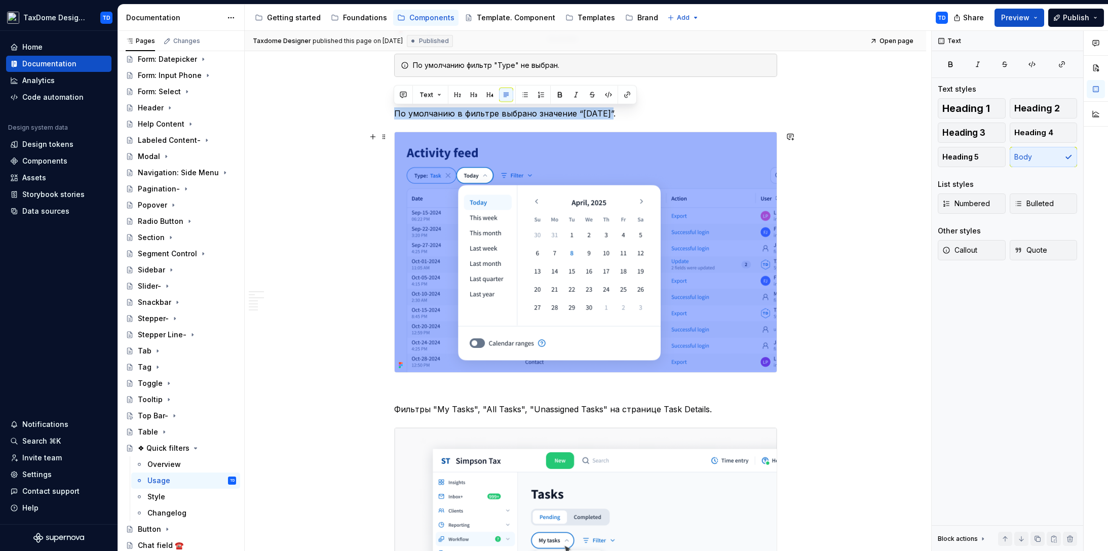
scroll to position [669, 0]
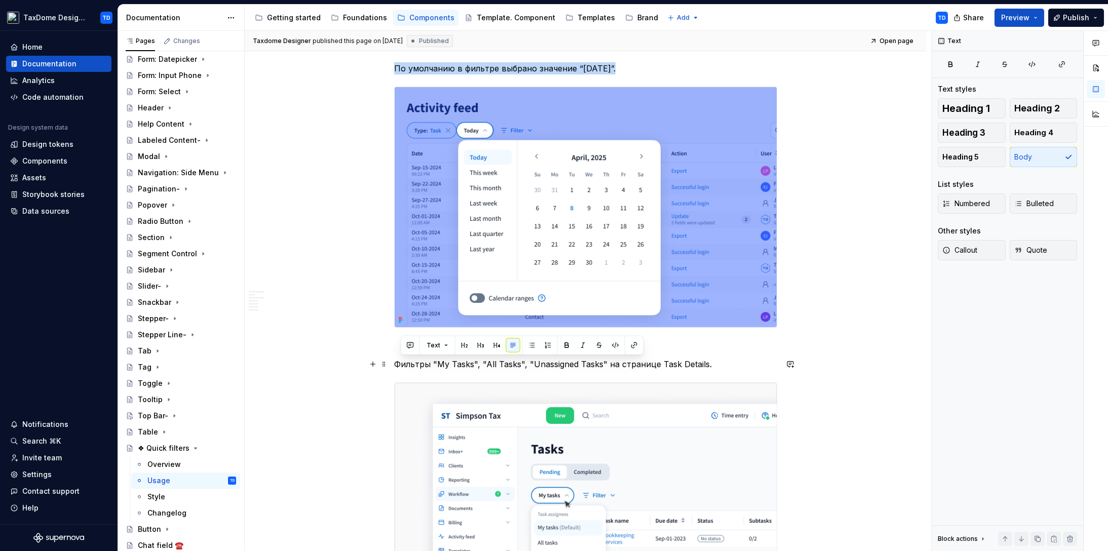
drag, startPoint x: 696, startPoint y: 362, endPoint x: 395, endPoint y: 363, distance: 301.5
click at [395, 363] on p "Фильтры "My Tasks", "All Tasks", "Unassigned Tasks" на странице Task Details." at bounding box center [585, 364] width 383 height 12
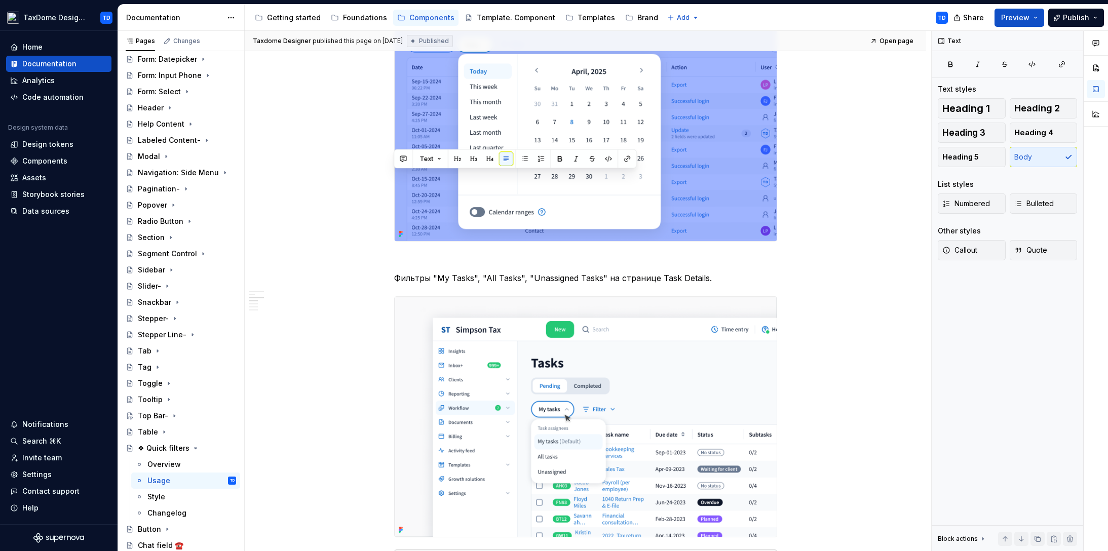
scroll to position [919, 0]
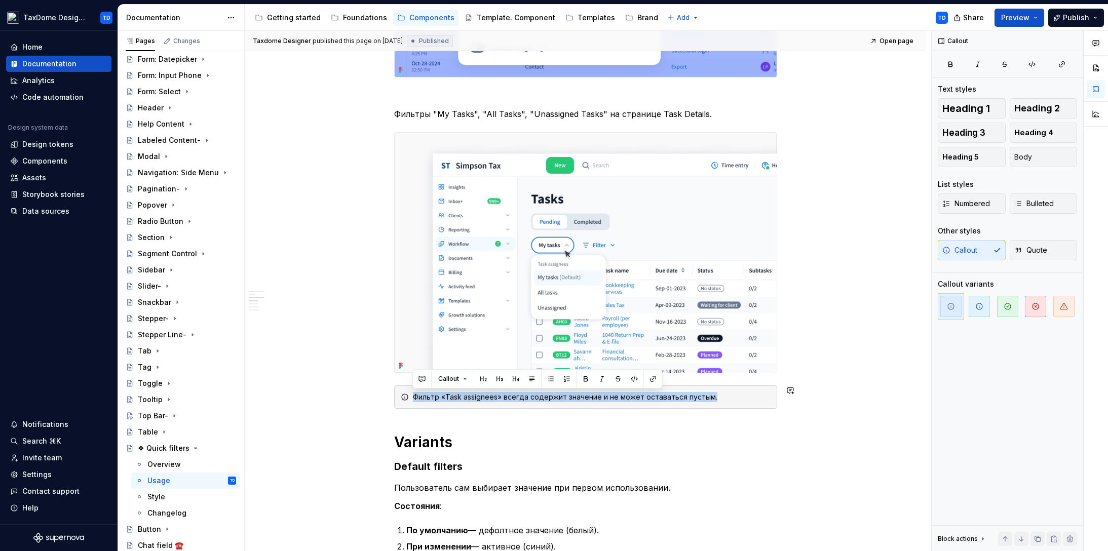
drag, startPoint x: 725, startPoint y: 398, endPoint x: 410, endPoint y: 400, distance: 314.7
click at [410, 400] on div "Фильтр «Task assignees» всегда содержит значение и не может оставаться пустым." at bounding box center [585, 397] width 383 height 23
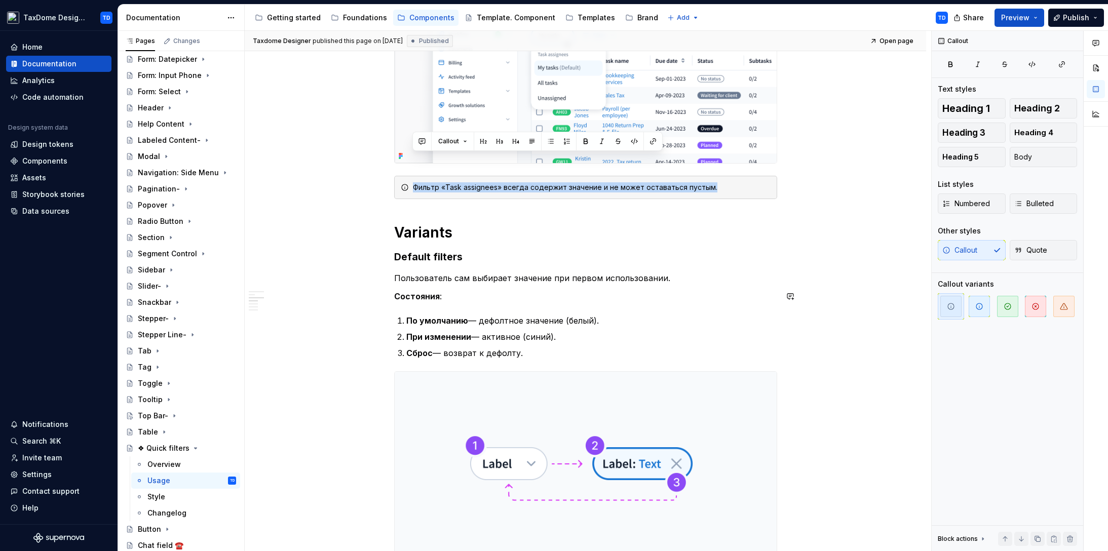
scroll to position [1157, 0]
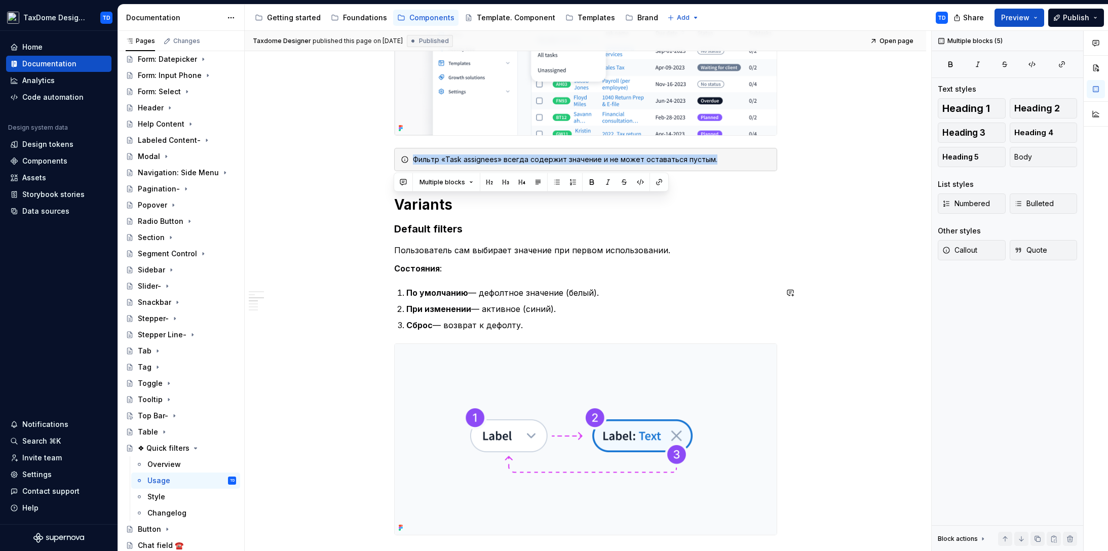
drag, startPoint x: 398, startPoint y: 204, endPoint x: 539, endPoint y: 328, distance: 188.1
click at [542, 334] on div "Basic Usage Guidelines Это общие правила использования компонента. Используйте,…" at bounding box center [585, 458] width 383 height 2804
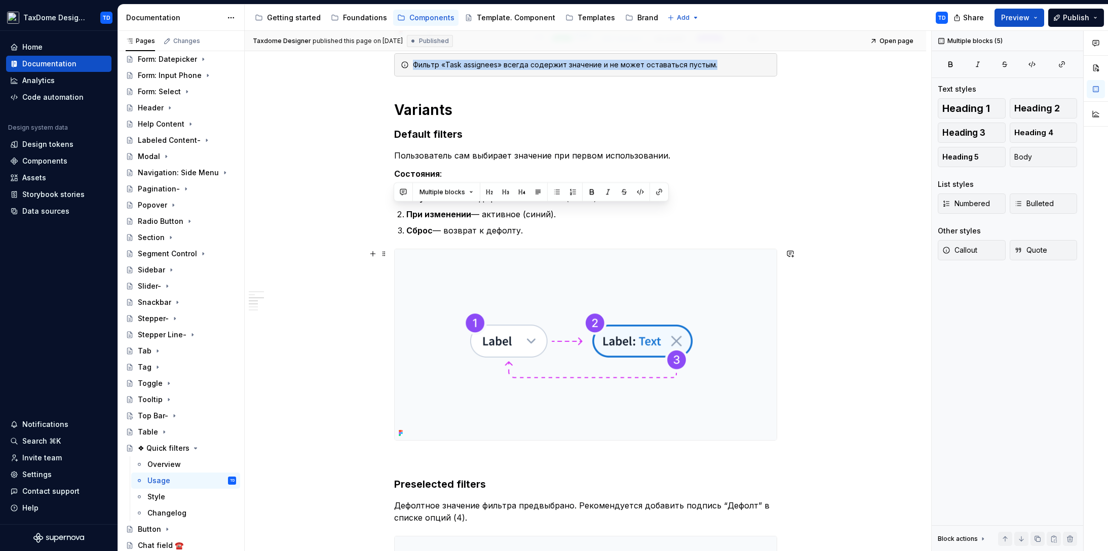
scroll to position [1308, 0]
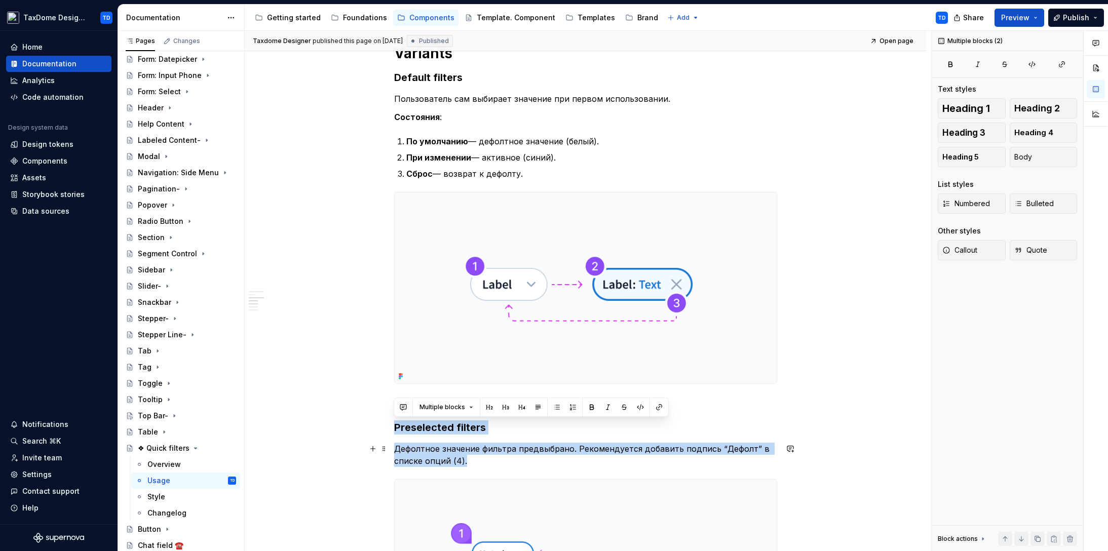
drag, startPoint x: 399, startPoint y: 424, endPoint x: 477, endPoint y: 458, distance: 84.8
click at [480, 466] on div "Basic Usage Guidelines Это общие правила использования компонента. Используйте,…" at bounding box center [585, 306] width 383 height 2804
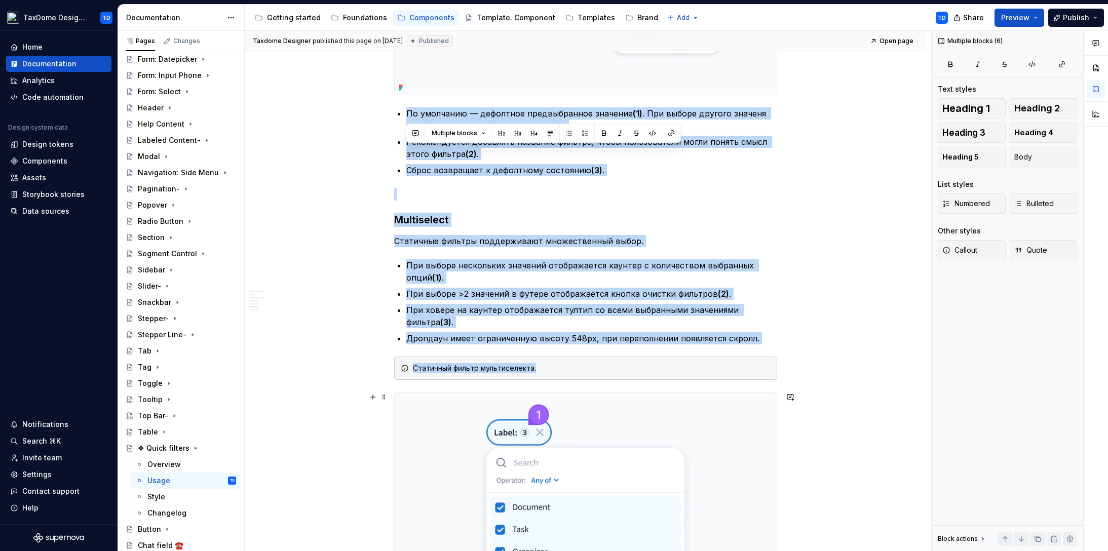
scroll to position [1959, 0]
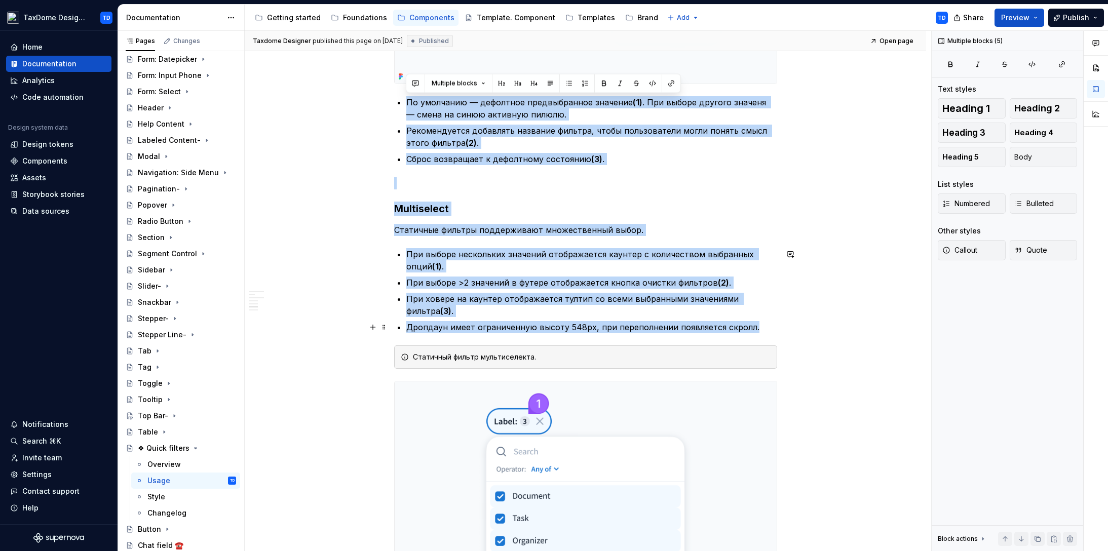
drag, startPoint x: 419, startPoint y: 296, endPoint x: 761, endPoint y: 325, distance: 343.7
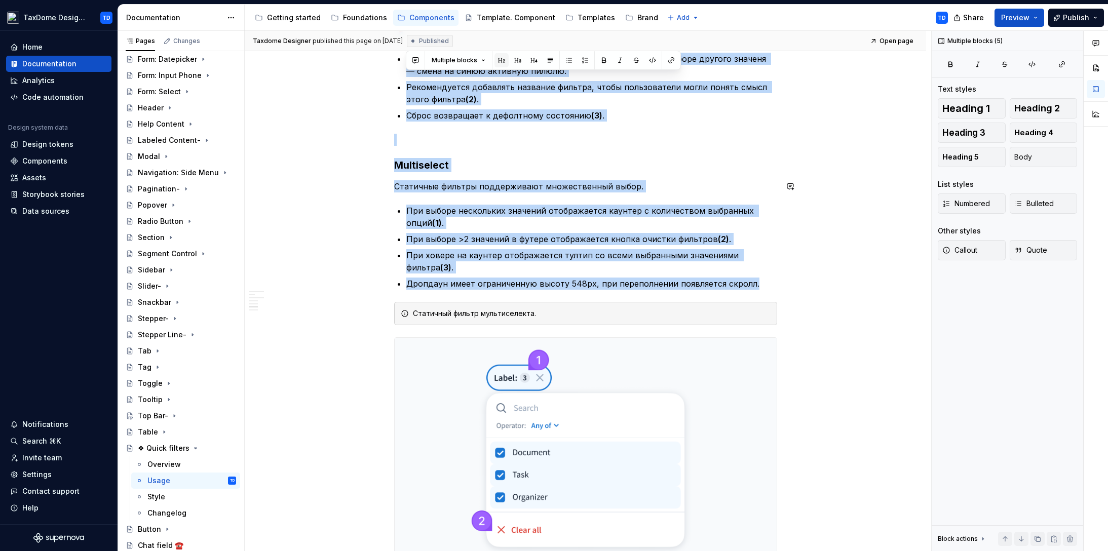
scroll to position [2054, 0]
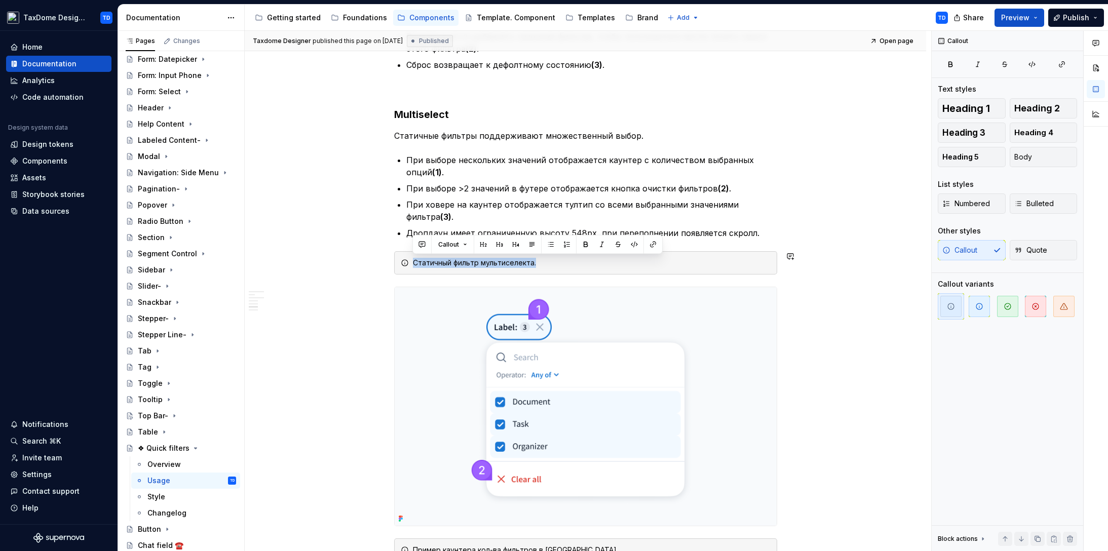
drag, startPoint x: 539, startPoint y: 263, endPoint x: 413, endPoint y: 264, distance: 125.7
click at [413, 264] on div "Статичный фильтр мультиселекта." at bounding box center [592, 263] width 358 height 10
click at [502, 263] on div "Статичный фильтр мультиселекта." at bounding box center [592, 263] width 358 height 10
click at [534, 269] on div "Статичный фильтр мультиселекта." at bounding box center [585, 262] width 383 height 23
drag, startPoint x: 535, startPoint y: 261, endPoint x: 414, endPoint y: 262, distance: 121.1
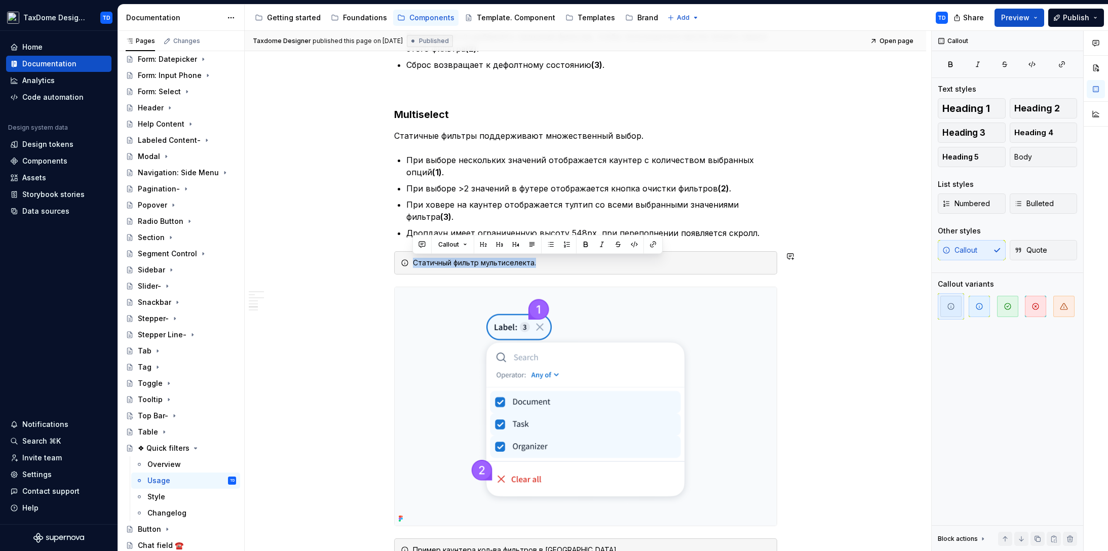
click at [414, 262] on div "Статичный фильтр мультиселекта." at bounding box center [592, 263] width 358 height 10
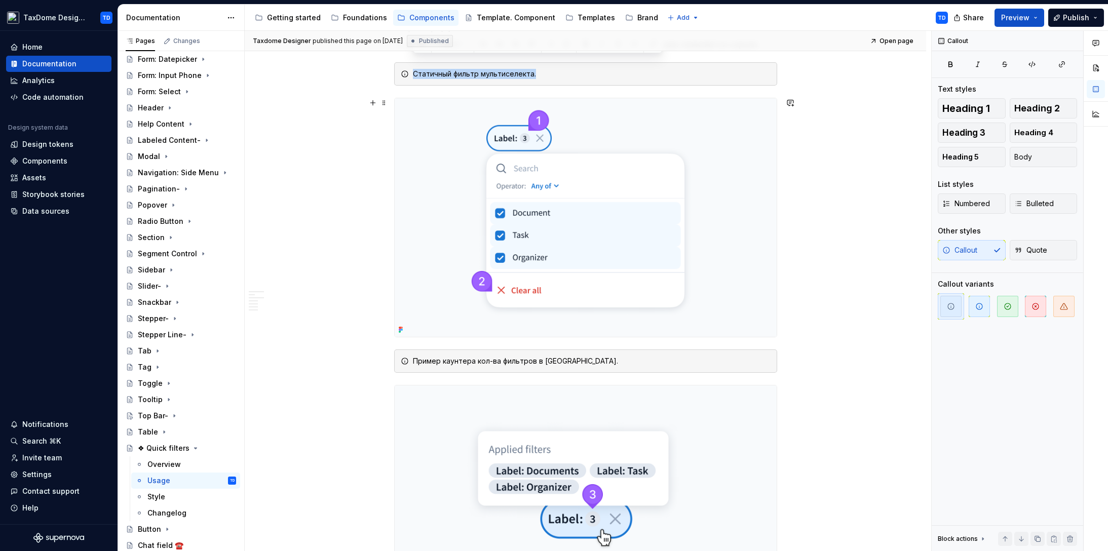
scroll to position [2225, 0]
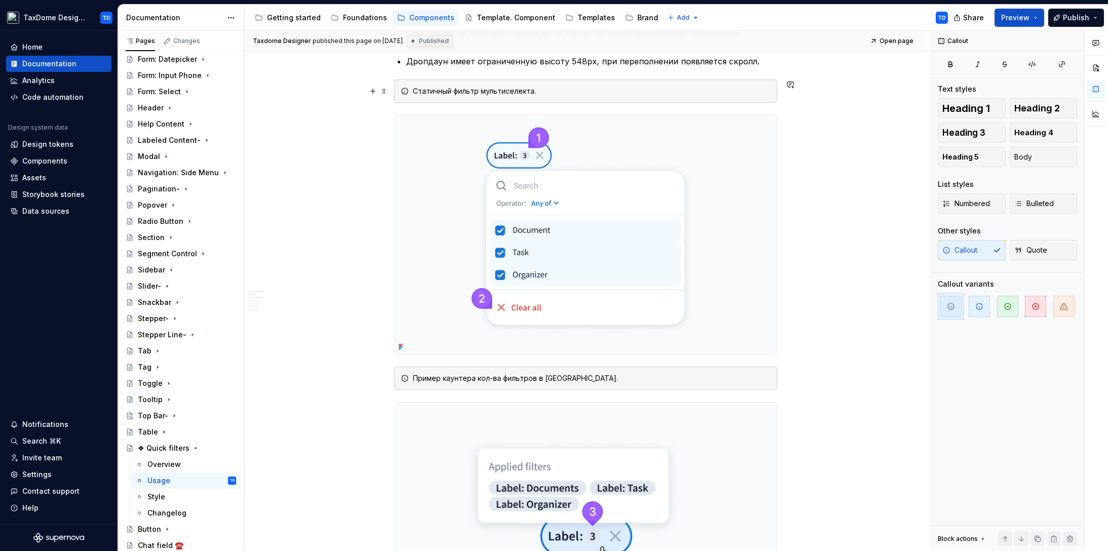
click at [428, 91] on div "Статичный фильтр мультиселекта." at bounding box center [592, 91] width 358 height 10
drag, startPoint x: 537, startPoint y: 91, endPoint x: 412, endPoint y: 90, distance: 125.2
click at [412, 90] on div "Статичный фильтр мультиселекта." at bounding box center [585, 91] width 383 height 23
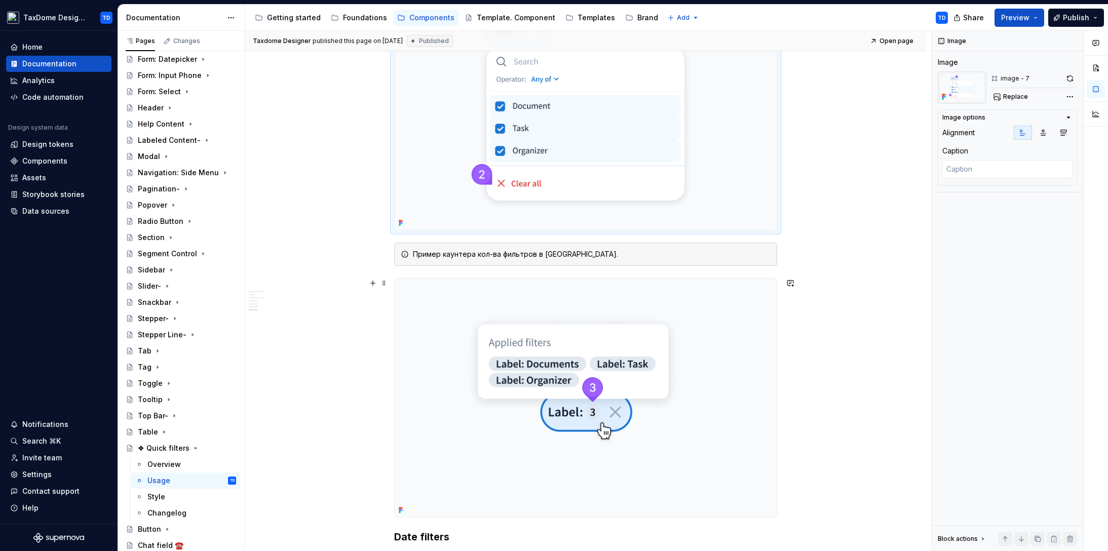
scroll to position [2353, 0]
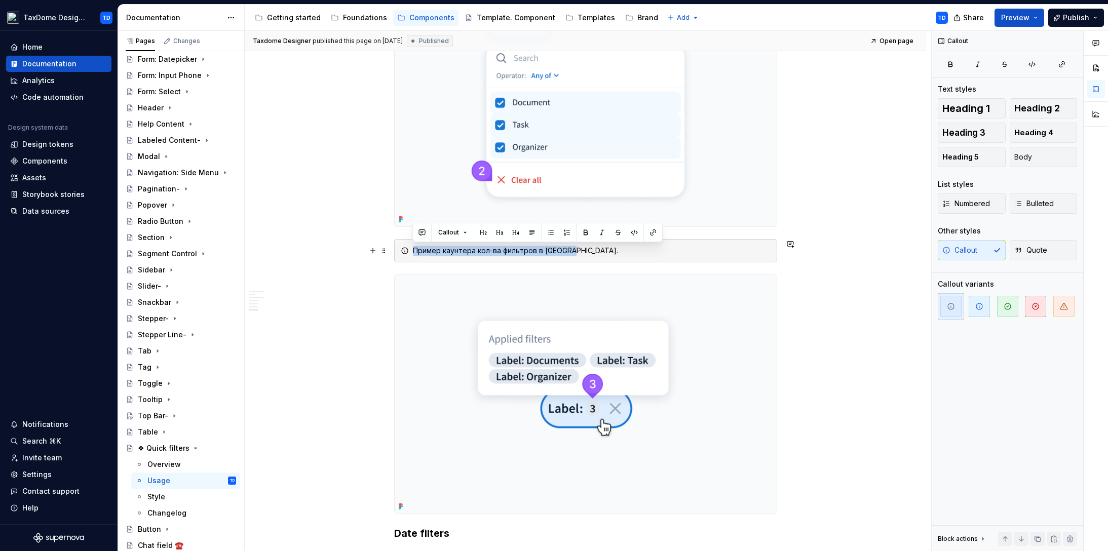
drag, startPoint x: 575, startPoint y: 252, endPoint x: 404, endPoint y: 248, distance: 170.8
click at [404, 248] on div "Пример каунтера кол-ва фильтров в [GEOGRAPHIC_DATA]." at bounding box center [585, 250] width 383 height 23
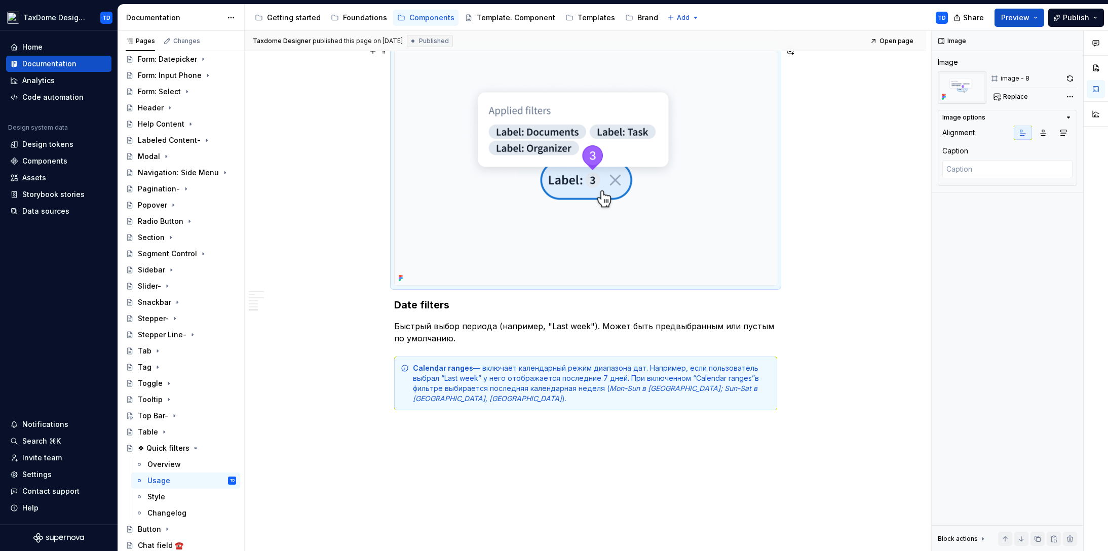
scroll to position [2632, 0]
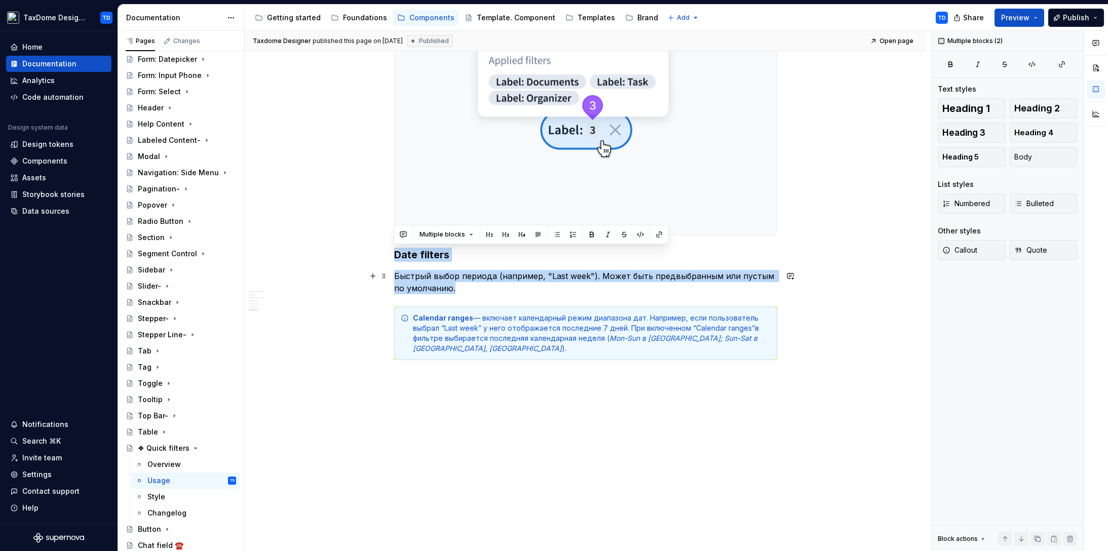
drag, startPoint x: 394, startPoint y: 254, endPoint x: 448, endPoint y: 288, distance: 64.7
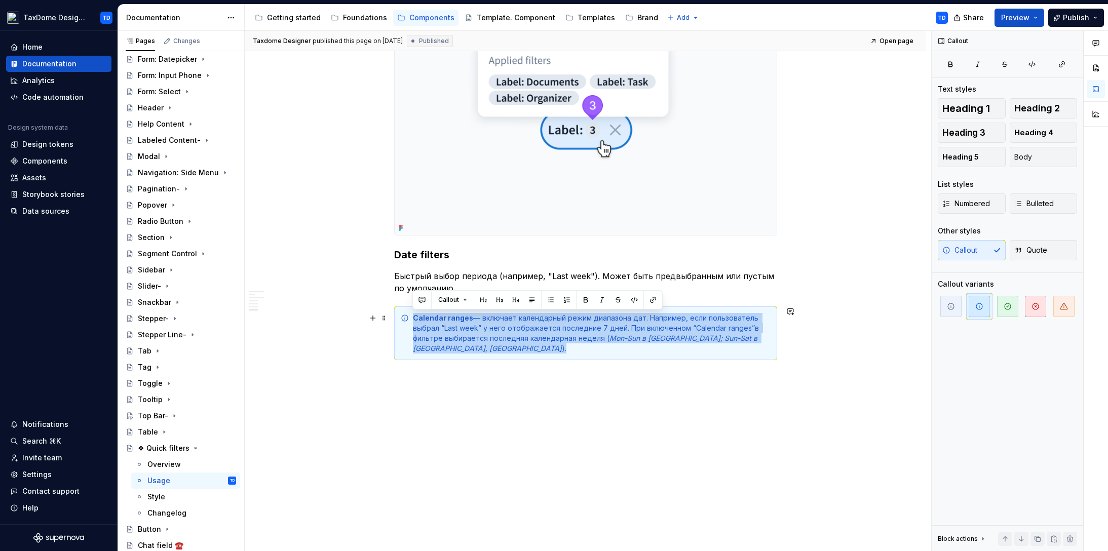
drag, startPoint x: 746, startPoint y: 339, endPoint x: 407, endPoint y: 322, distance: 339.9
click at [407, 322] on div "Calendar ranges — включает календарный режим диапазона дат. Например, если поль…" at bounding box center [585, 334] width 383 height 54
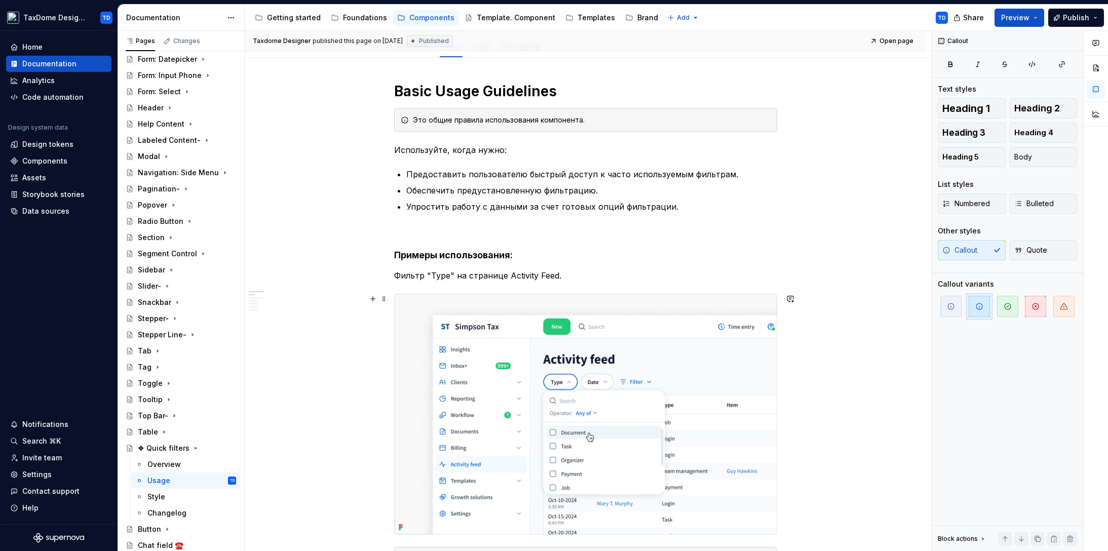
scroll to position [0, 0]
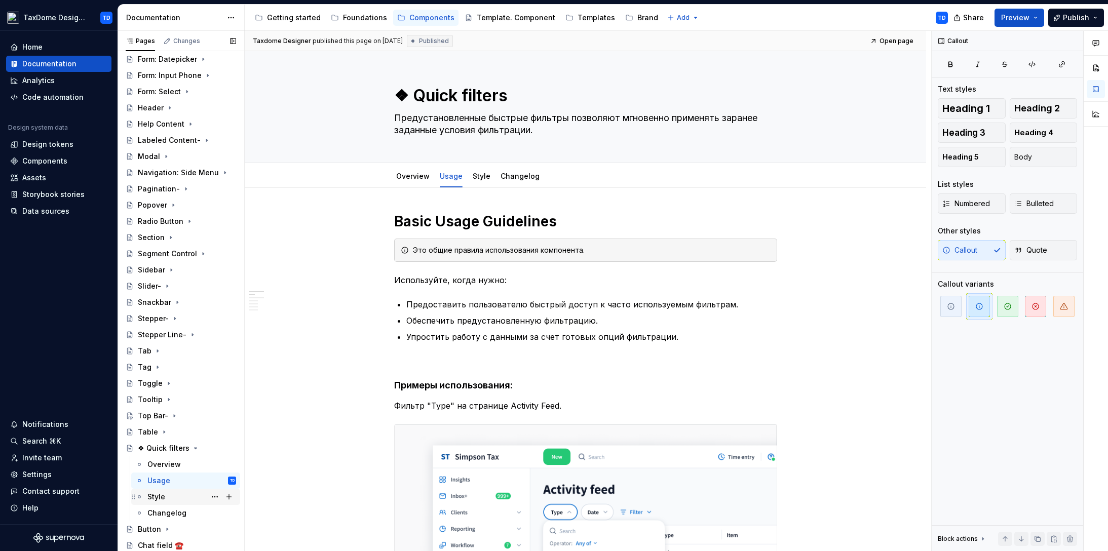
click at [161, 501] on div "Style" at bounding box center [156, 497] width 18 height 10
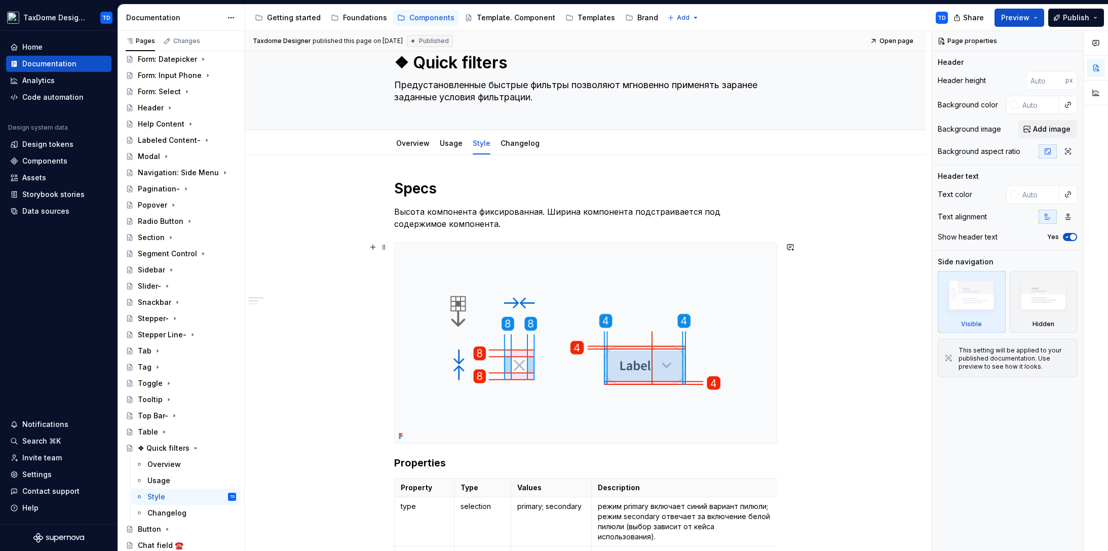
scroll to position [75, 0]
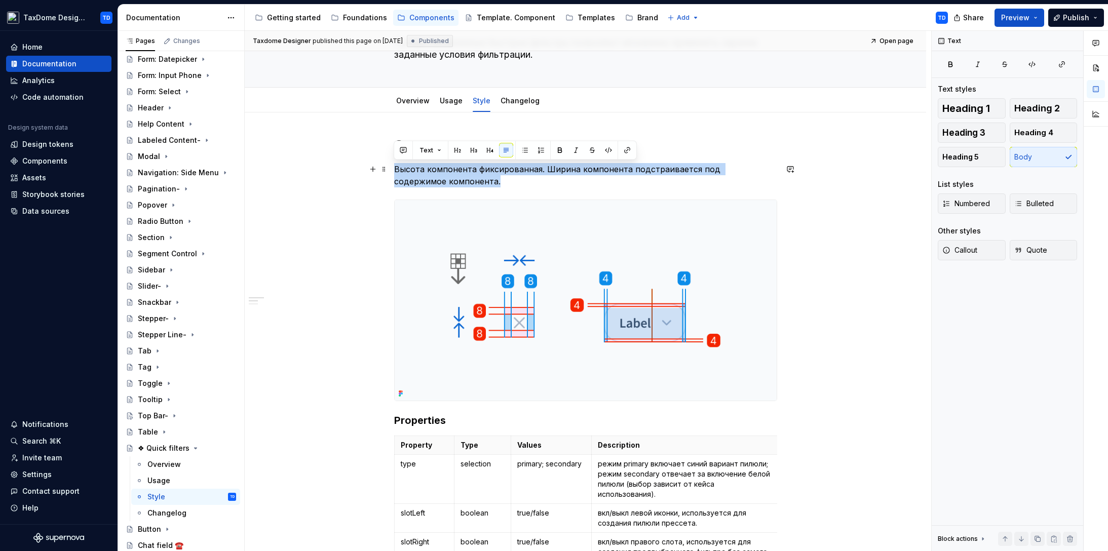
drag, startPoint x: 394, startPoint y: 167, endPoint x: 450, endPoint y: 186, distance: 59.3
click at [450, 185] on p "Высота компонента фиксированная. Ширина компонента подстраивается под содержимо…" at bounding box center [585, 175] width 383 height 24
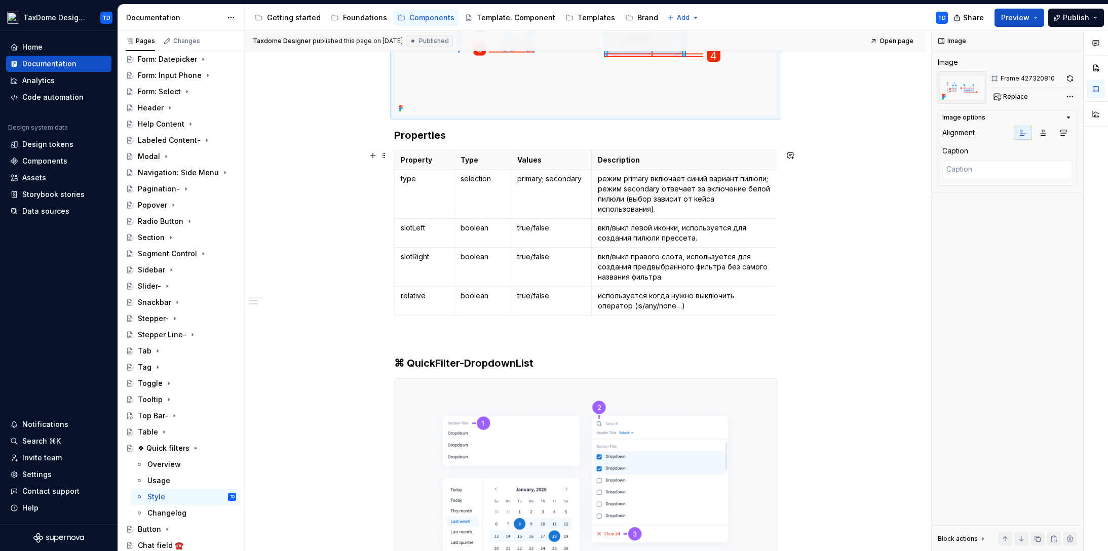
scroll to position [408, 0]
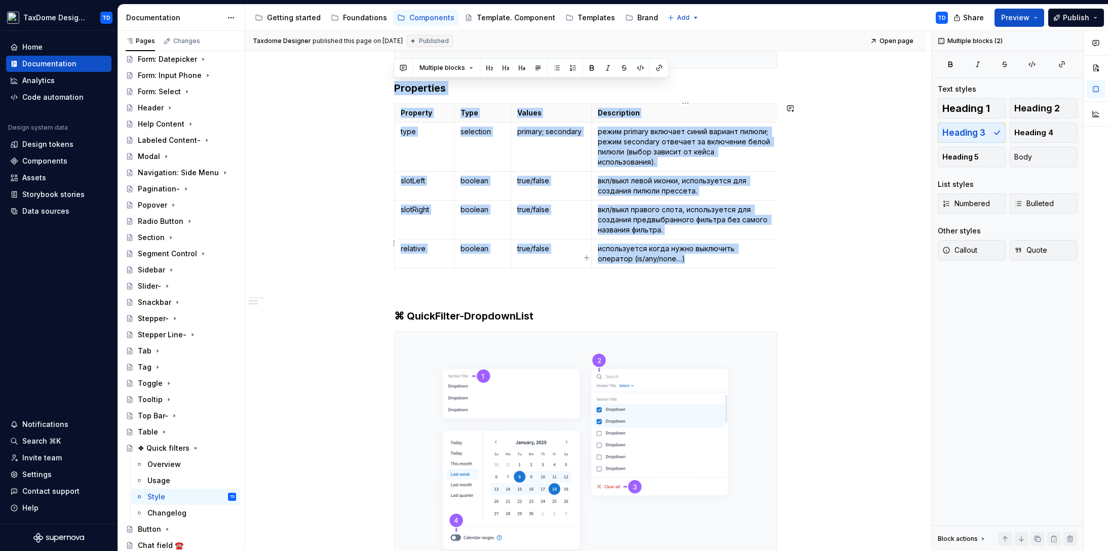
drag, startPoint x: 395, startPoint y: 89, endPoint x: 704, endPoint y: 256, distance: 351.6
click at [704, 256] on div "Specs Высота компонента фиксированная. Ширина компонента подстраивается под сод…" at bounding box center [585, 244] width 383 height 880
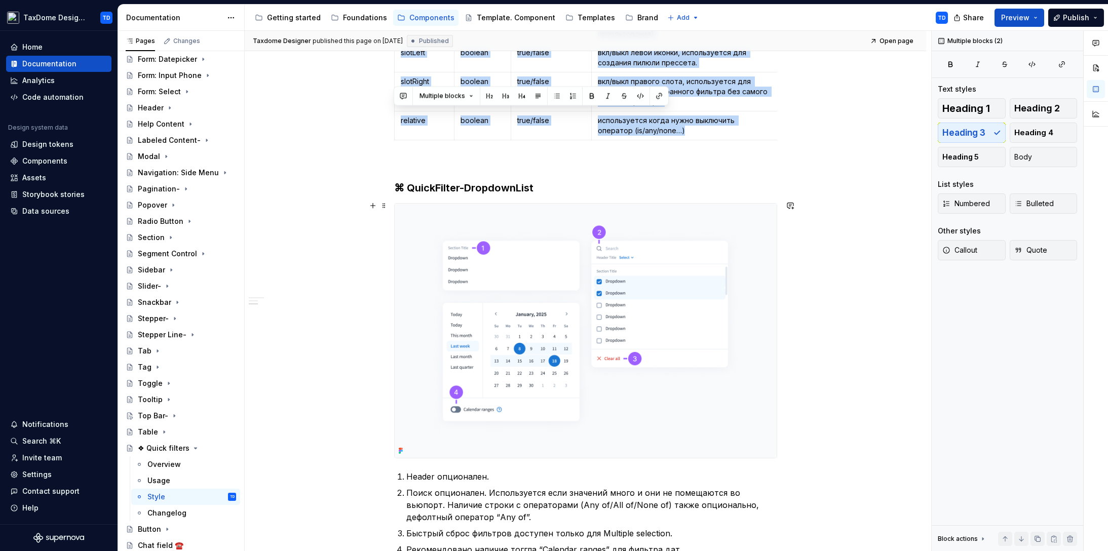
scroll to position [579, 0]
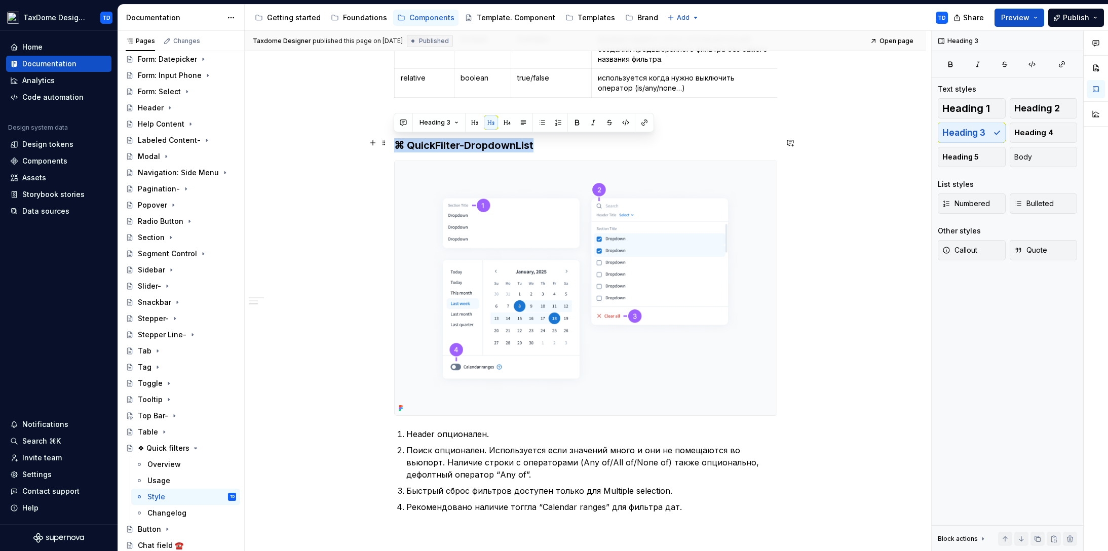
drag, startPoint x: 395, startPoint y: 144, endPoint x: 540, endPoint y: 159, distance: 145.7
click at [536, 147] on h3 "⌘ QuickFilter-DropdownList" at bounding box center [585, 145] width 383 height 14
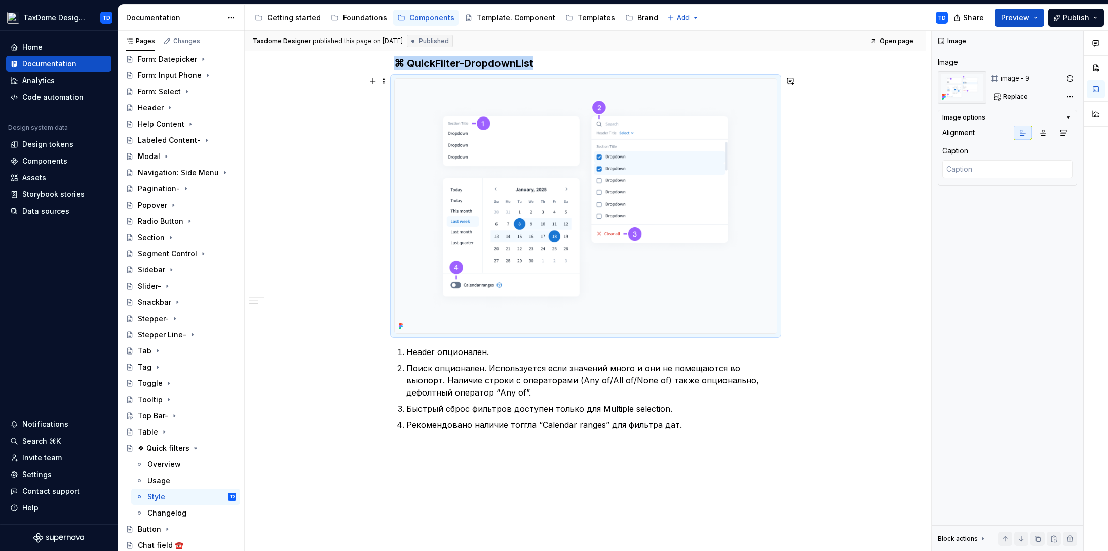
scroll to position [661, 0]
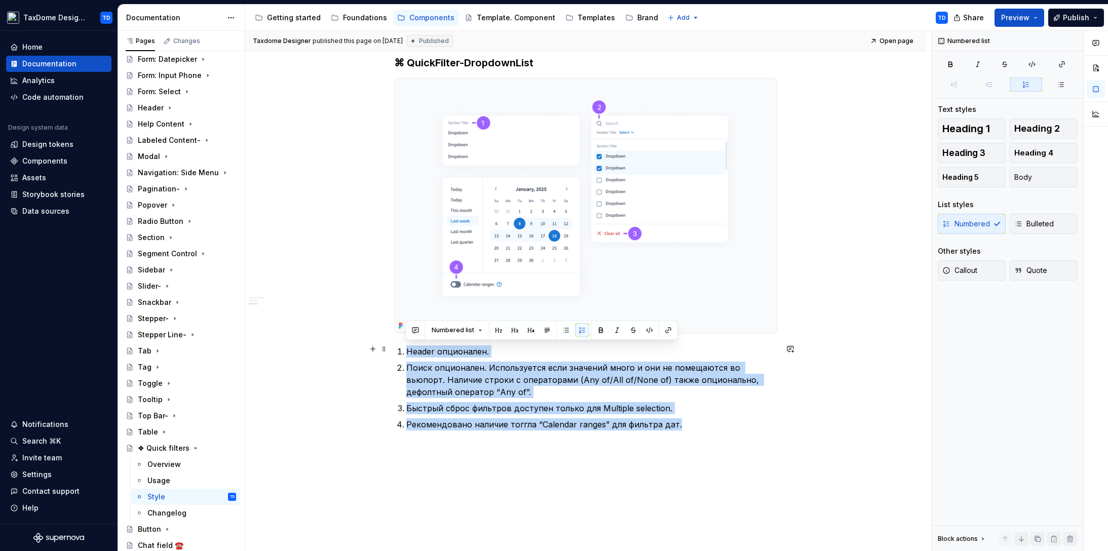
drag, startPoint x: 690, startPoint y: 424, endPoint x: 404, endPoint y: 345, distance: 296.6
click at [406, 346] on ol "Header опционален. Поиск опционален. Используется если значений много и они не …" at bounding box center [591, 388] width 371 height 85
click at [175, 463] on div "Overview" at bounding box center [163, 463] width 33 height 10
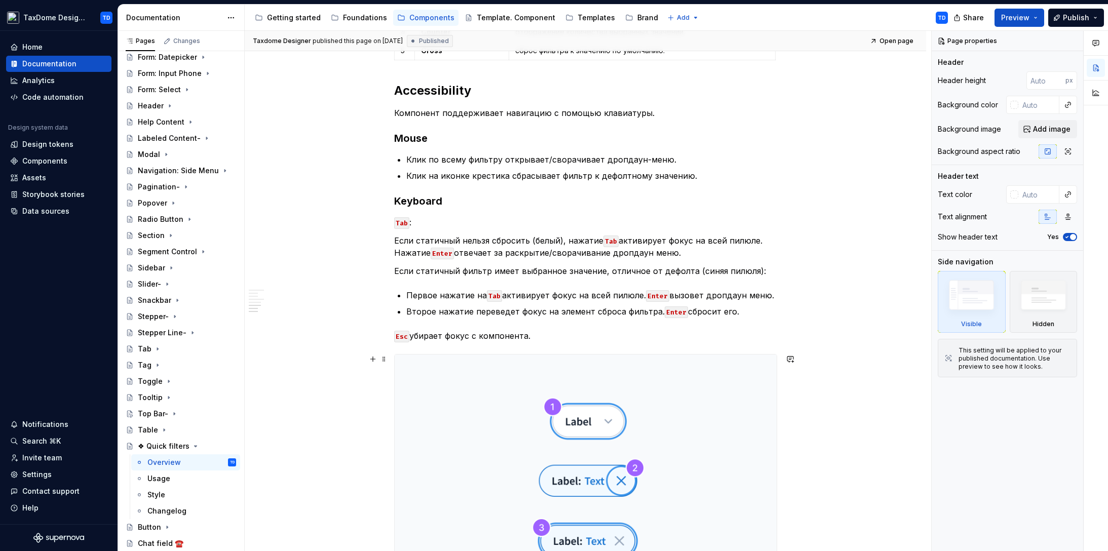
scroll to position [1244, 0]
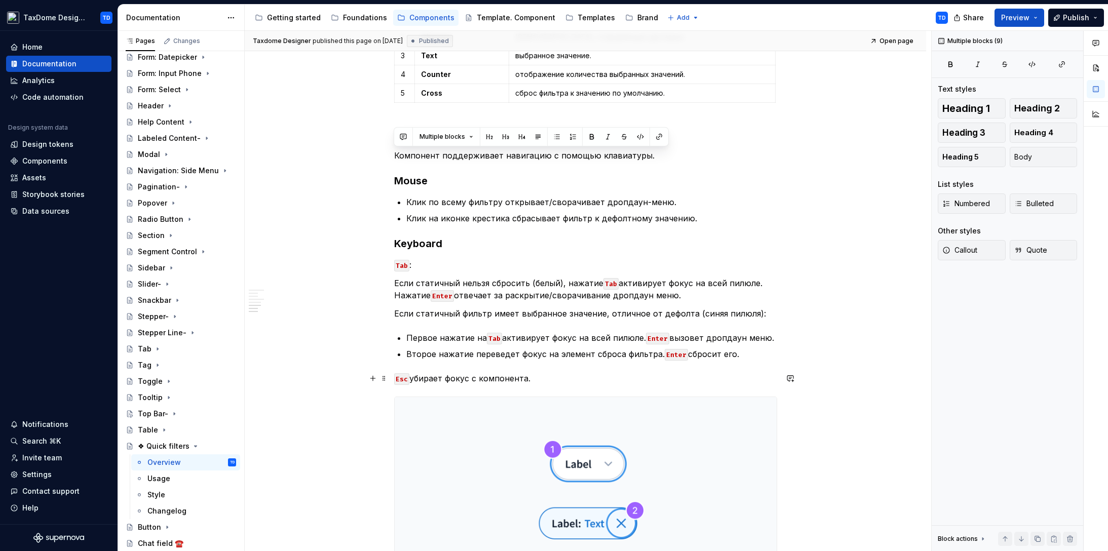
drag, startPoint x: 394, startPoint y: 155, endPoint x: 554, endPoint y: 380, distance: 275.4
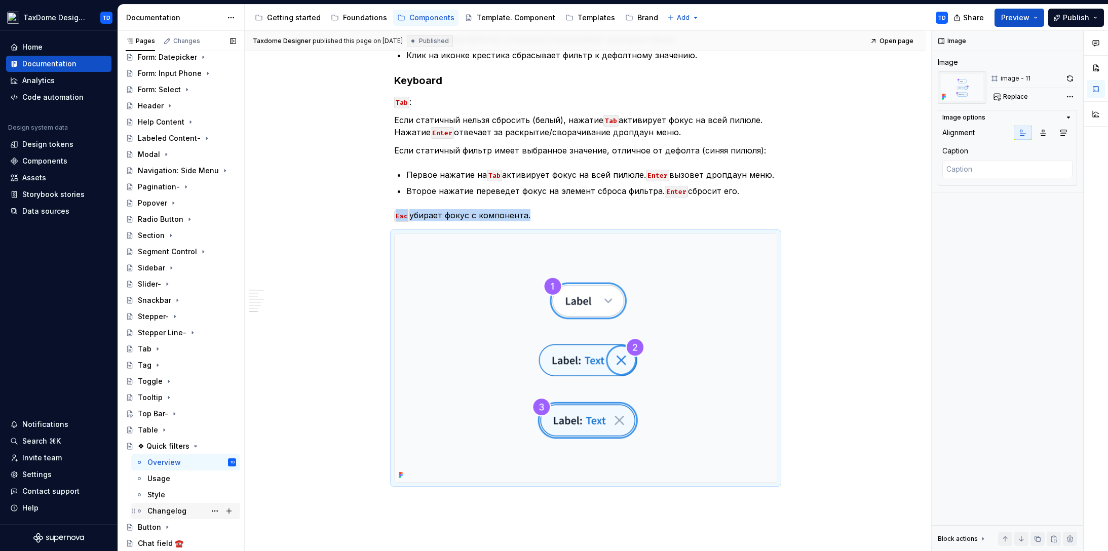
click at [180, 511] on div "Changelog" at bounding box center [166, 511] width 39 height 10
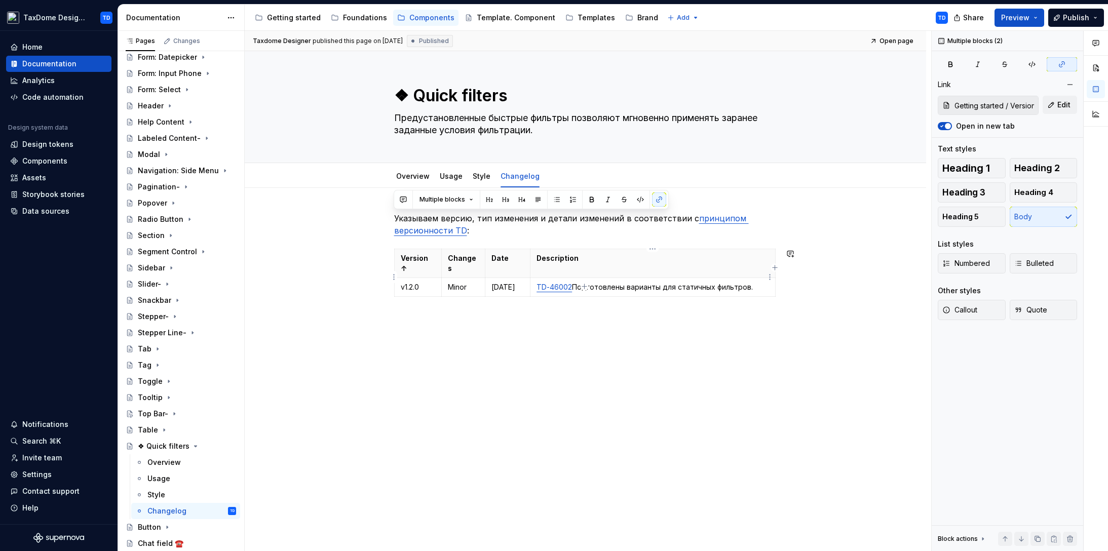
drag, startPoint x: 398, startPoint y: 215, endPoint x: 732, endPoint y: 278, distance: 339.8
click at [760, 285] on div "Указываем версию, тип изменения и детали изменений в соответствии с принципом в…" at bounding box center [585, 268] width 383 height 113
click at [194, 445] on icon "Page tree" at bounding box center [196, 446] width 8 height 8
click at [424, 96] on textarea "❖ Quick filters" at bounding box center [583, 96] width 383 height 24
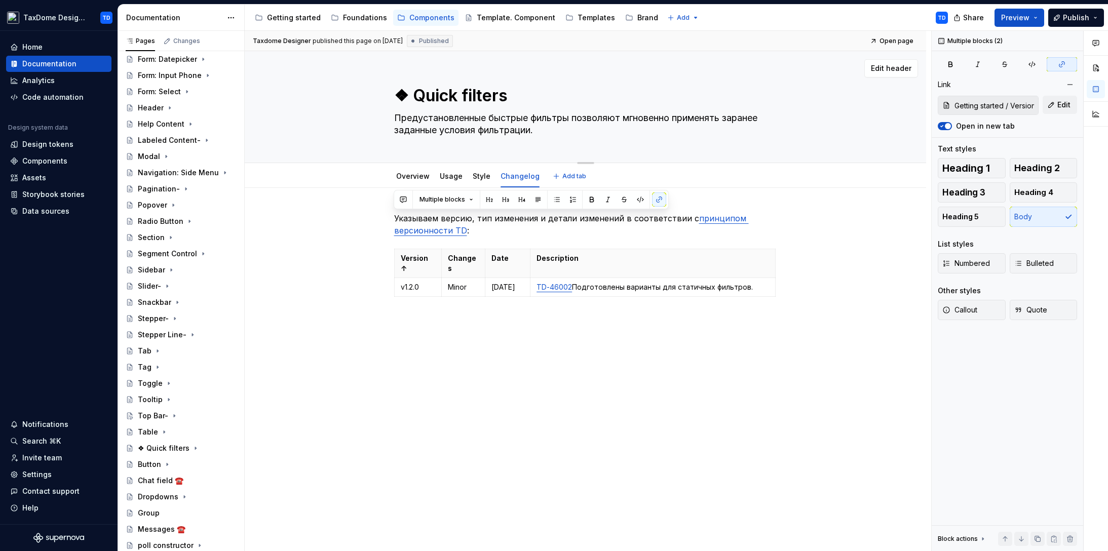
click at [412, 94] on textarea "❖ Quick filters" at bounding box center [583, 96] width 383 height 24
type textarea "*"
type textarea "❖Quick filters"
type textarea "*"
type textarea "Quick filters"
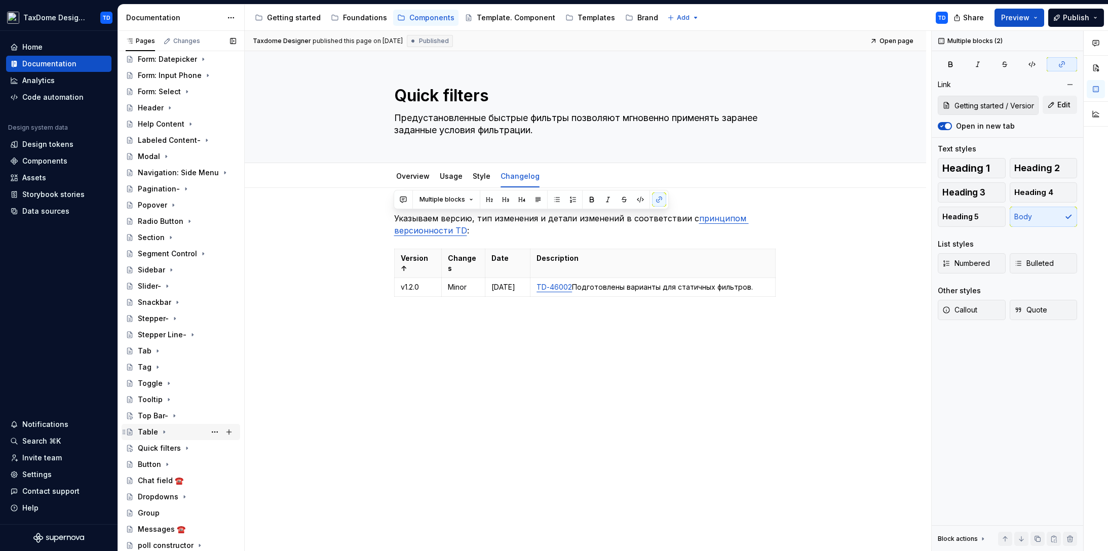
type textarea "*"
type textarea "Quick filters"
click at [173, 431] on div "Table" at bounding box center [187, 432] width 98 height 14
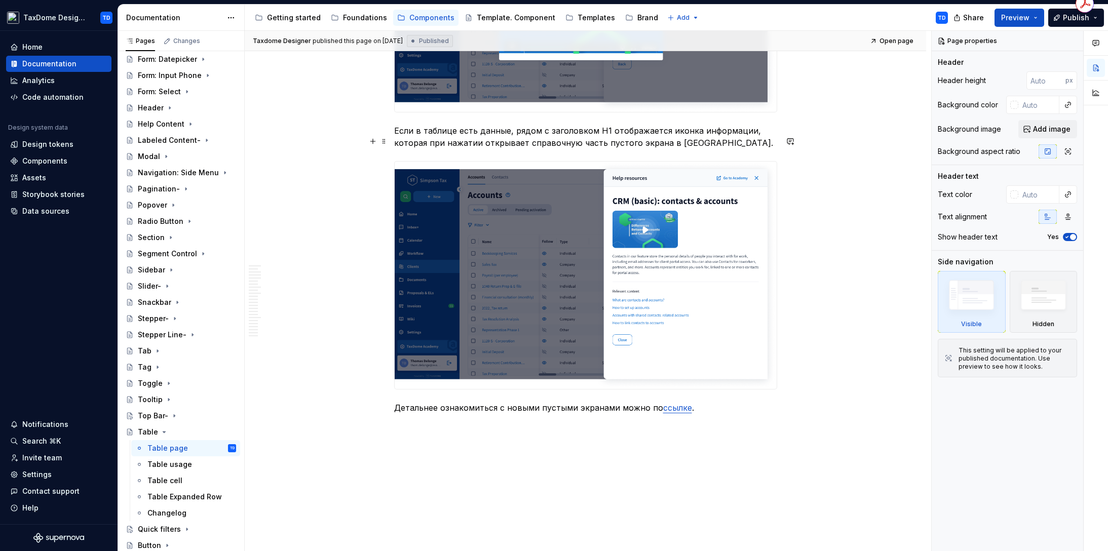
scroll to position [8021, 0]
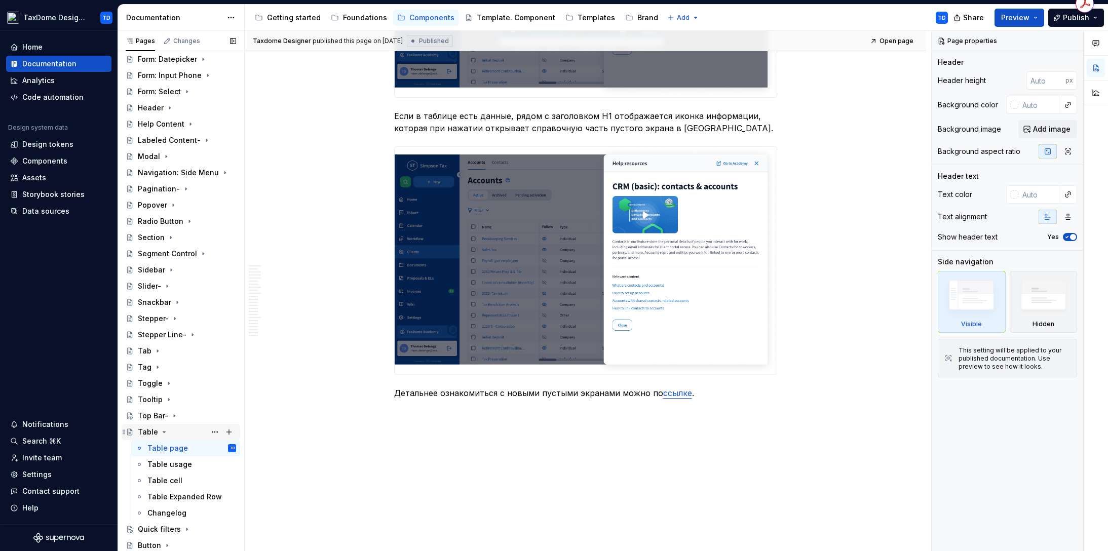
click at [179, 427] on div "Table" at bounding box center [187, 432] width 98 height 14
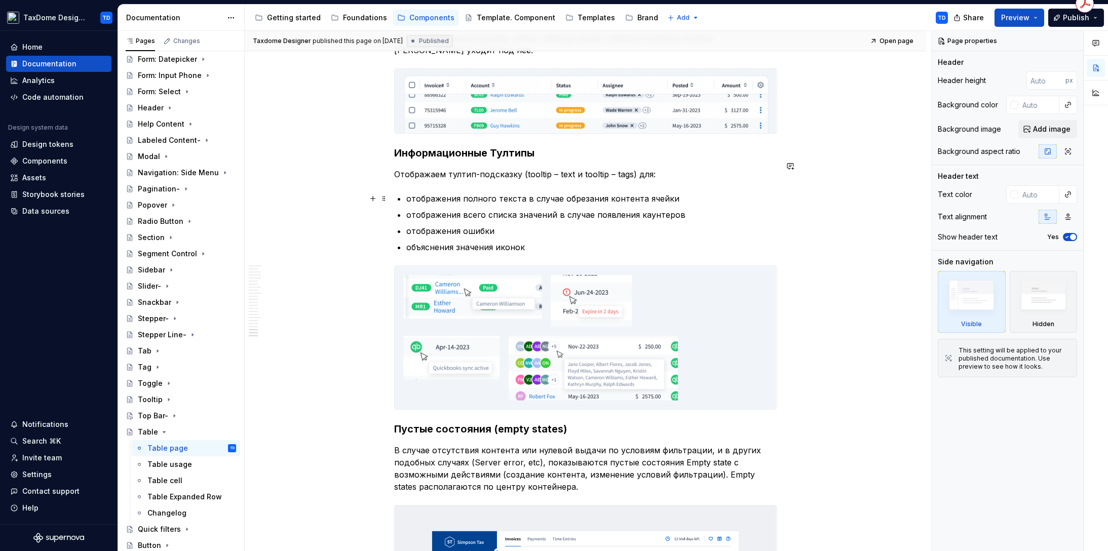
scroll to position [5847, 0]
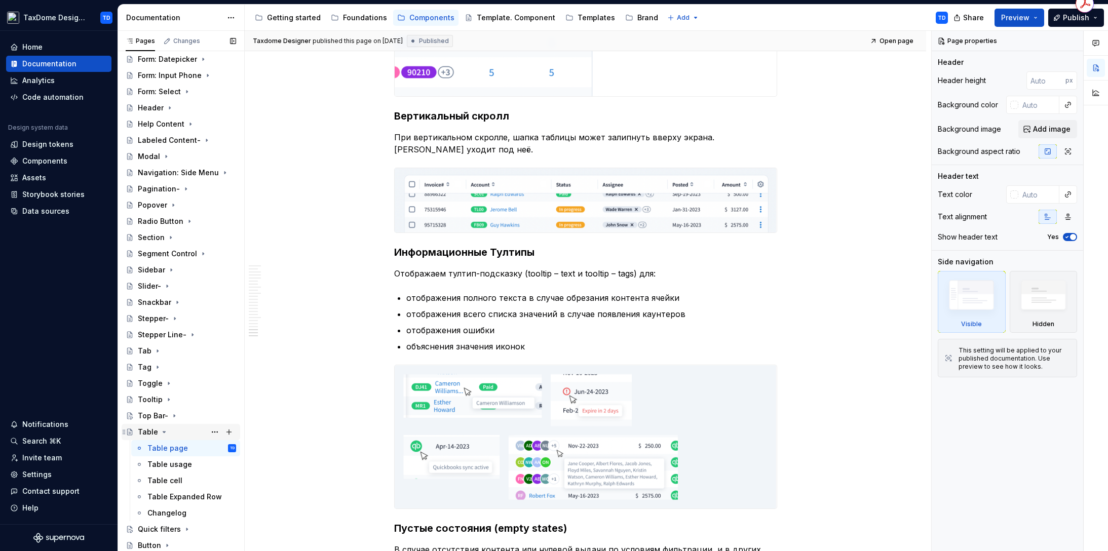
click at [163, 432] on icon "Page tree" at bounding box center [164, 432] width 3 height 1
click at [188, 431] on div "Table" at bounding box center [187, 432] width 98 height 14
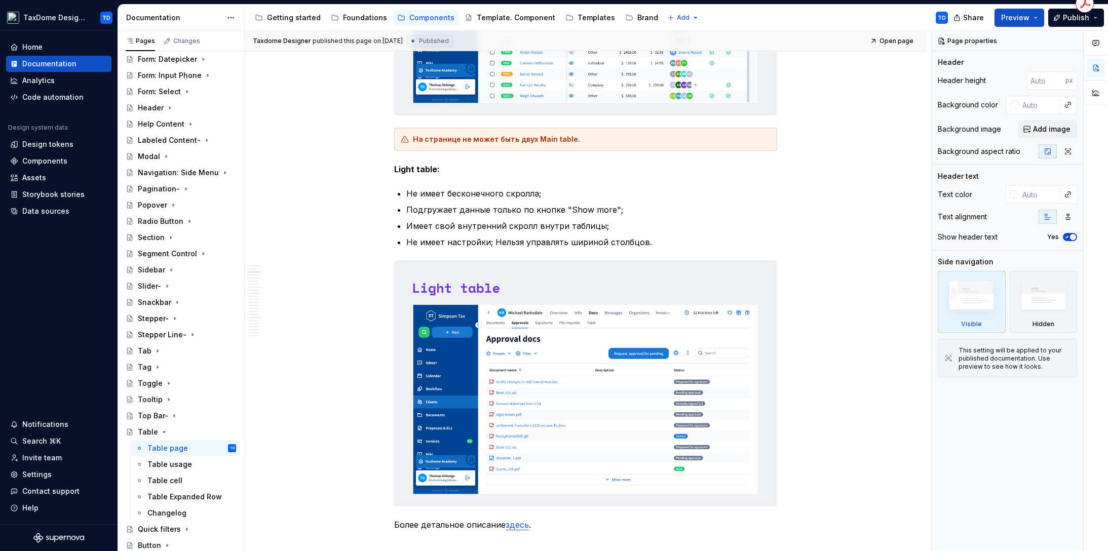
scroll to position [0, 0]
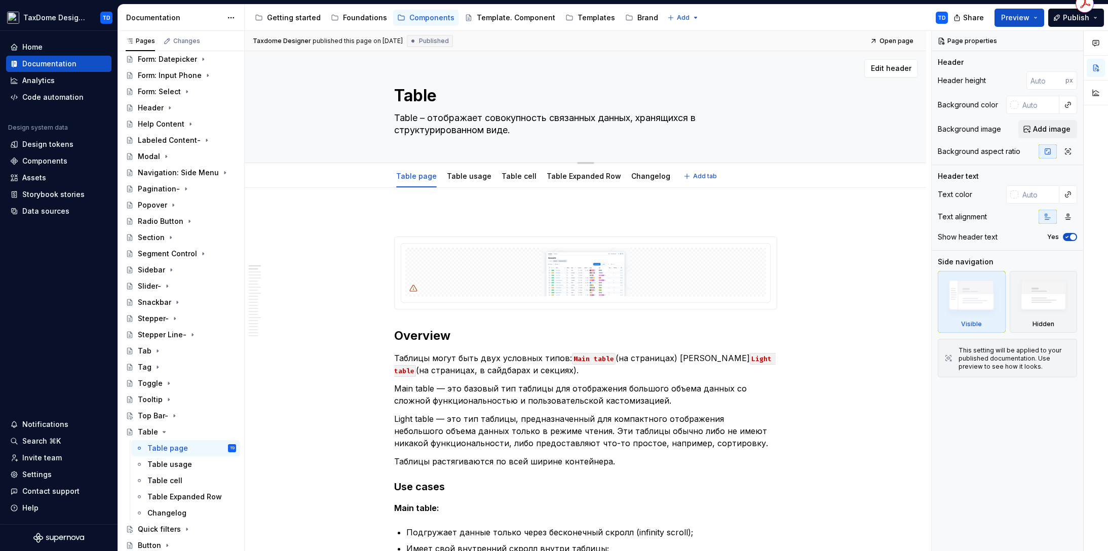
drag, startPoint x: 395, startPoint y: 97, endPoint x: 443, endPoint y: 98, distance: 47.6
click at [443, 98] on textarea "Table" at bounding box center [583, 96] width 383 height 24
drag, startPoint x: 395, startPoint y: 120, endPoint x: 514, endPoint y: 133, distance: 119.8
click at [514, 133] on textarea "Table – отображает совокупность связанных данных, хранящихся в структурированно…" at bounding box center [583, 124] width 383 height 28
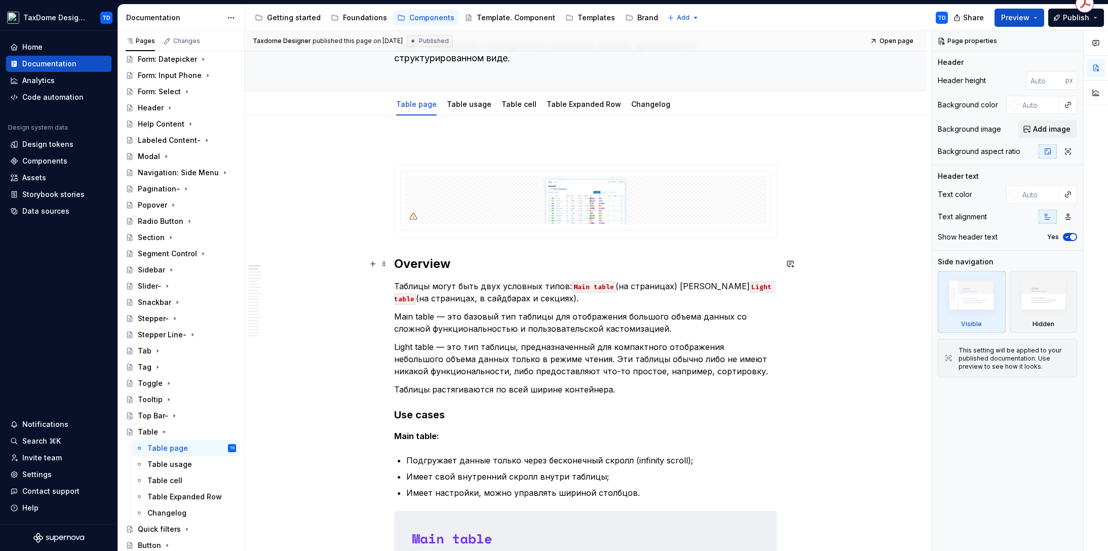
scroll to position [117, 0]
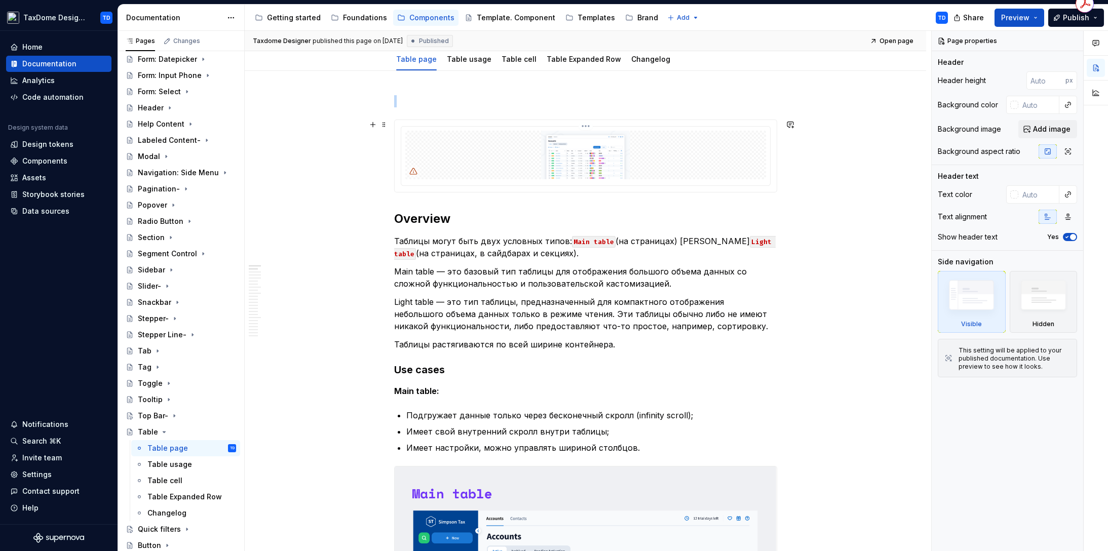
click at [577, 157] on img at bounding box center [585, 155] width 361 height 49
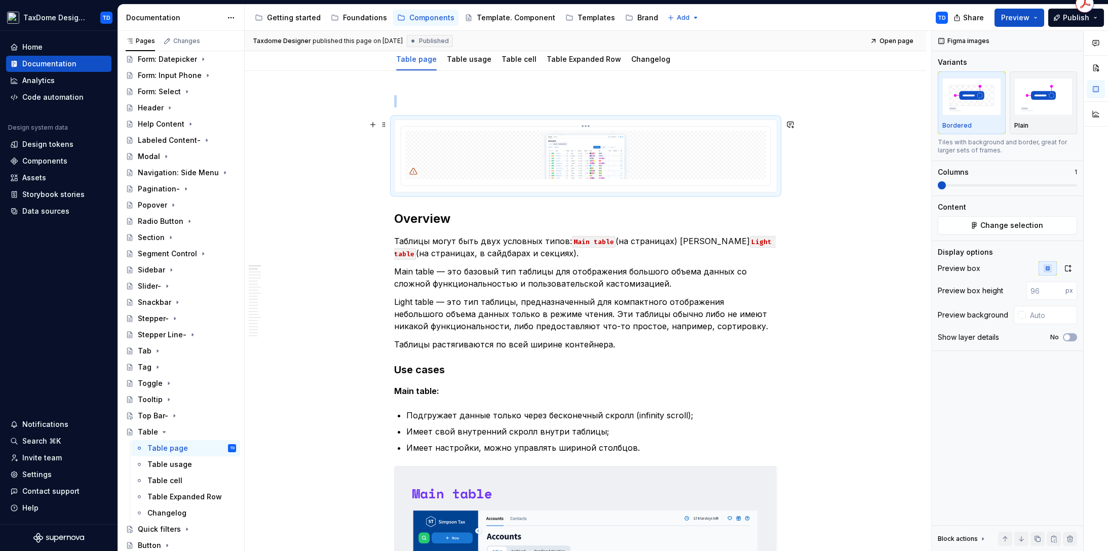
click at [579, 157] on img at bounding box center [585, 155] width 361 height 49
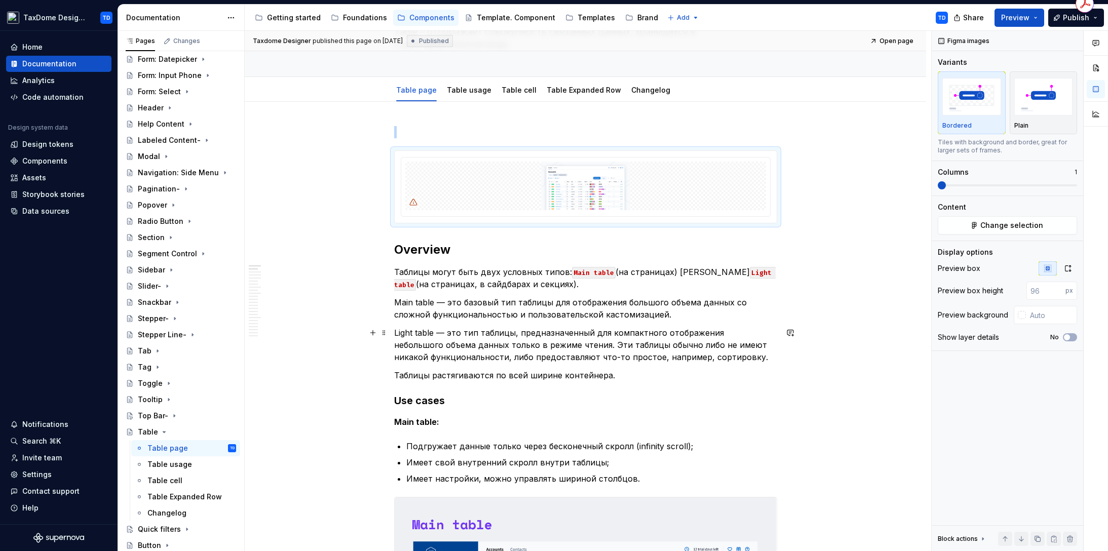
scroll to position [127, 0]
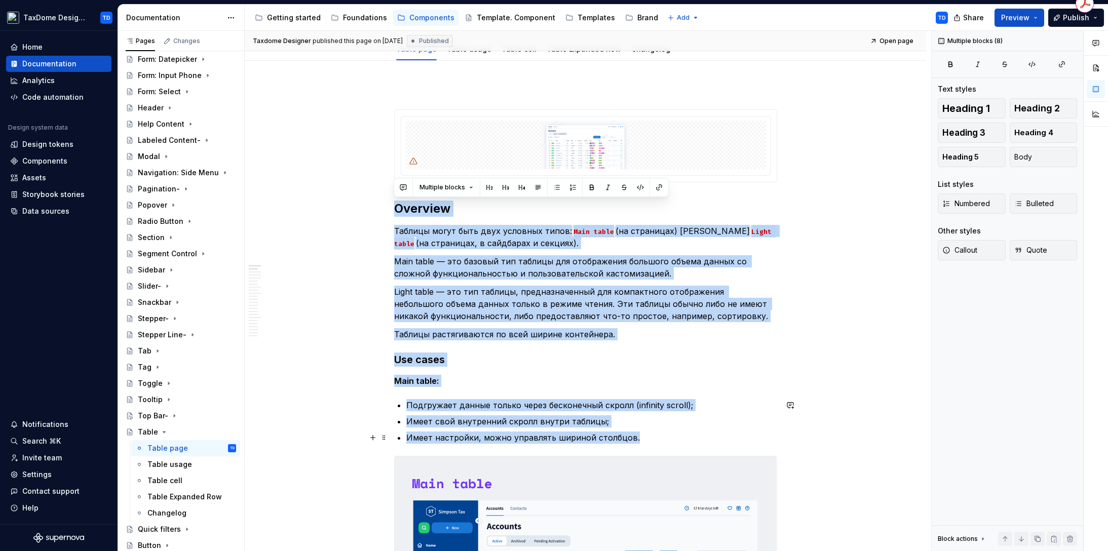
drag, startPoint x: 399, startPoint y: 212, endPoint x: 656, endPoint y: 432, distance: 338.5
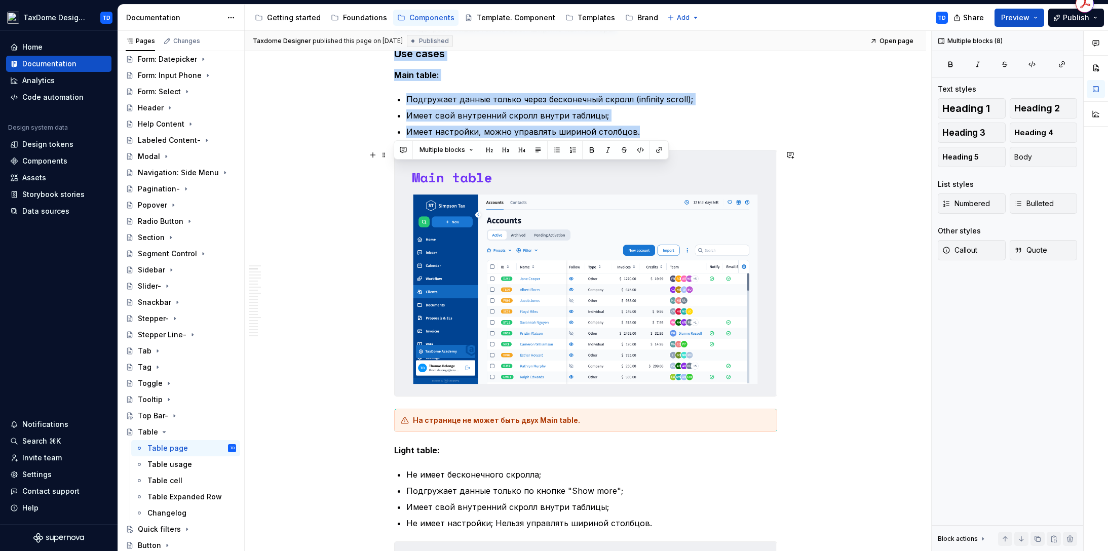
scroll to position [433, 0]
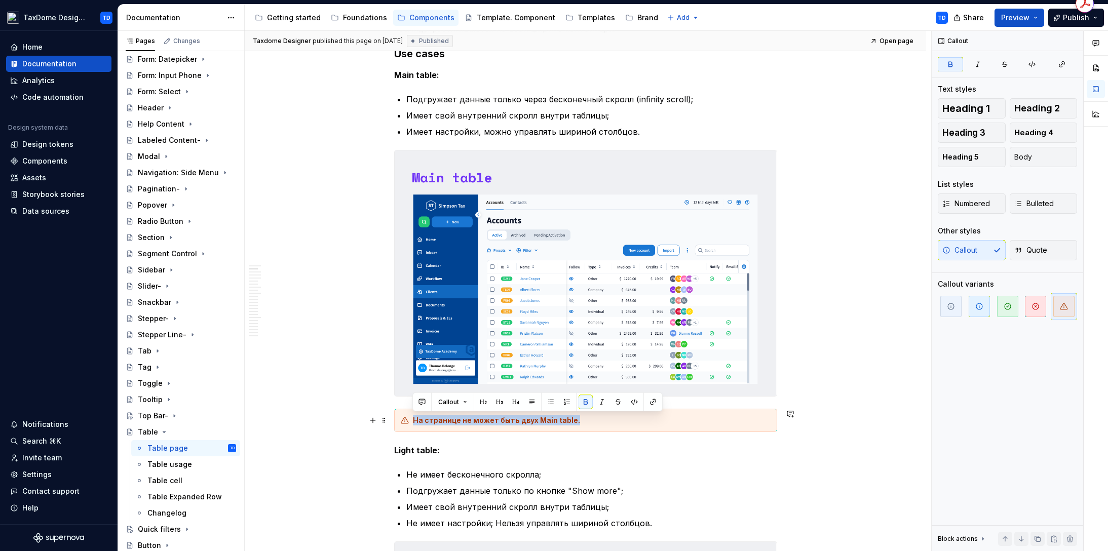
drag, startPoint x: 585, startPoint y: 418, endPoint x: 413, endPoint y: 418, distance: 171.8
click at [413, 418] on div "На странице не может быть двух Main table." at bounding box center [592, 420] width 358 height 10
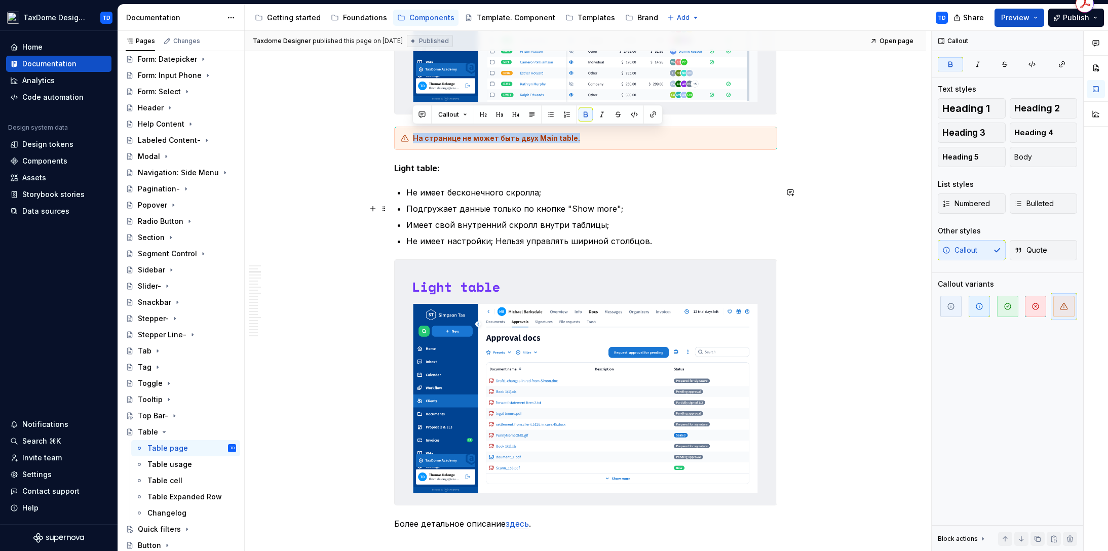
scroll to position [721, 0]
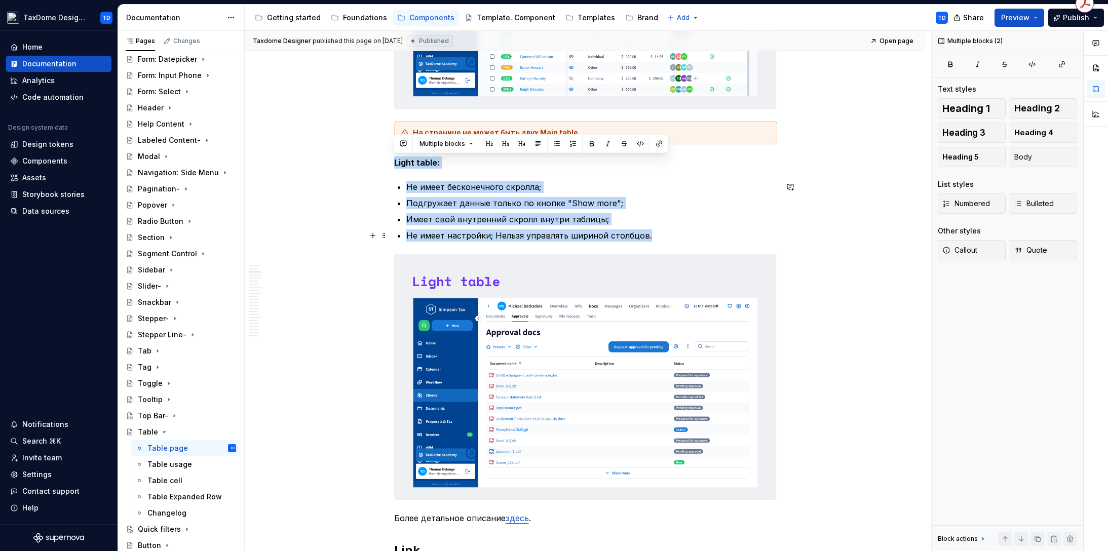
drag, startPoint x: 393, startPoint y: 159, endPoint x: 664, endPoint y: 234, distance: 280.8
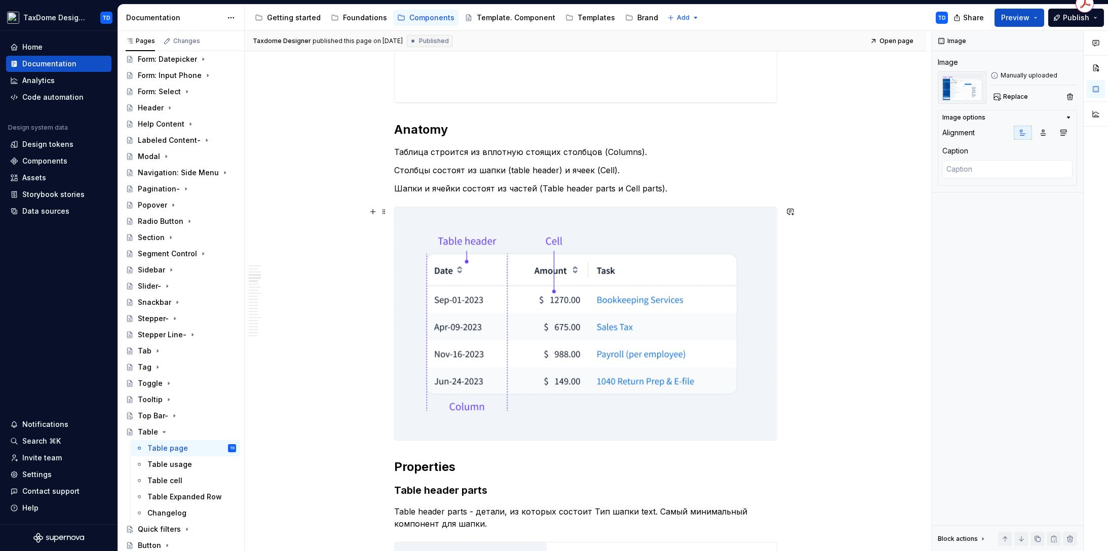
scroll to position [1458, 0]
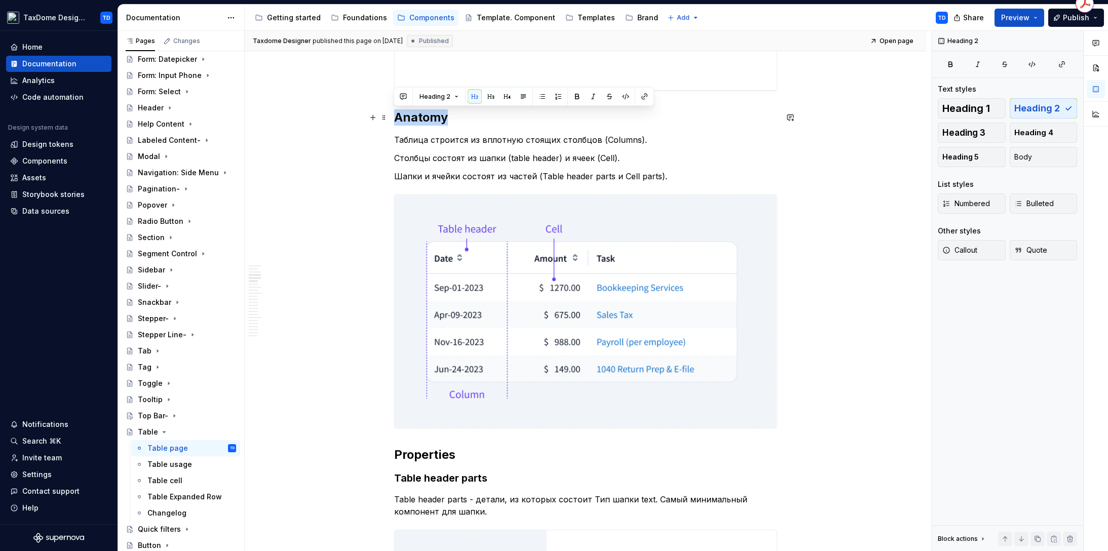
drag, startPoint x: 397, startPoint y: 117, endPoint x: 447, endPoint y: 119, distance: 50.2
click at [447, 119] on h2 "Anatomy" at bounding box center [585, 117] width 383 height 16
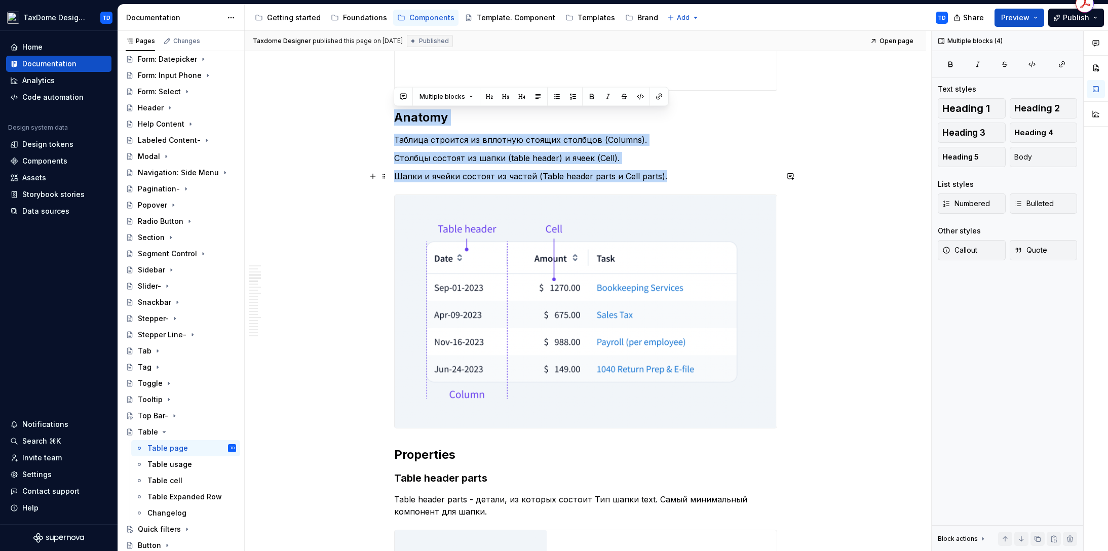
drag, startPoint x: 394, startPoint y: 118, endPoint x: 672, endPoint y: 176, distance: 284.6
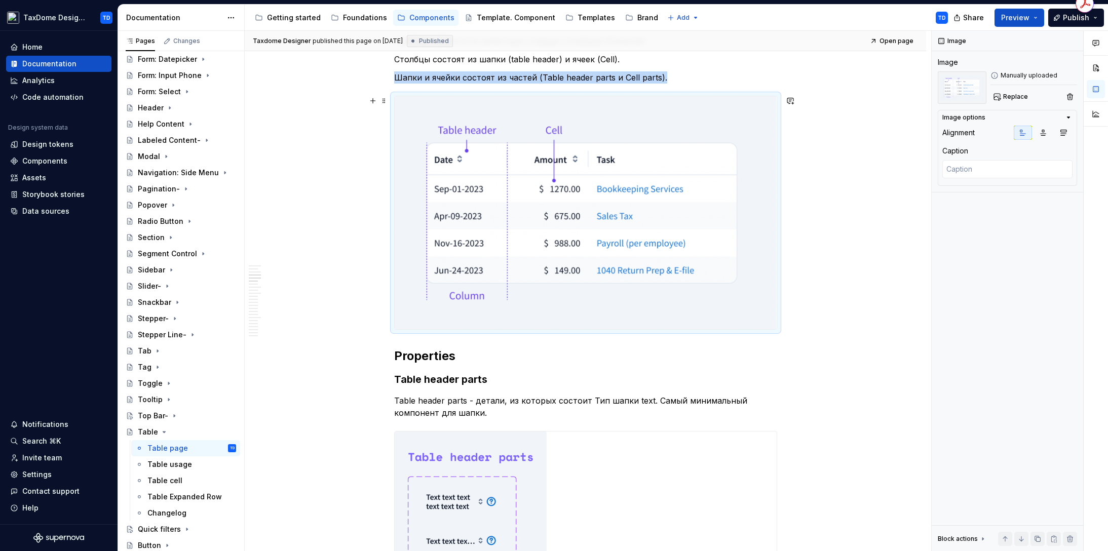
scroll to position [1601, 0]
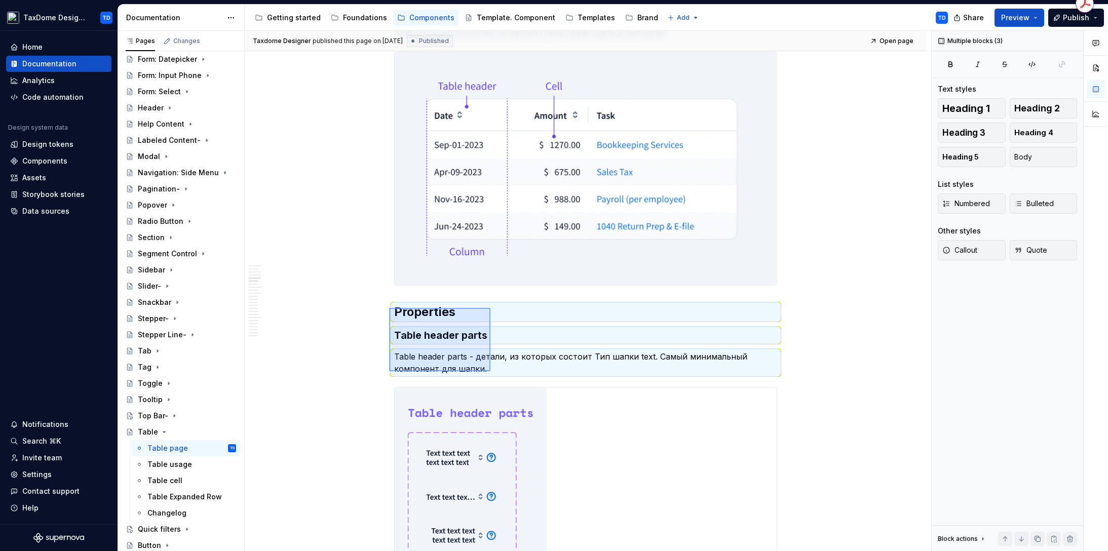
drag, startPoint x: 399, startPoint y: 309, endPoint x: 494, endPoint y: 372, distance: 113.5
click at [493, 372] on div "Taxdome Designer published this page on [DATE] Published Open page Table Table …" at bounding box center [588, 291] width 687 height 521
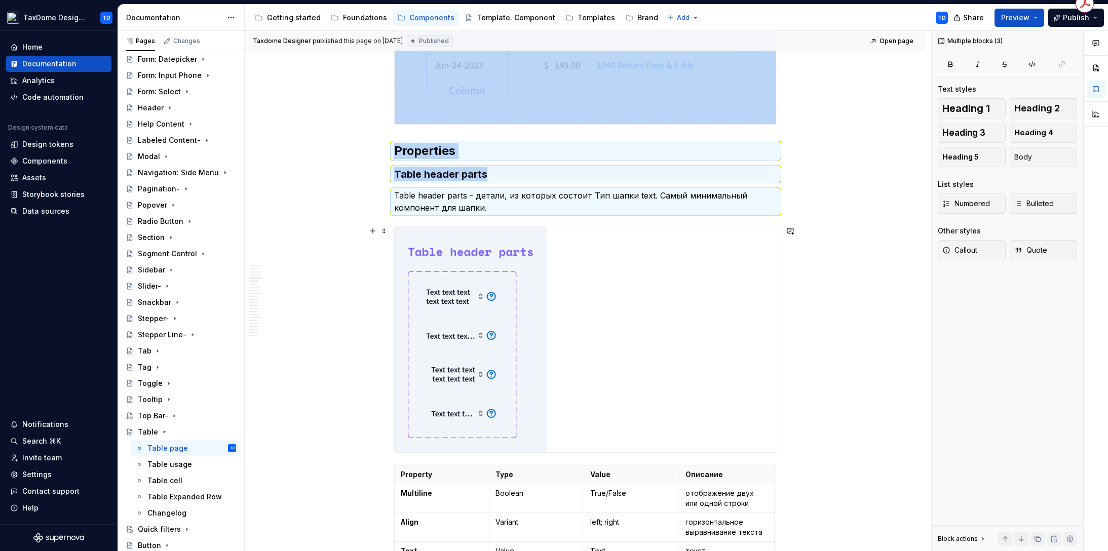
scroll to position [1743, 0]
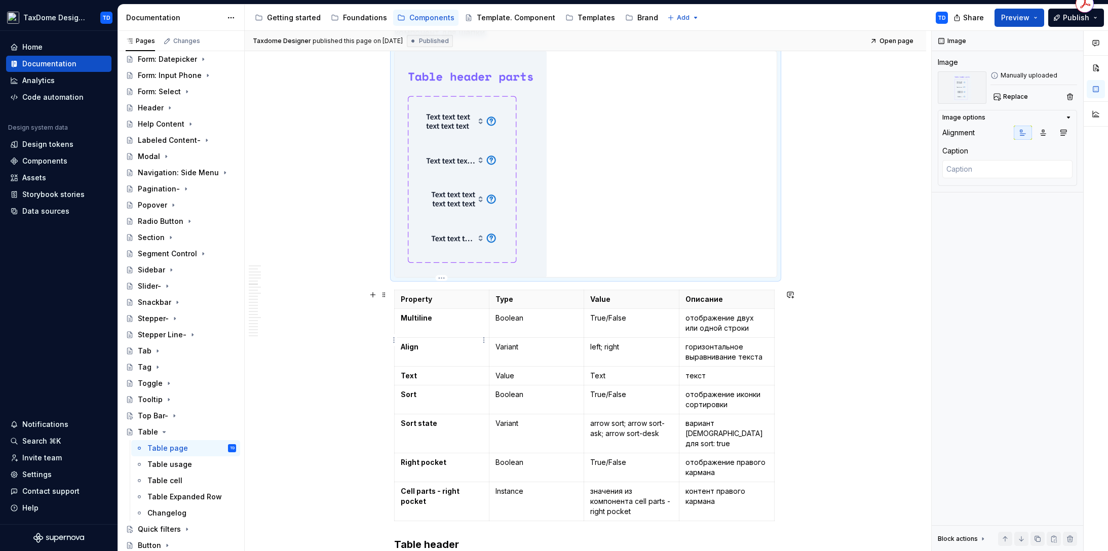
scroll to position [1988, 0]
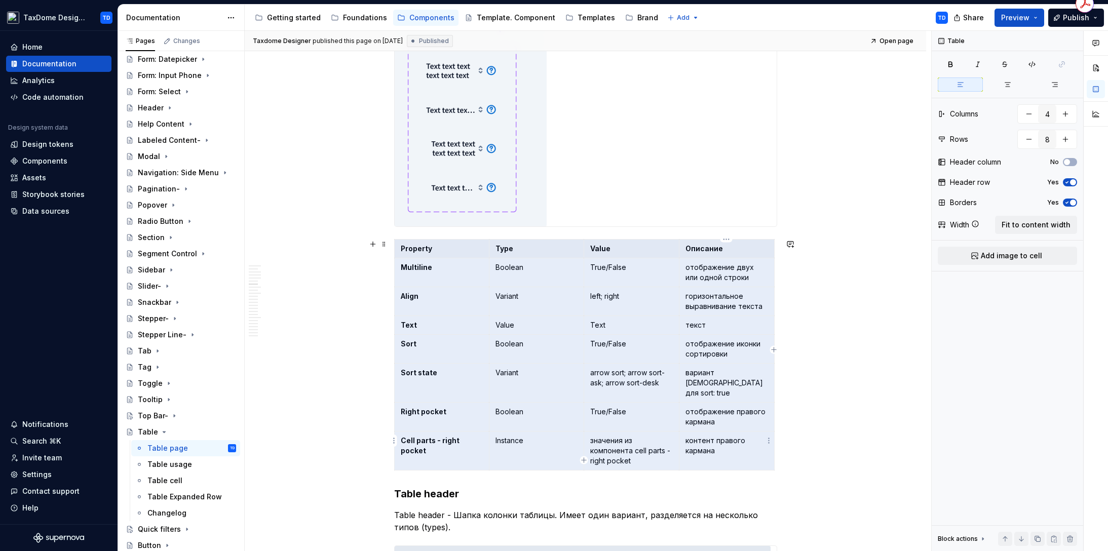
drag, startPoint x: 409, startPoint y: 249, endPoint x: 725, endPoint y: 444, distance: 371.1
click at [725, 444] on tbody "Property Type Value Описание Multiline Boolean True/False отображение двух или …" at bounding box center [584, 354] width 380 height 231
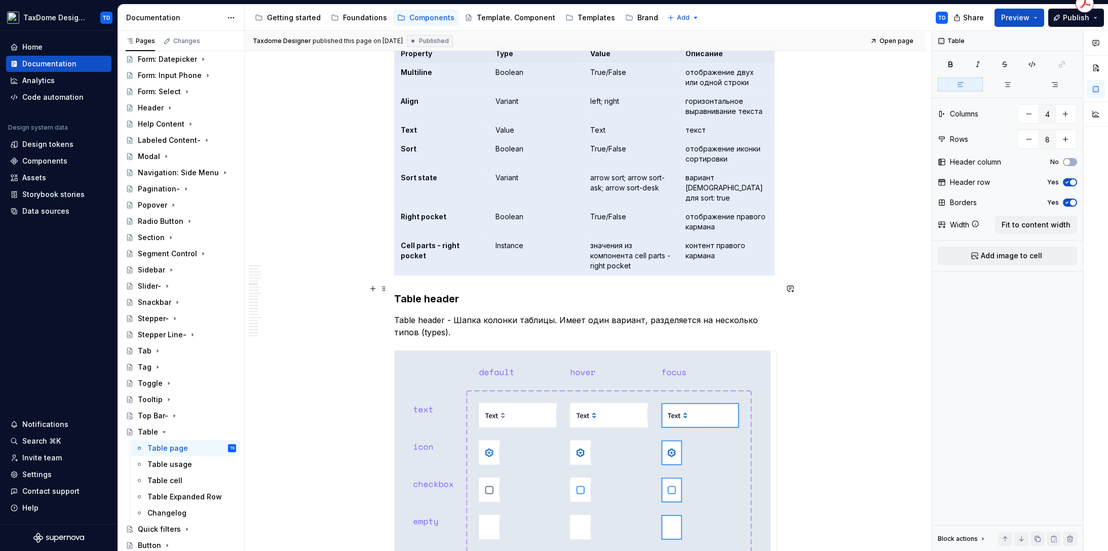
scroll to position [2223, 0]
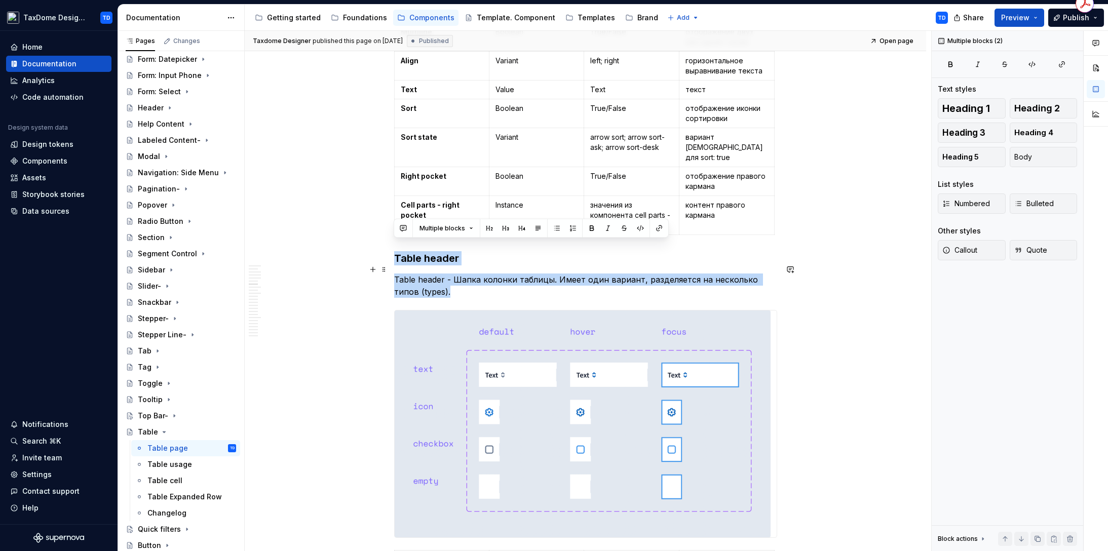
drag, startPoint x: 394, startPoint y: 245, endPoint x: 439, endPoint y: 282, distance: 57.9
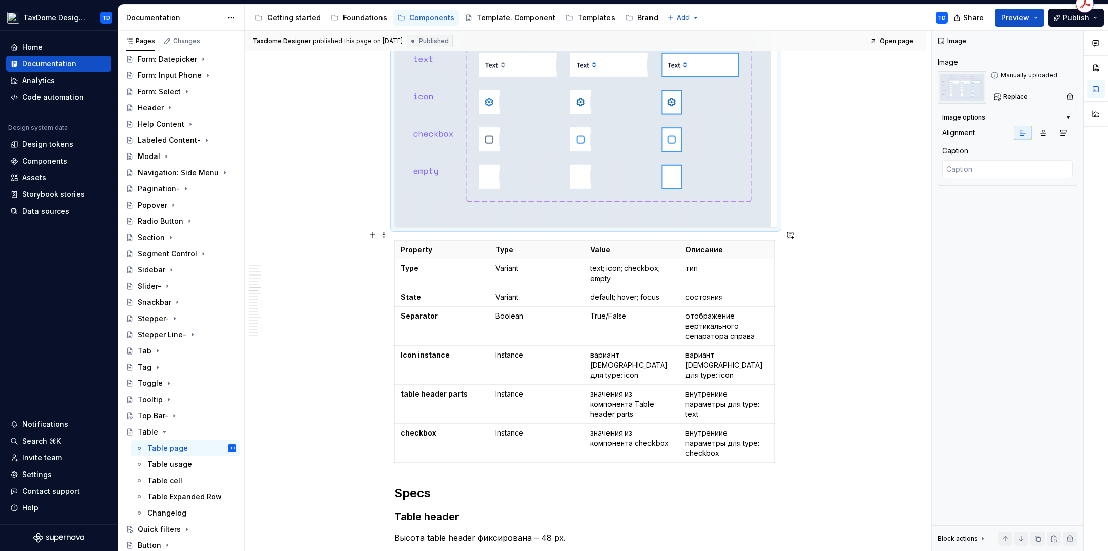
scroll to position [2606, 0]
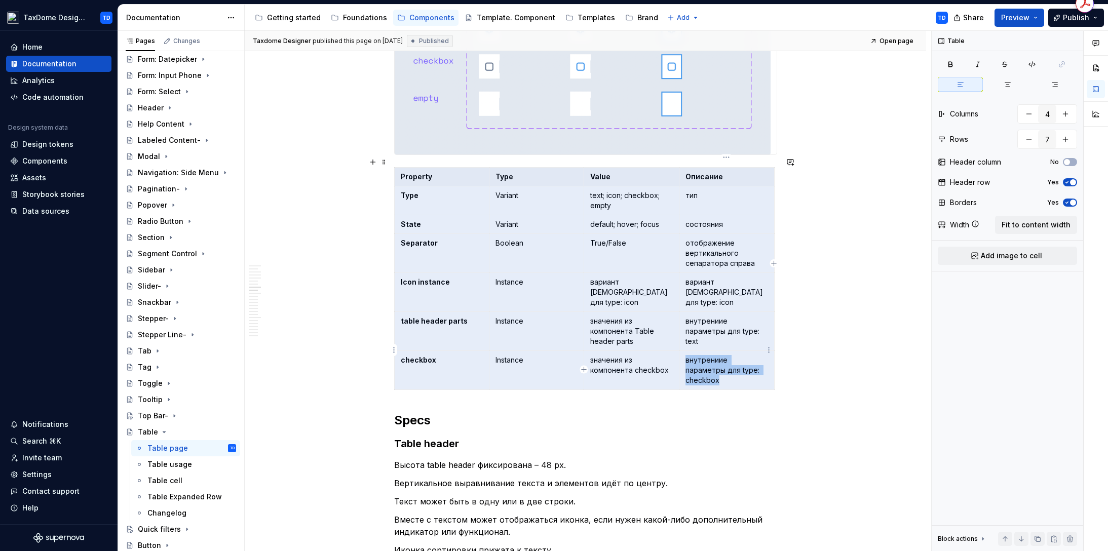
drag, startPoint x: 400, startPoint y: 164, endPoint x: 756, endPoint y: 361, distance: 407.5
click at [756, 361] on tbody "Property Type Value Описание Type Variant text; icon; checkbox; empty тип State…" at bounding box center [584, 278] width 380 height 222
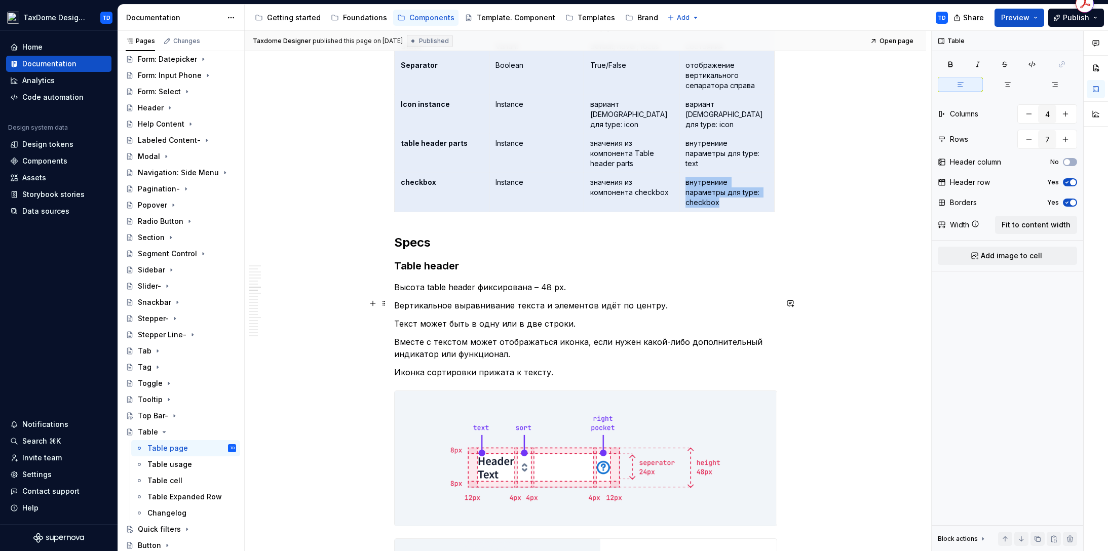
scroll to position [2794, 0]
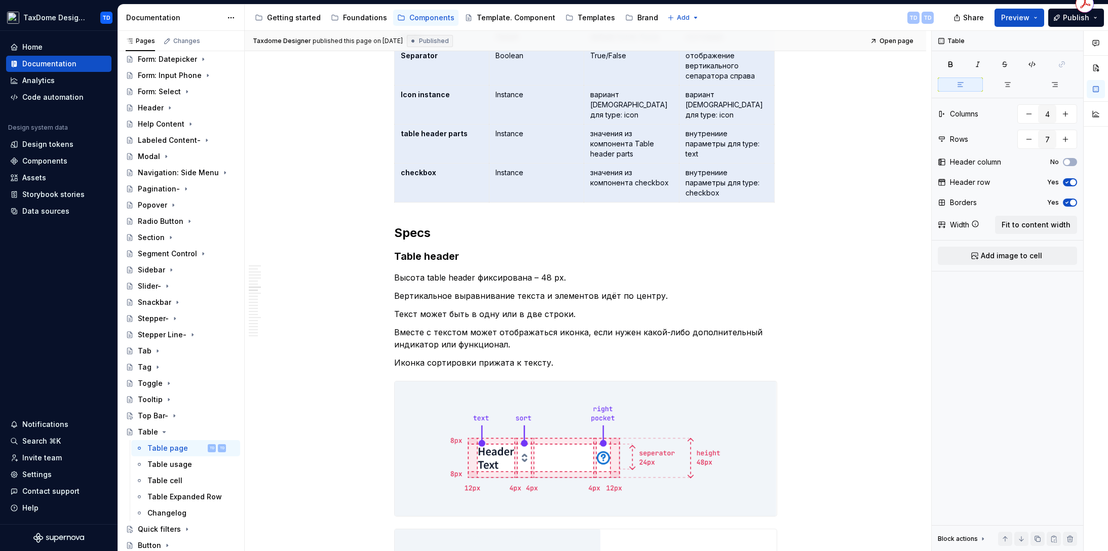
type textarea "*"
